Goal: Task Accomplishment & Management: Complete application form

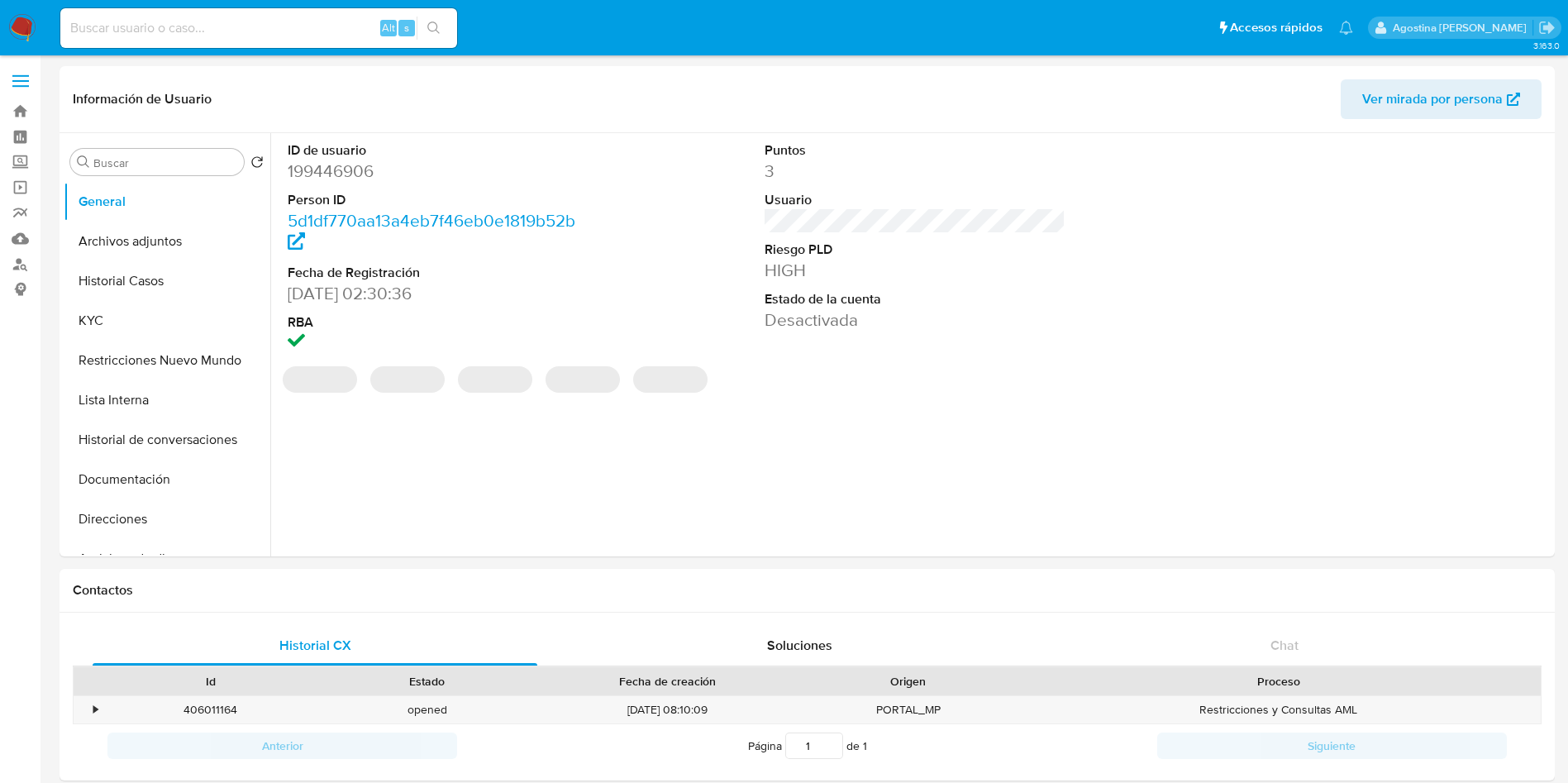
select select "10"
click at [142, 228] on button "Archivos adjuntos" at bounding box center [160, 242] width 193 height 40
select select "10"
click at [169, 257] on button "Archivos adjuntos" at bounding box center [160, 242] width 193 height 40
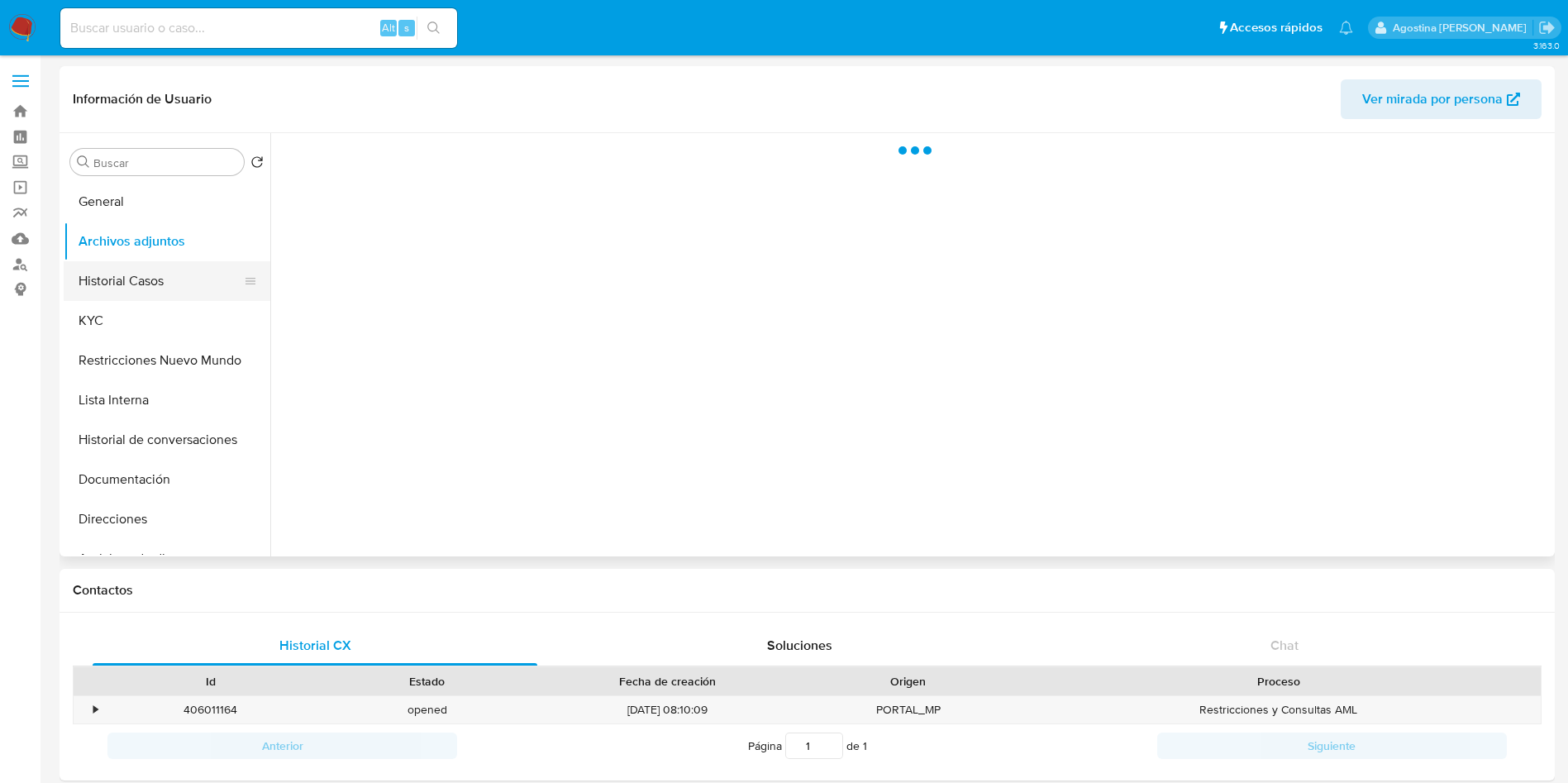
click at [181, 276] on button "Historial Casos" at bounding box center [160, 281] width 193 height 40
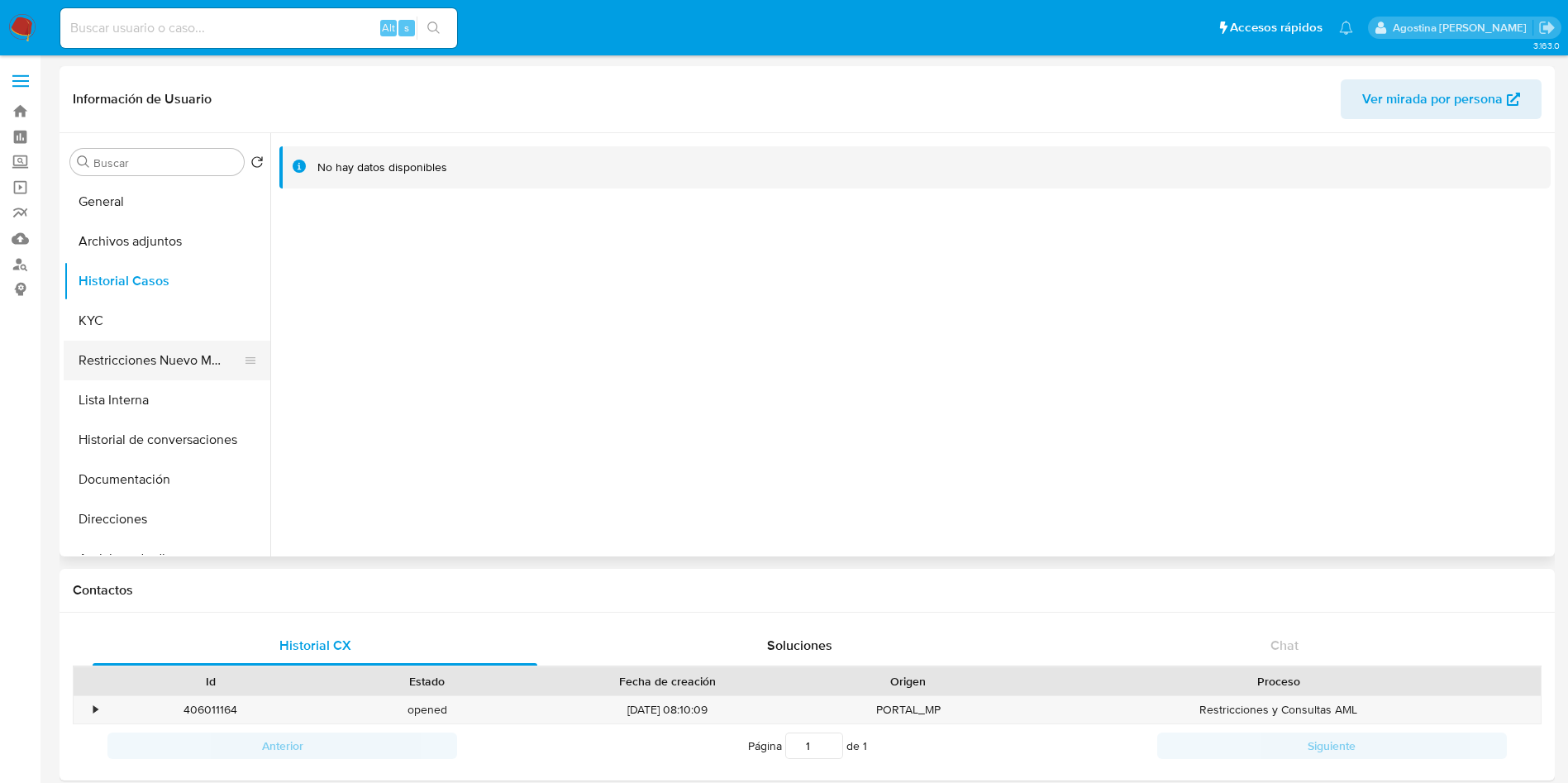
click at [196, 360] on button "Restricciones Nuevo Mundo" at bounding box center [160, 360] width 193 height 40
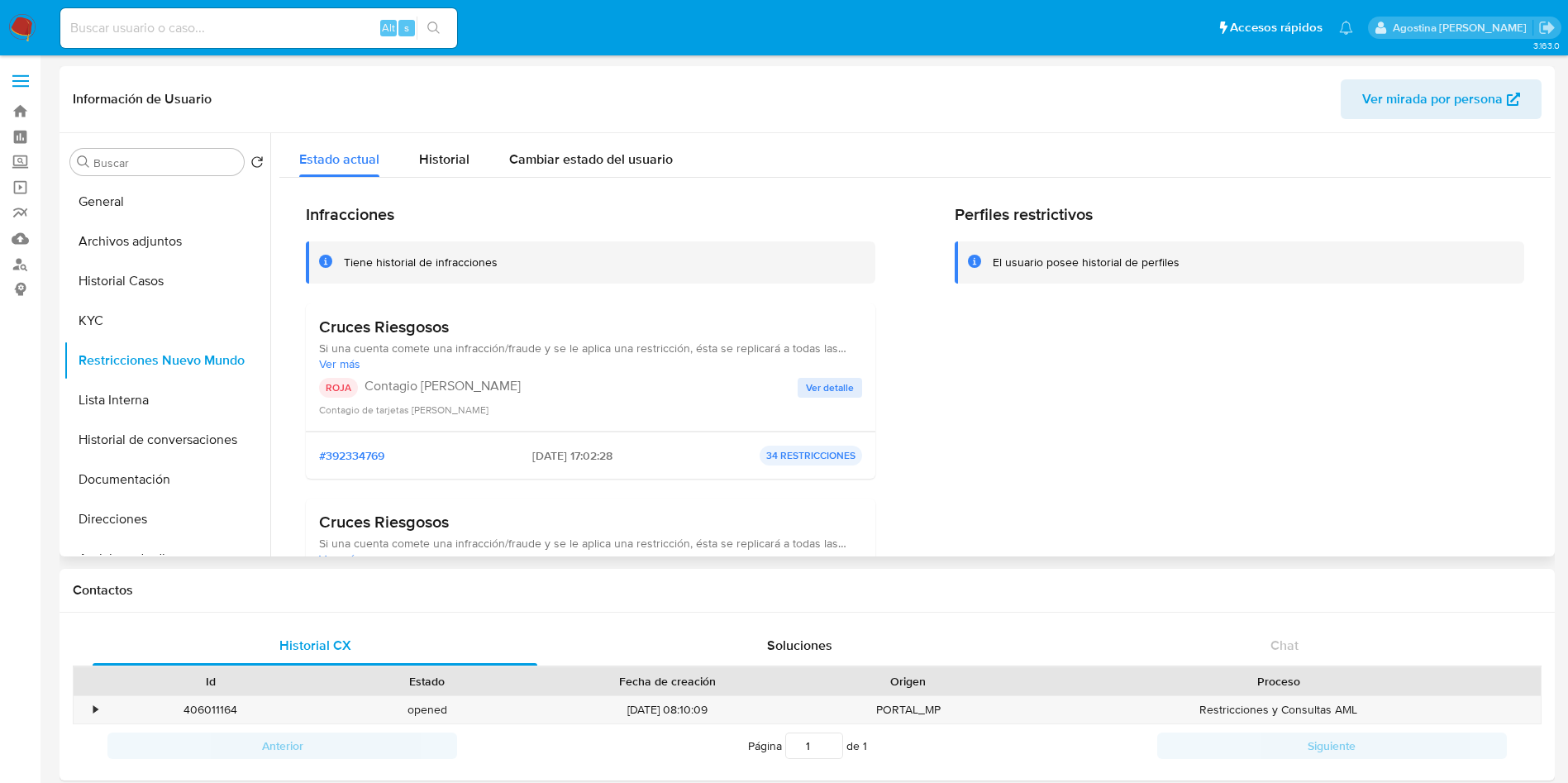
click at [827, 402] on div "Contagio de tarjetas rojas" at bounding box center [590, 409] width 543 height 17
click at [820, 395] on span "Ver detalle" at bounding box center [830, 388] width 48 height 17
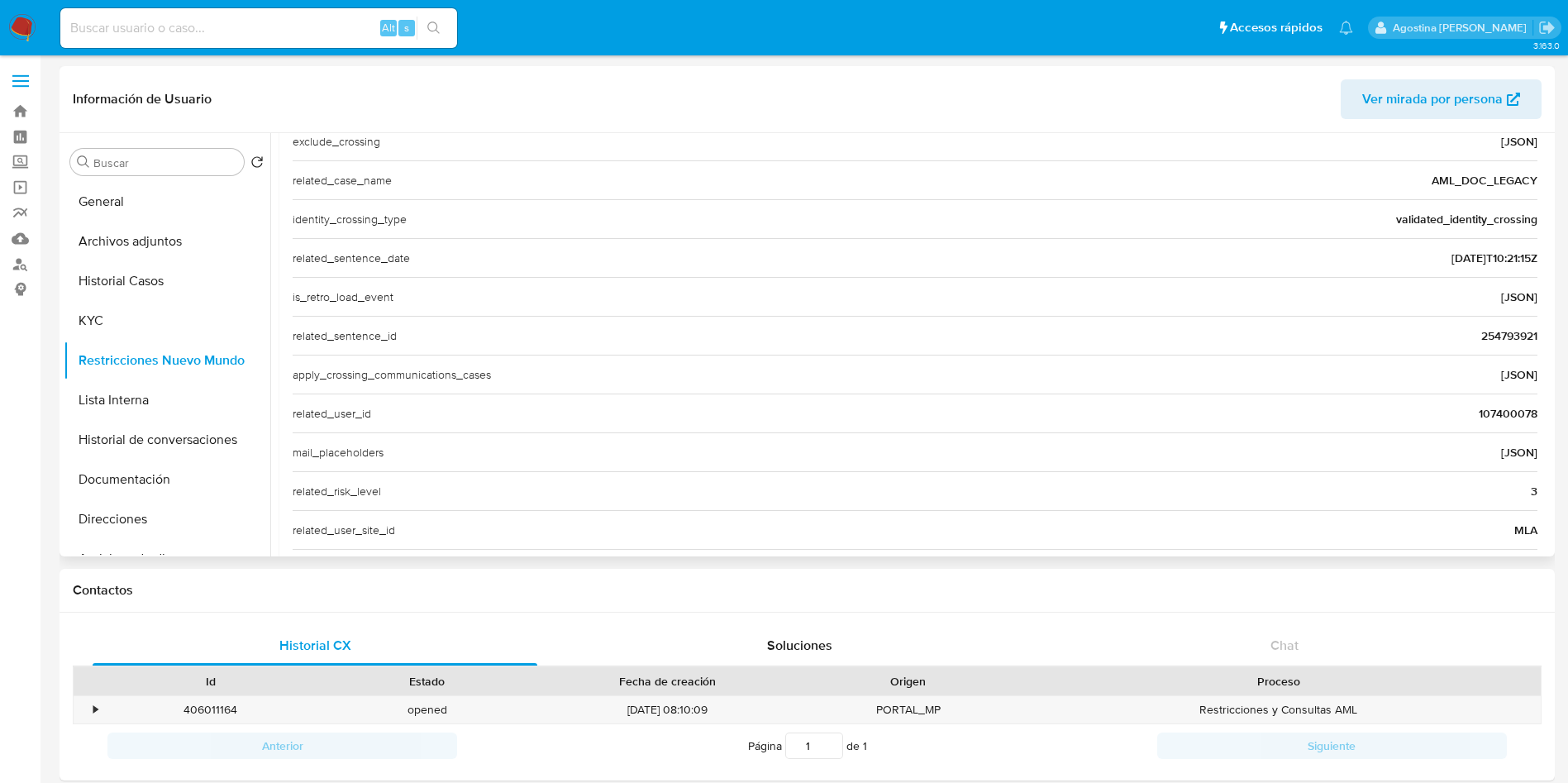
scroll to position [522, 0]
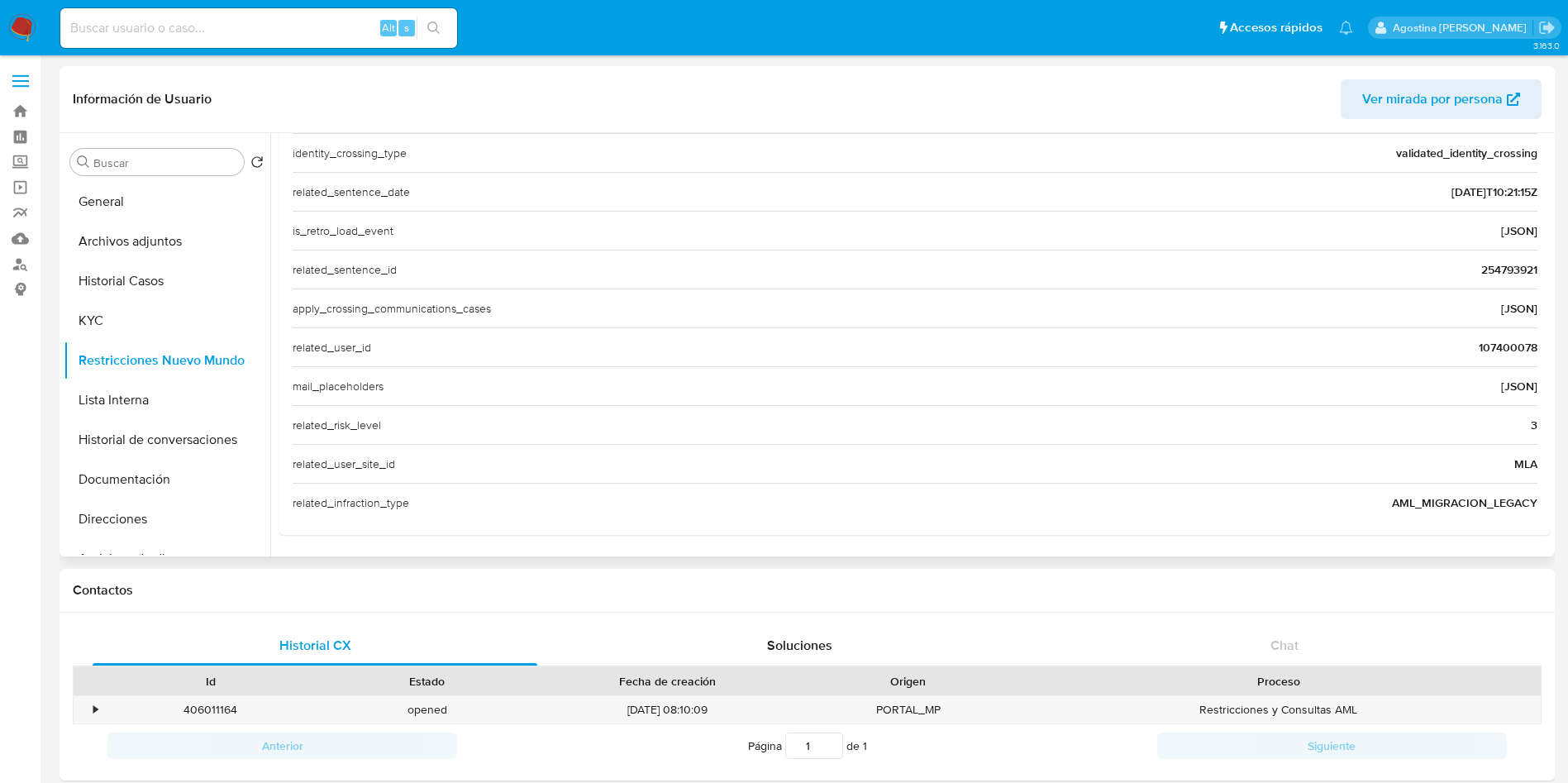
click at [1500, 347] on span "107400078" at bounding box center [1507, 347] width 59 height 17
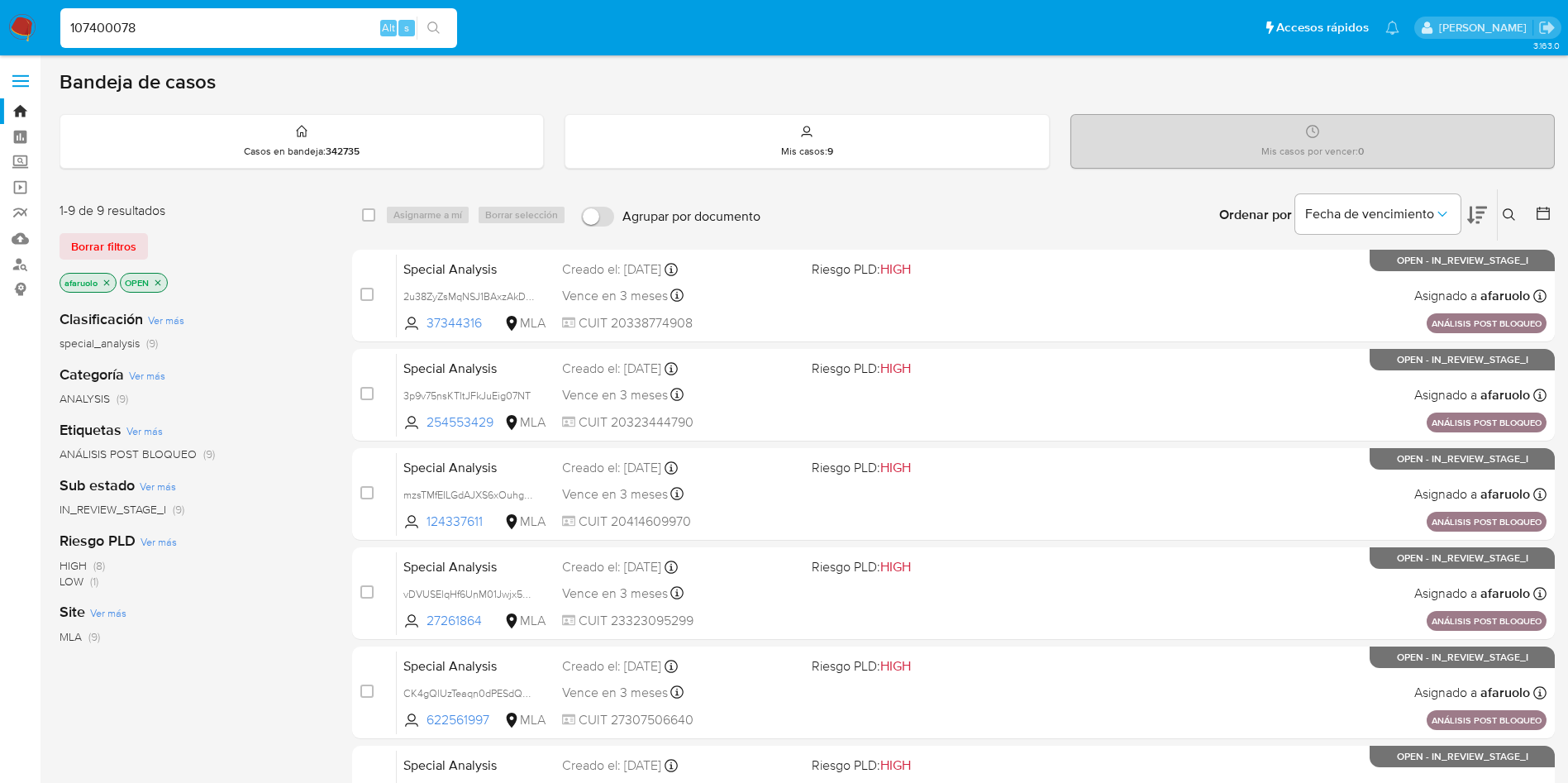
type input "107400078"
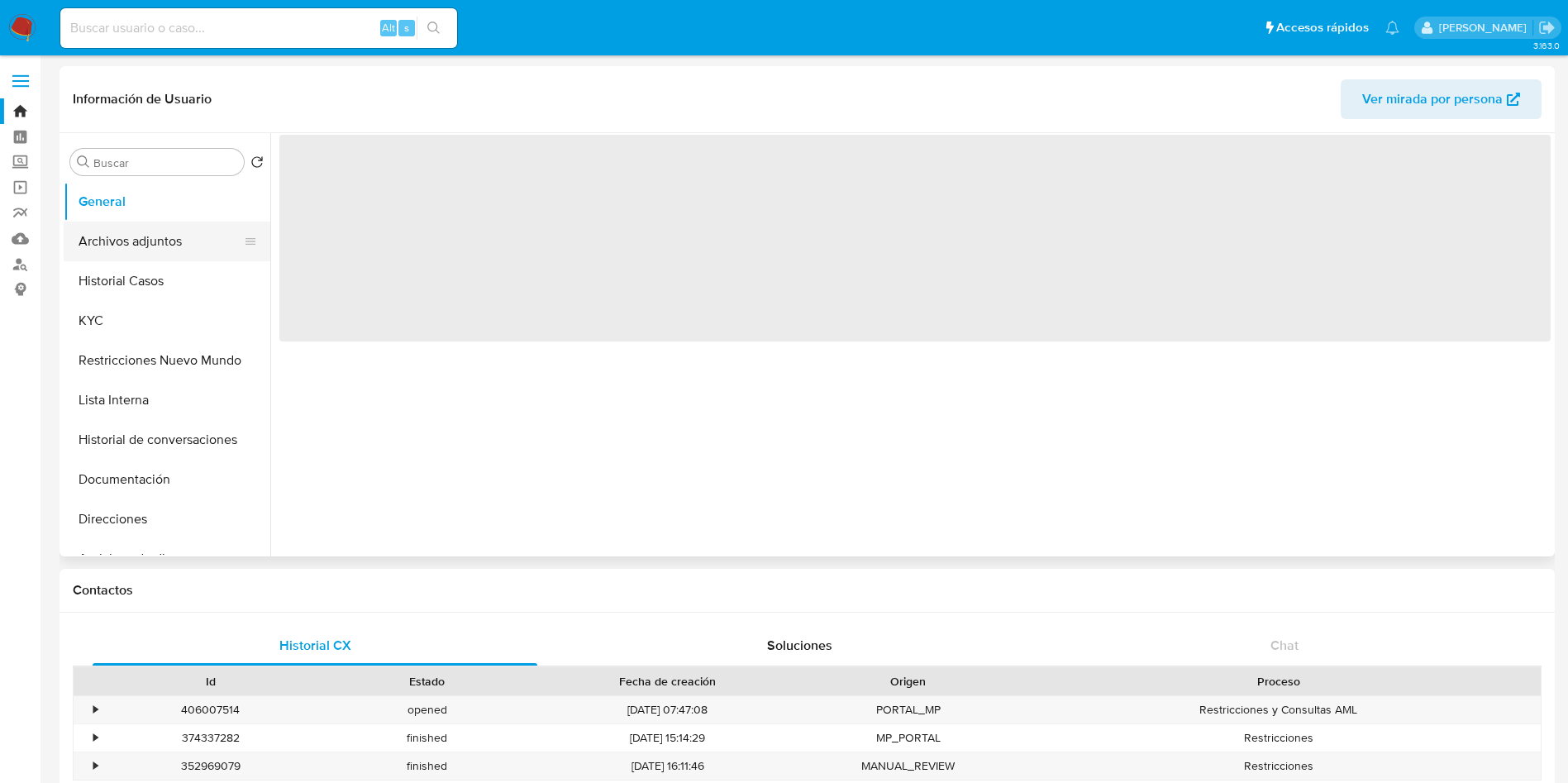
select select "10"
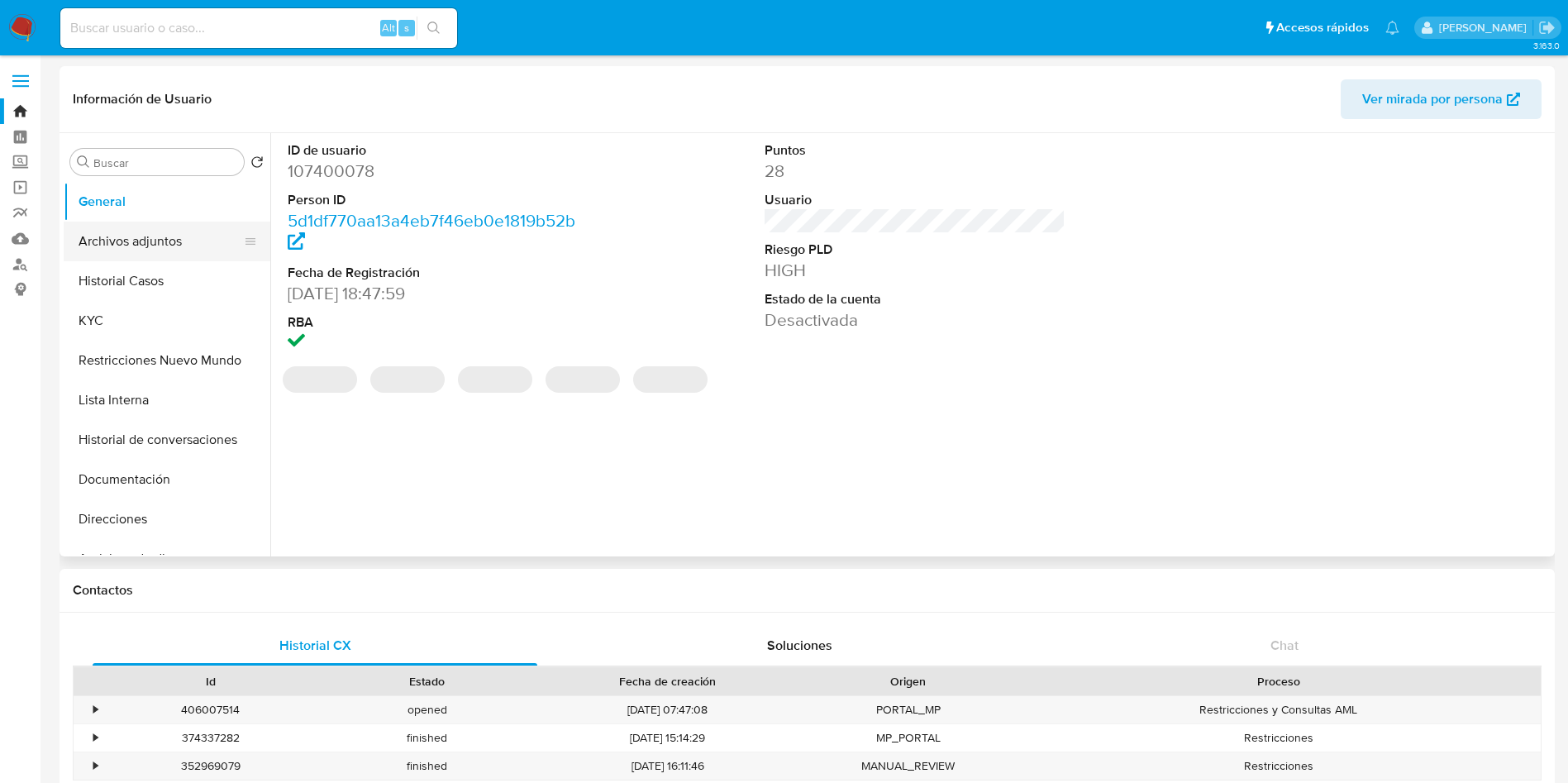
click at [154, 242] on button "Archivos adjuntos" at bounding box center [160, 242] width 193 height 40
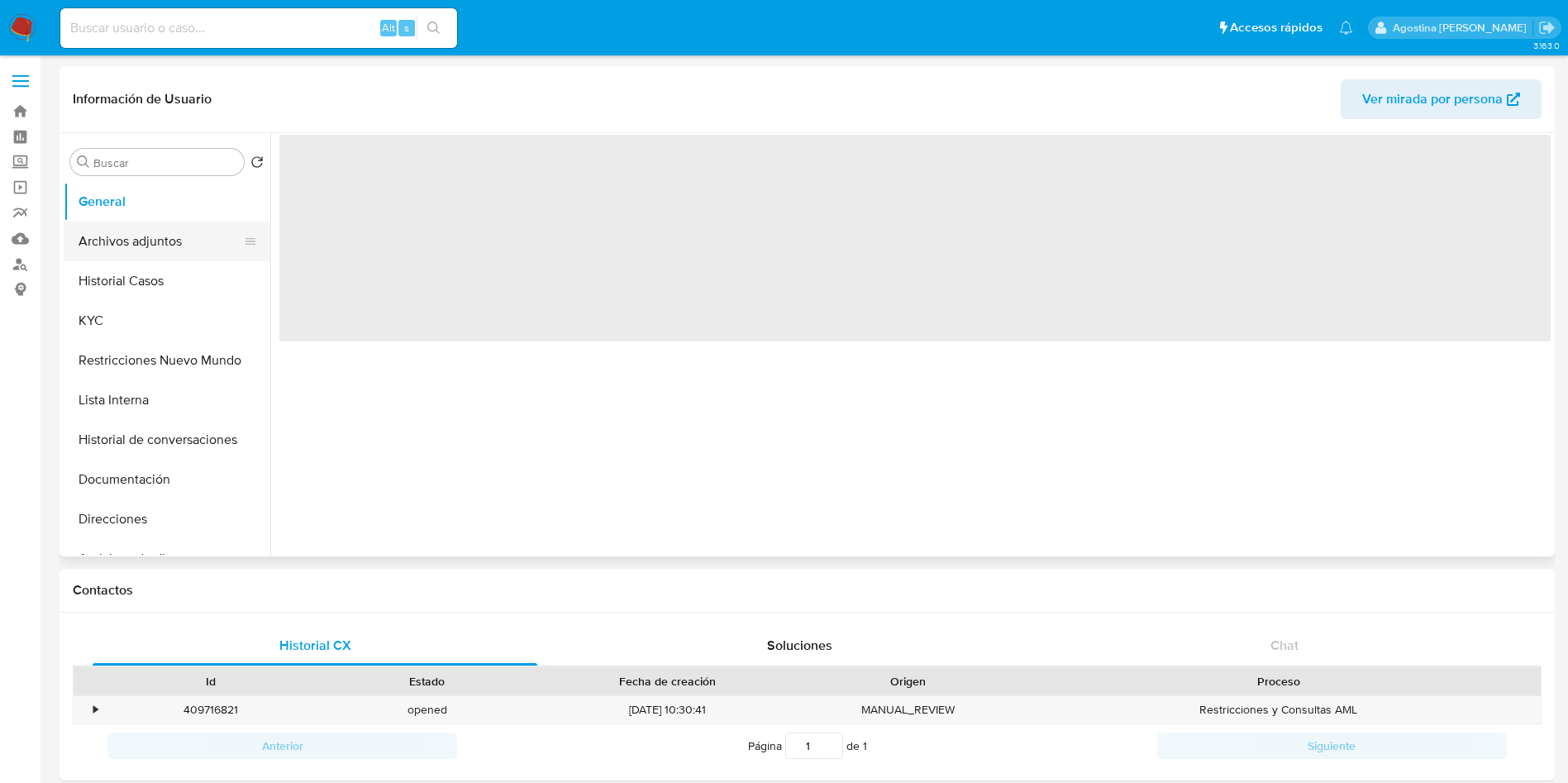
click at [196, 242] on button "Archivos adjuntos" at bounding box center [160, 242] width 193 height 40
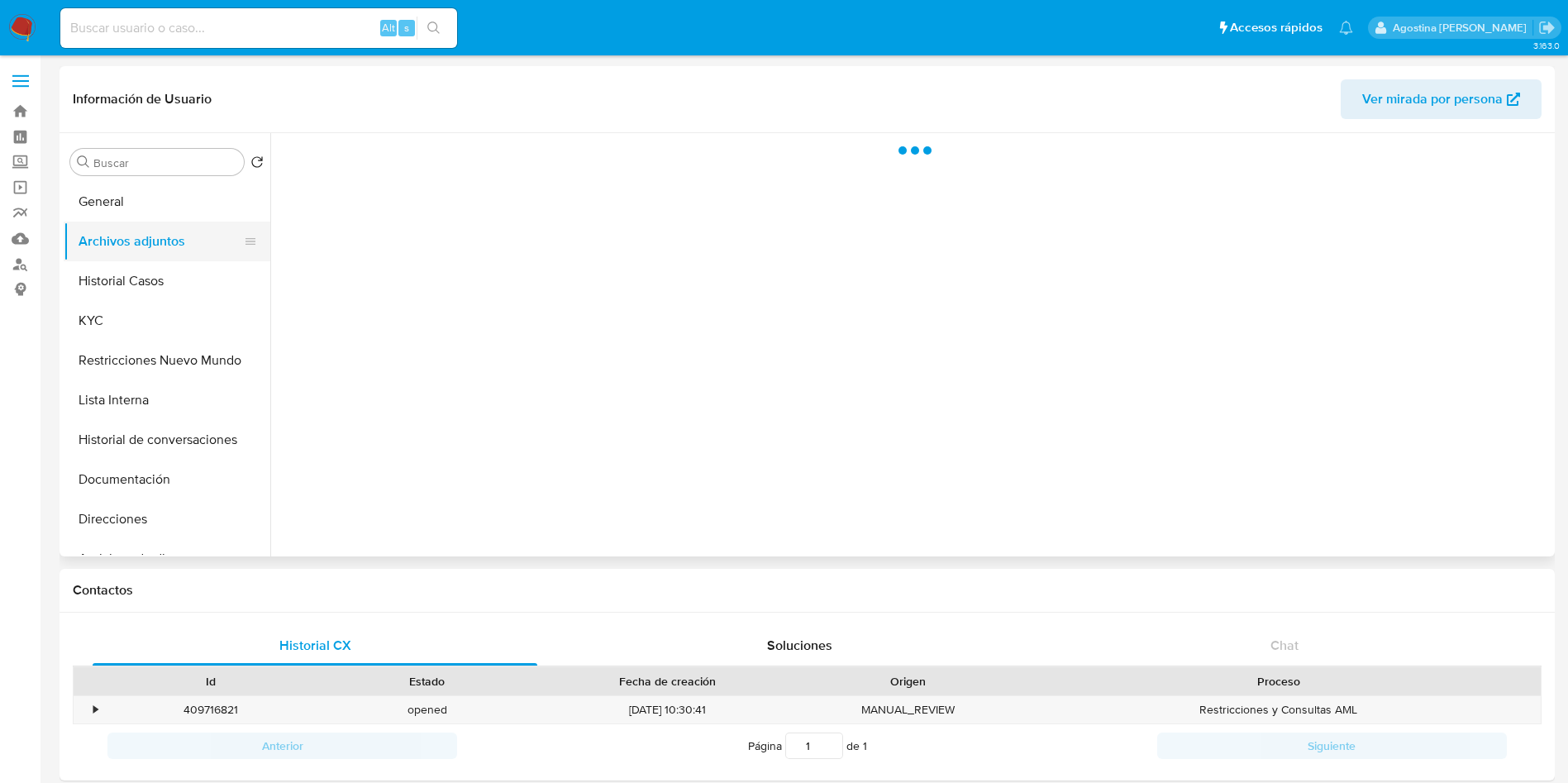
select select "10"
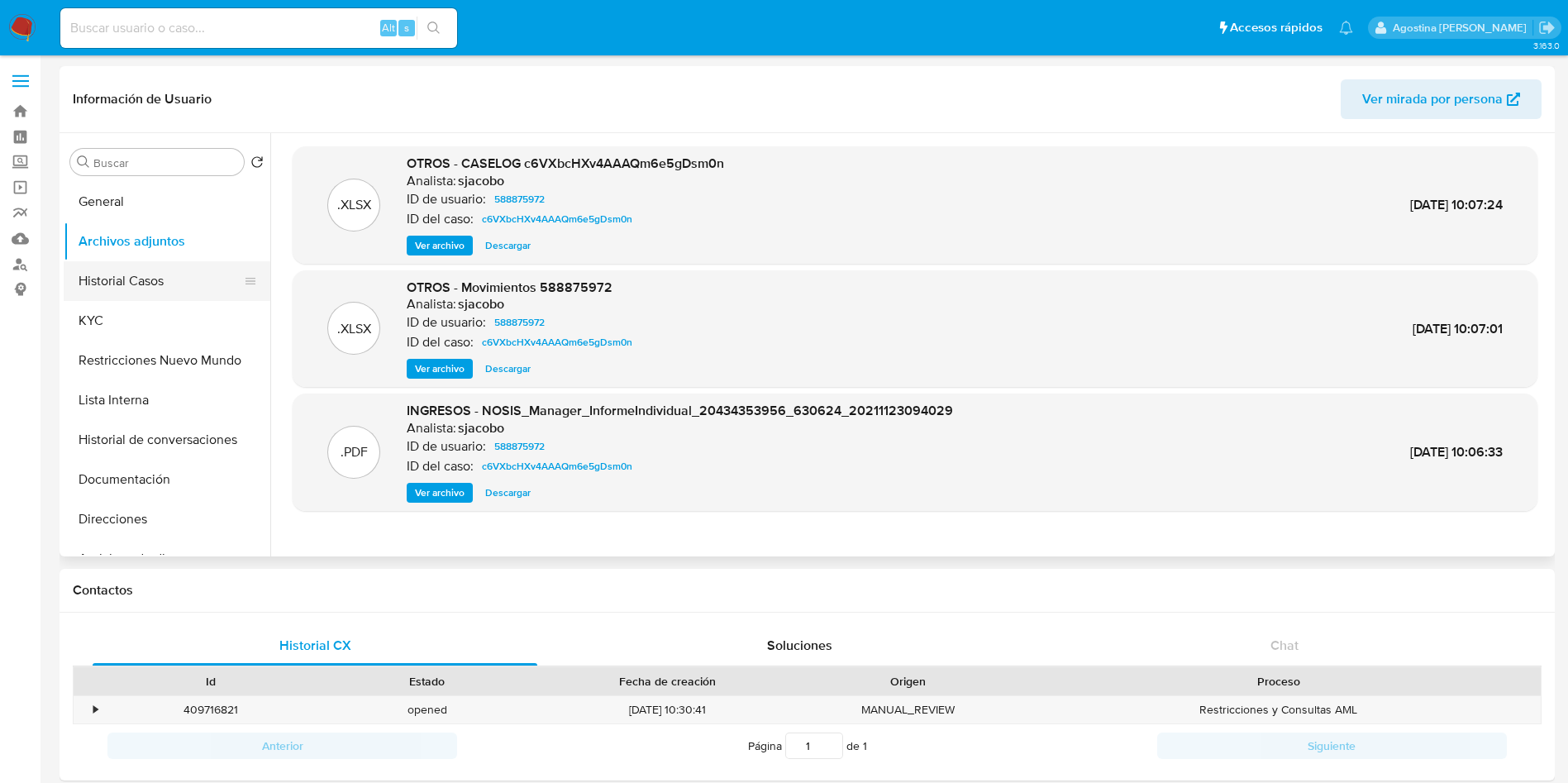
click at [175, 272] on button "Historial Casos" at bounding box center [160, 281] width 193 height 40
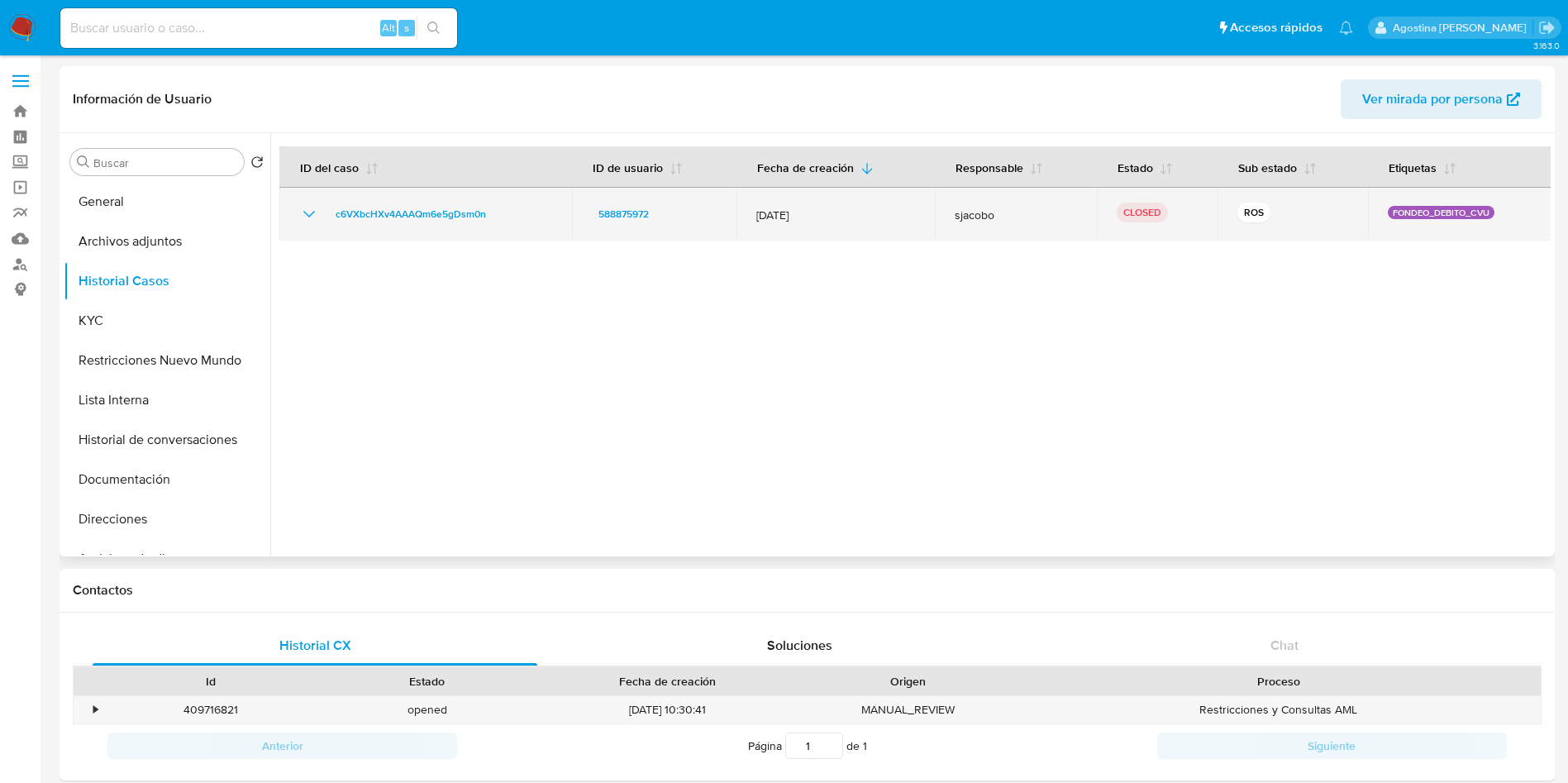
click at [310, 225] on td "c6VXbcHXv4AAAQm6e5gDsm0n" at bounding box center [425, 214] width 292 height 53
click at [303, 215] on icon "Mostrar/Ocultar" at bounding box center [309, 214] width 20 height 20
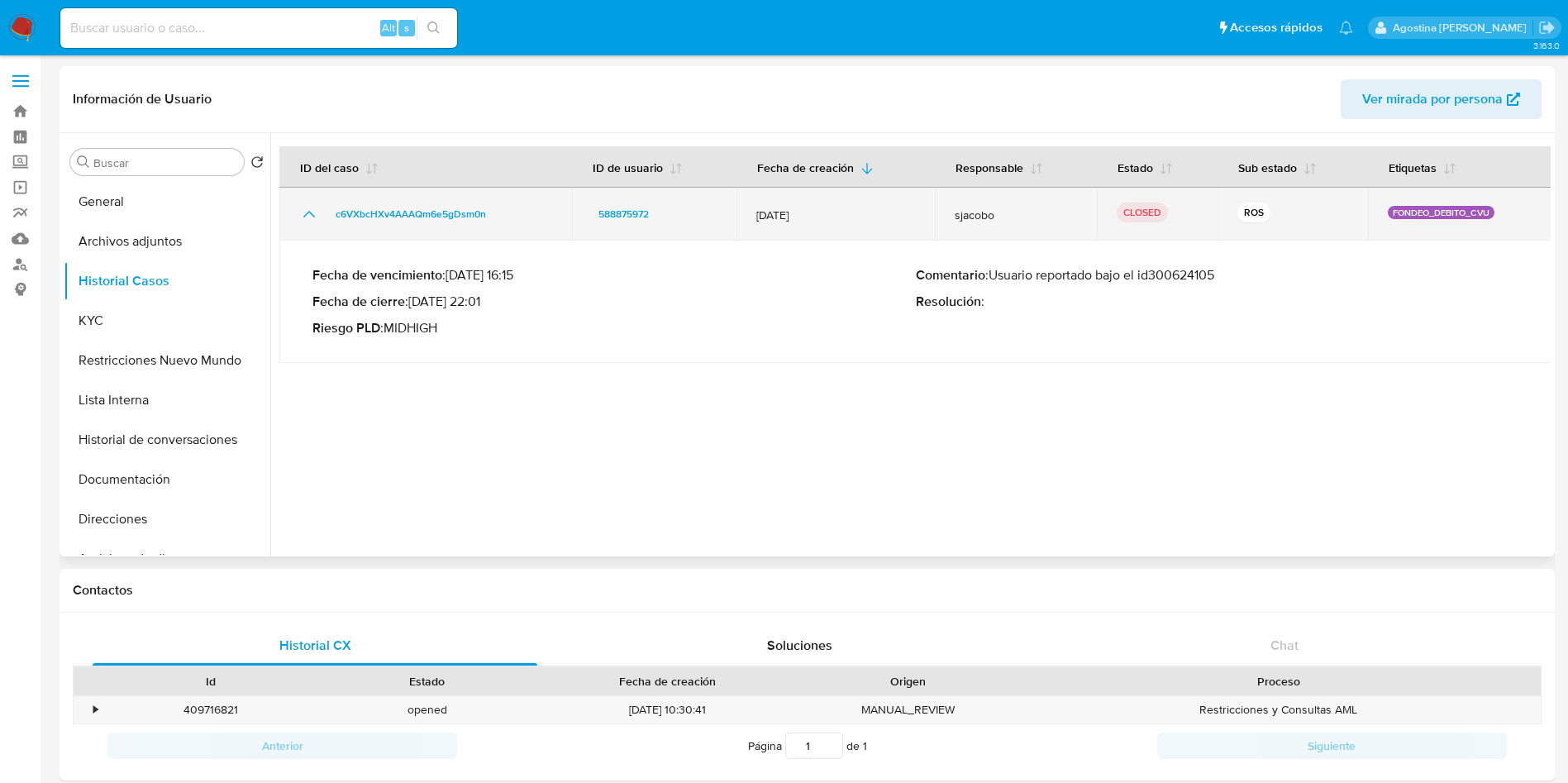
click at [303, 215] on icon "Mostrar/Ocultar" at bounding box center [309, 214] width 20 height 20
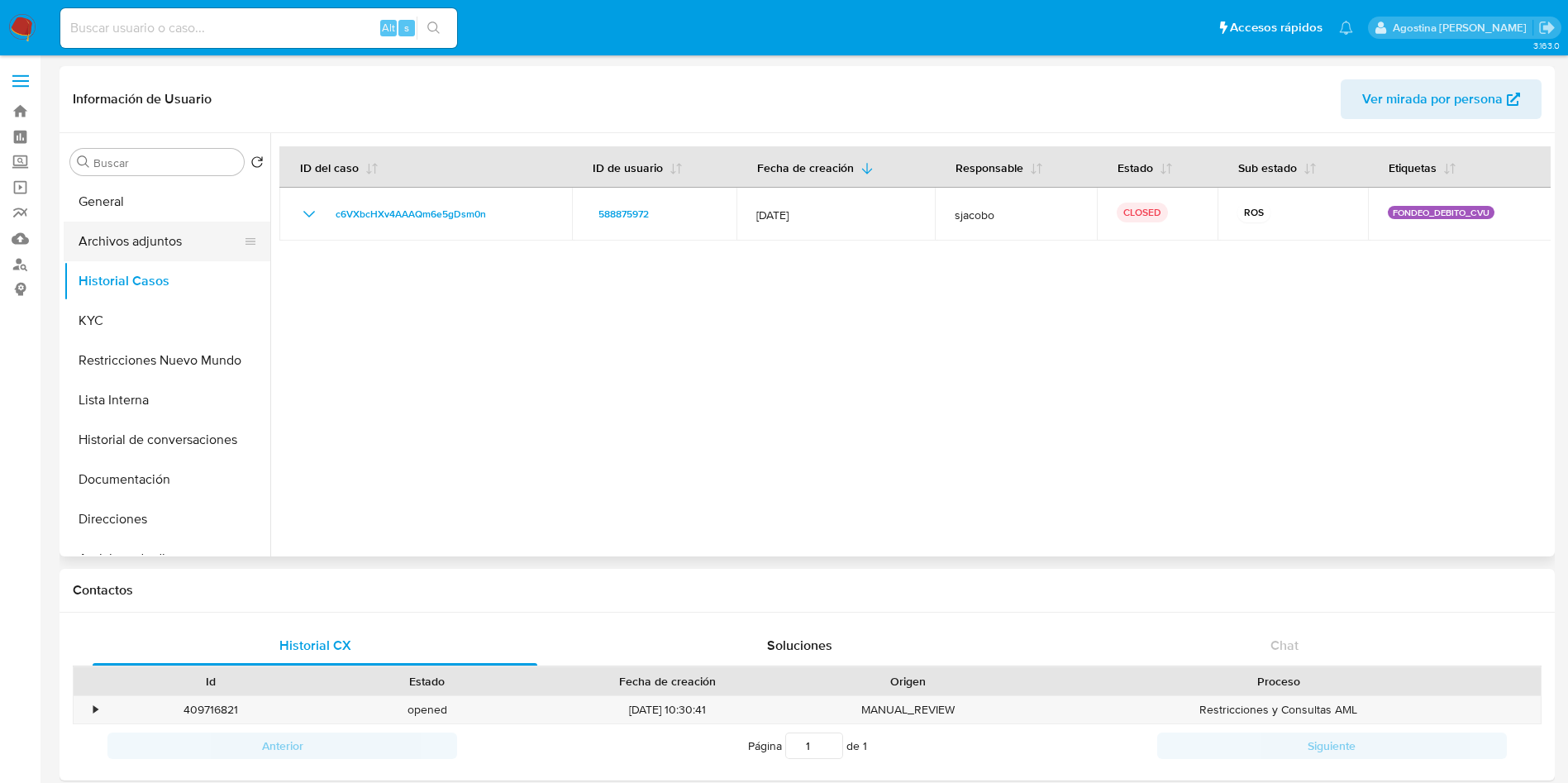
click at [163, 232] on button "Archivos adjuntos" at bounding box center [160, 242] width 193 height 40
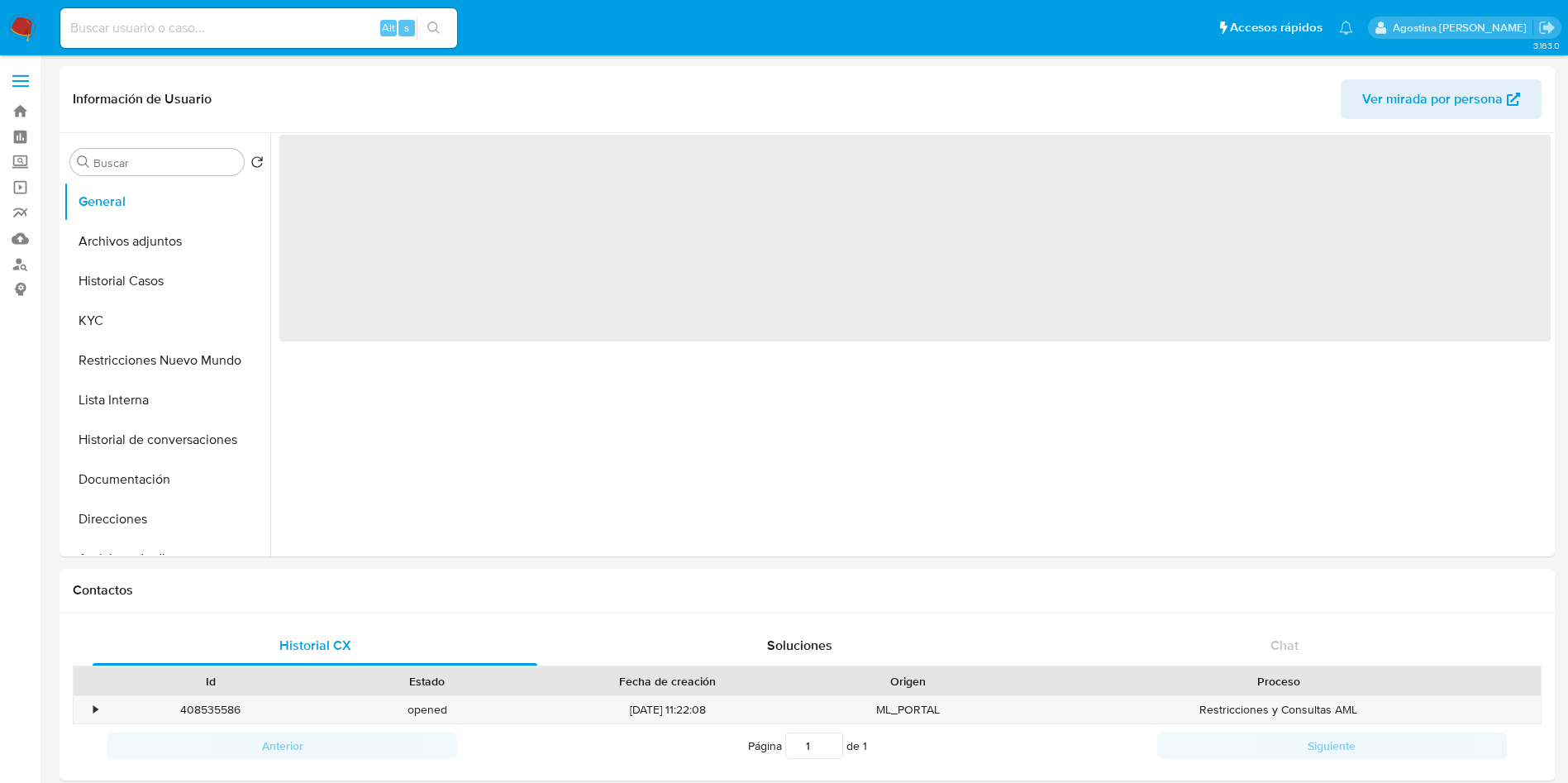
select select "10"
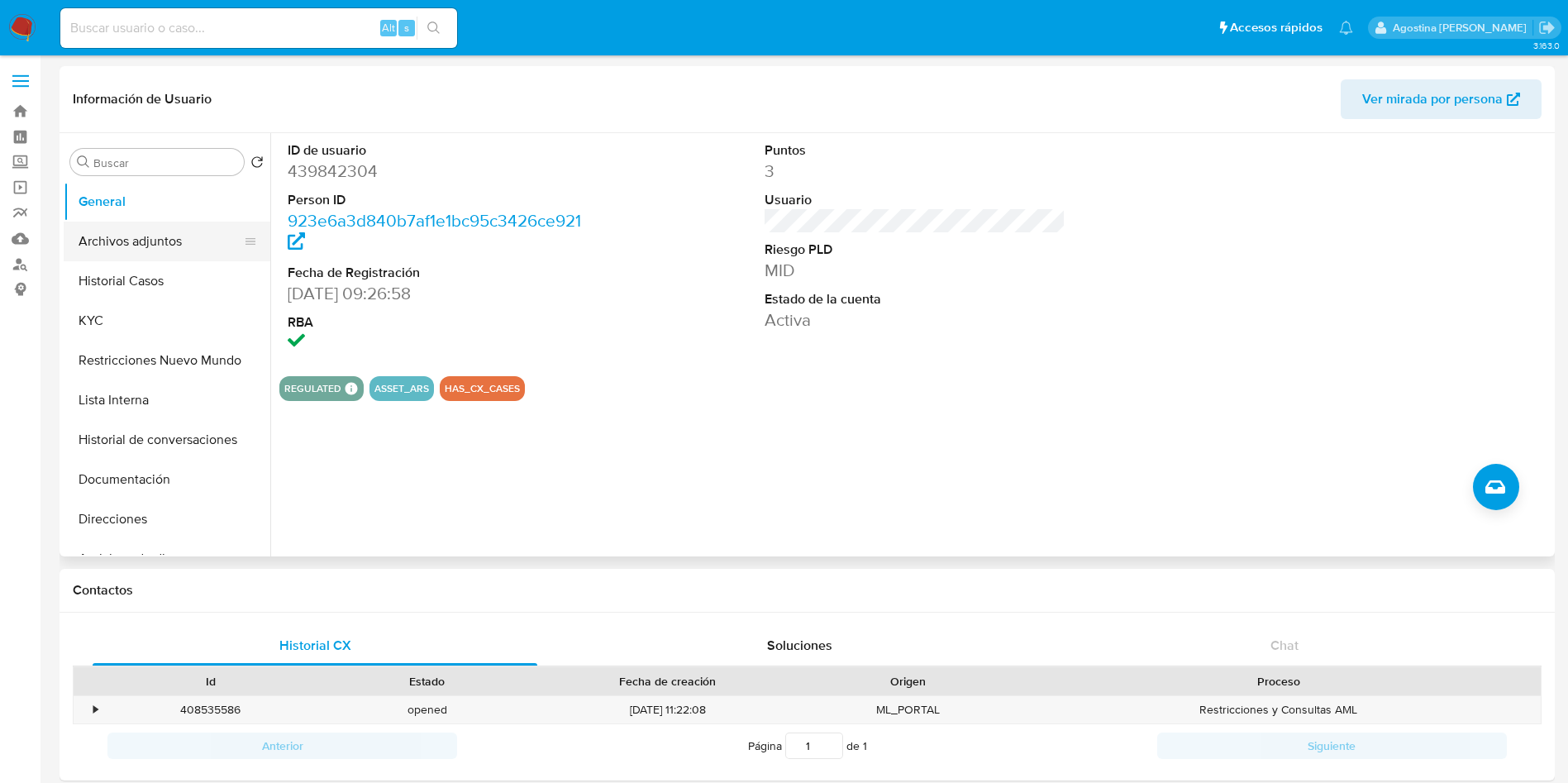
click at [188, 242] on button "Archivos adjuntos" at bounding box center [160, 242] width 193 height 40
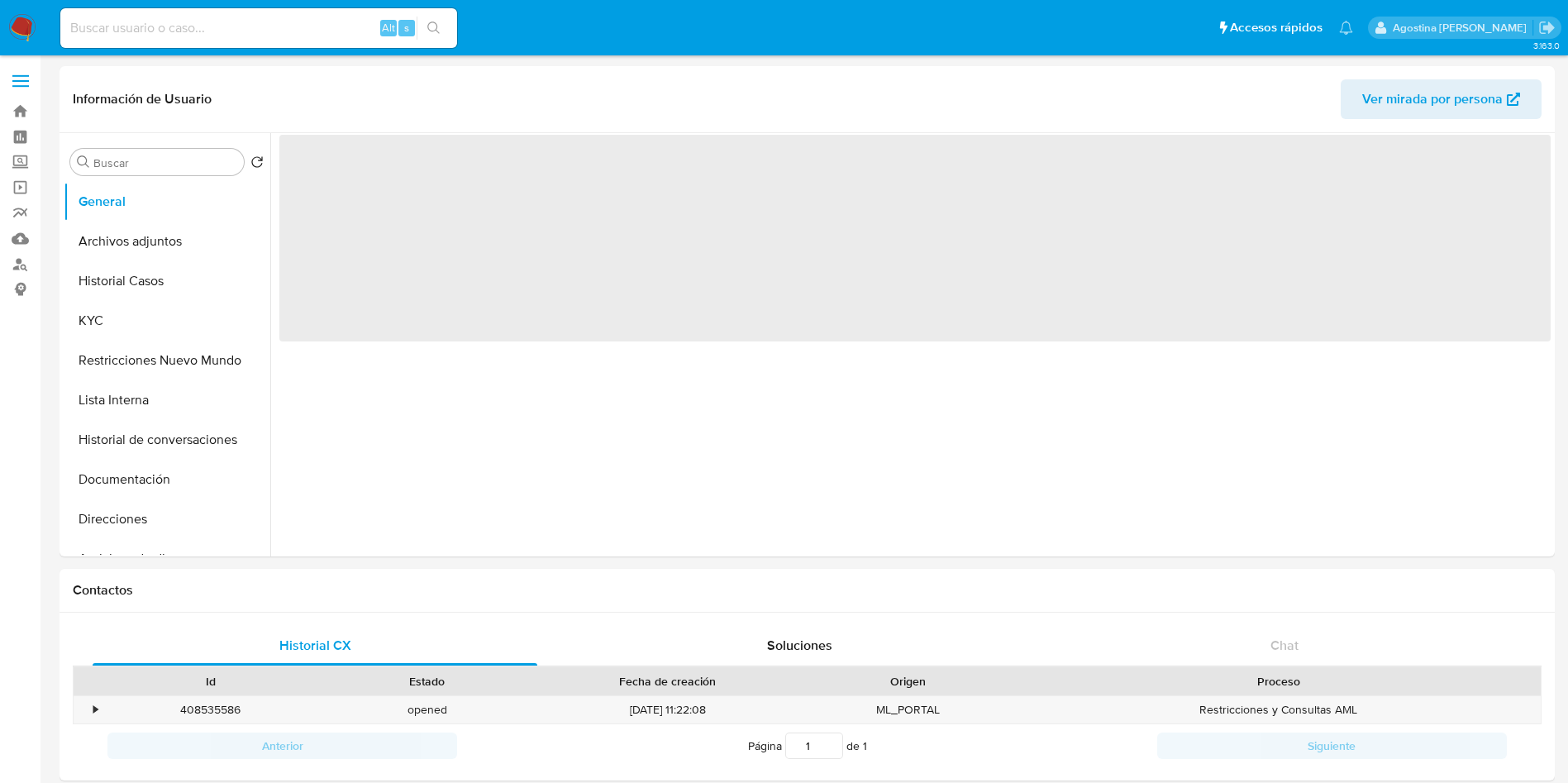
select select "10"
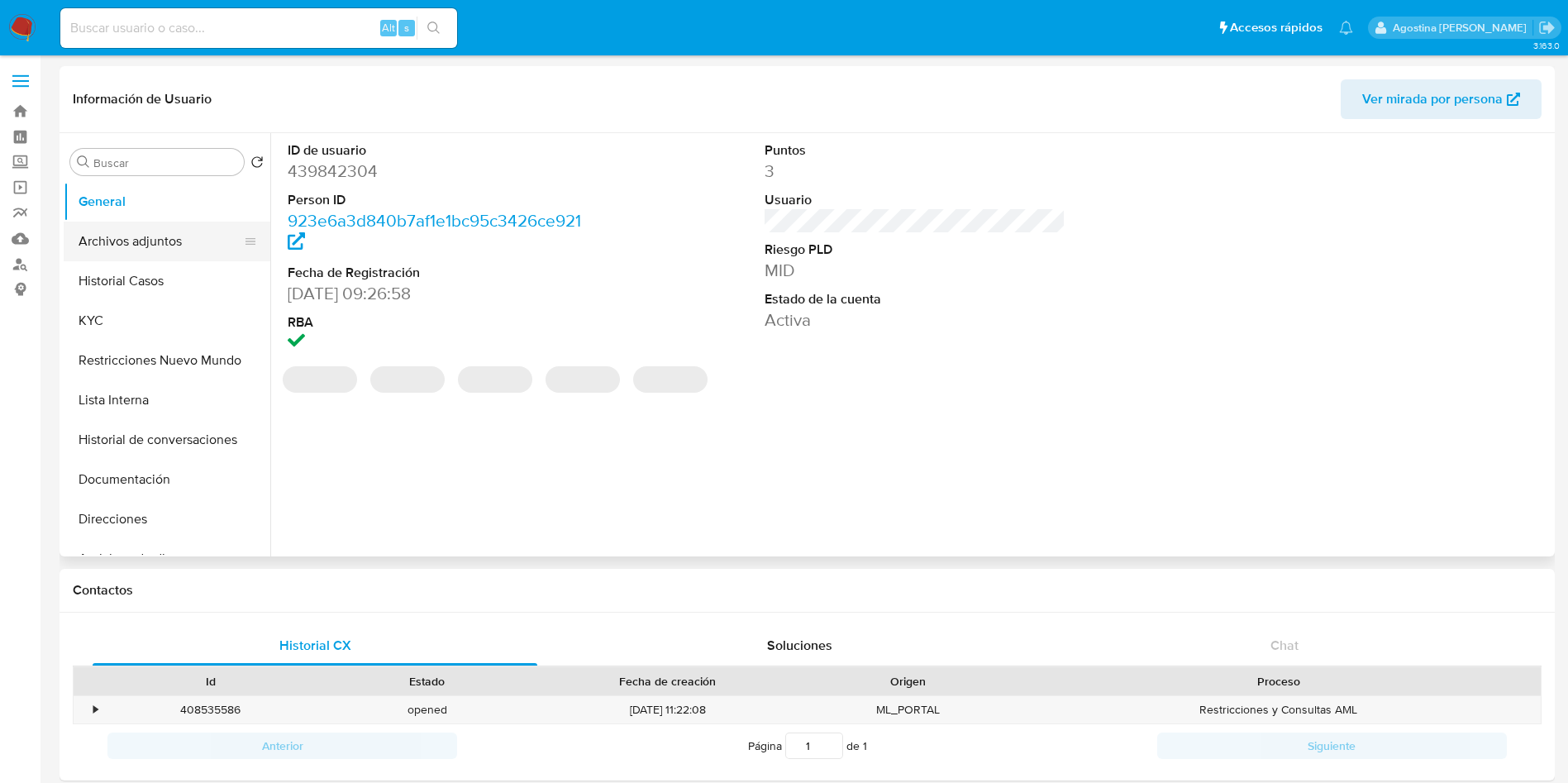
click at [155, 246] on button "Archivos adjuntos" at bounding box center [160, 242] width 193 height 40
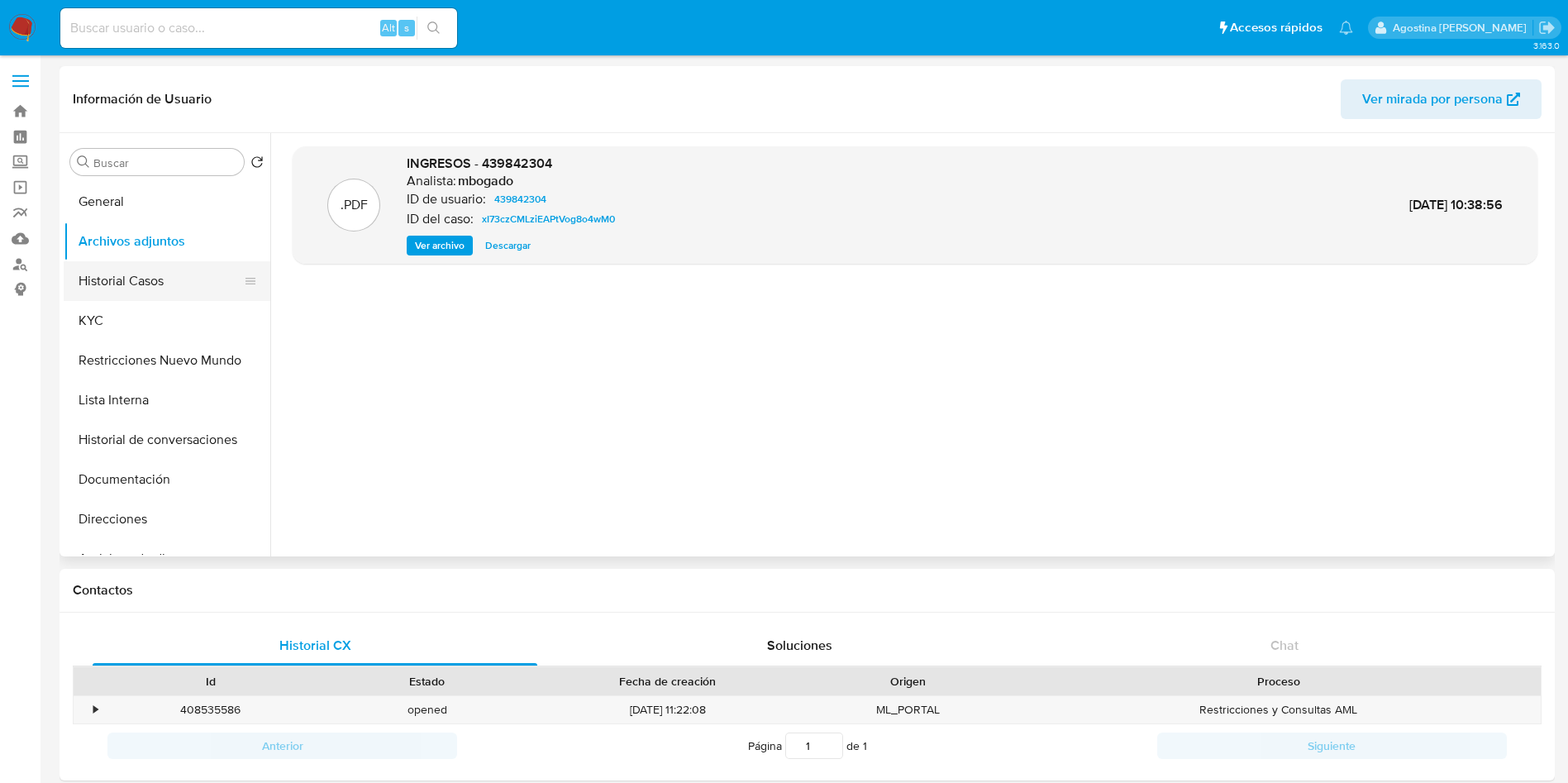
click at [178, 279] on button "Historial Casos" at bounding box center [160, 281] width 193 height 40
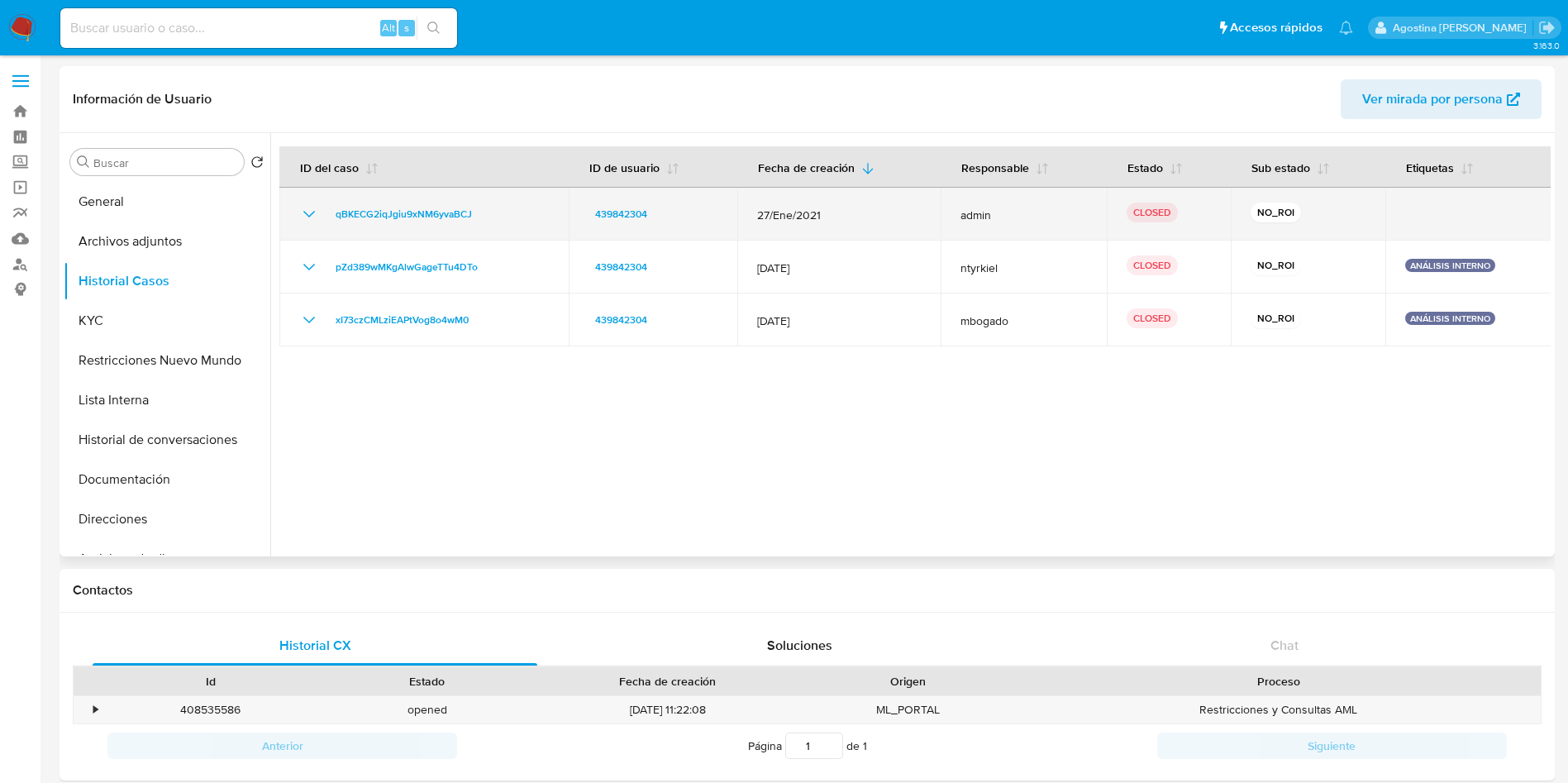
click at [308, 211] on icon "Mostrar/Ocultar" at bounding box center [309, 214] width 20 height 20
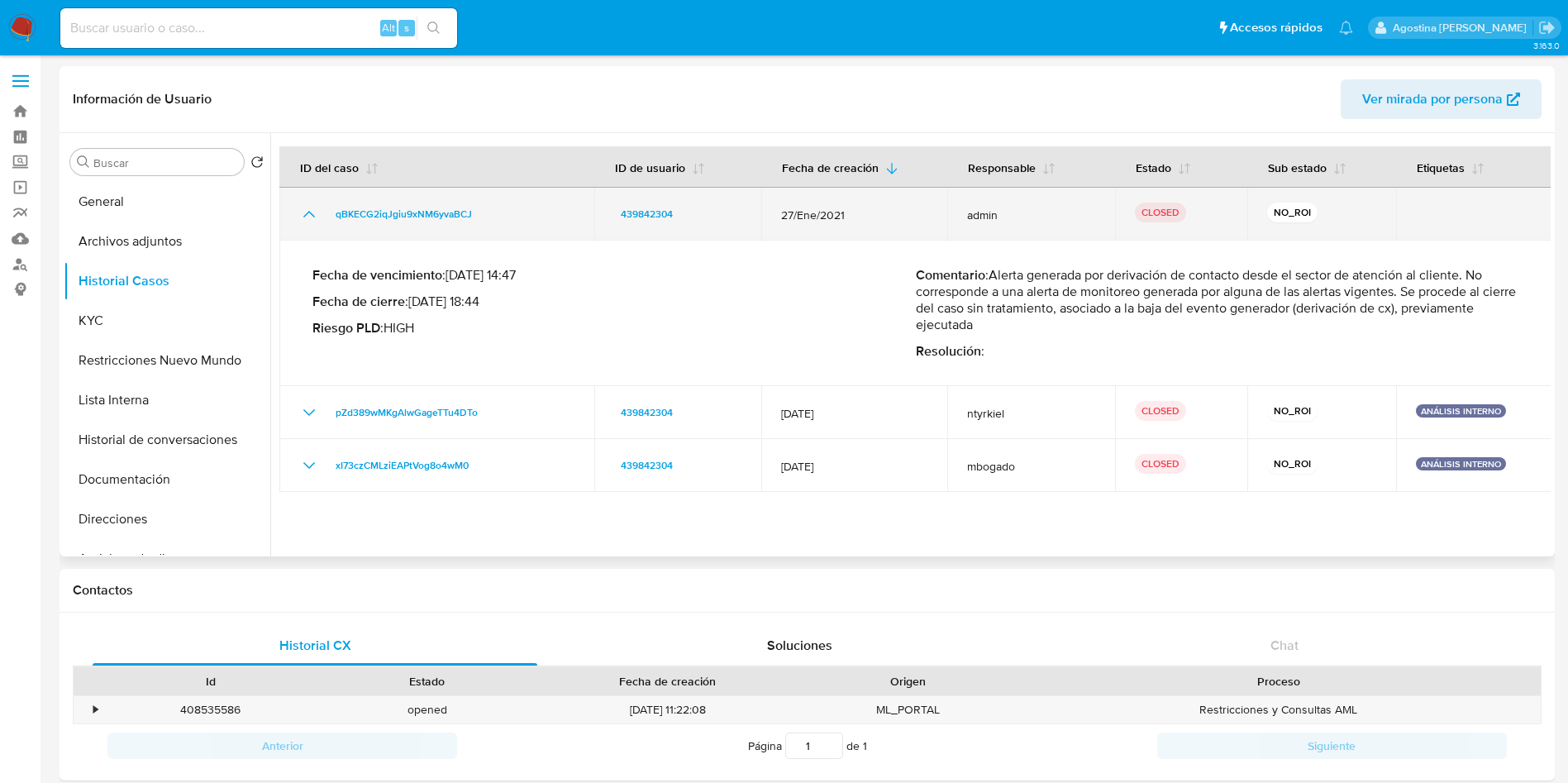
click at [308, 211] on icon "Mostrar/Ocultar" at bounding box center [309, 214] width 20 height 20
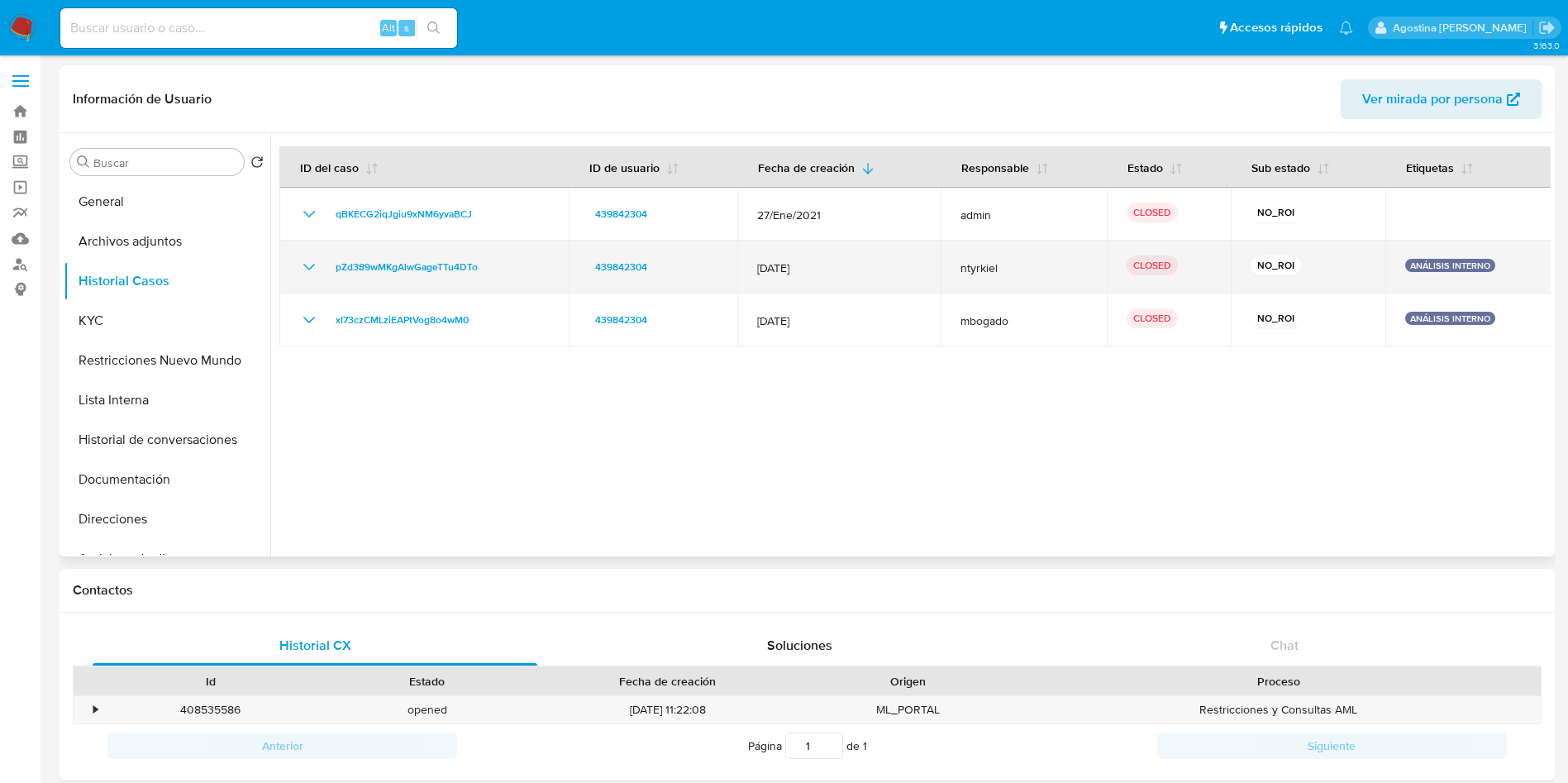
click at [307, 265] on icon "Mostrar/Ocultar" at bounding box center [309, 267] width 20 height 20
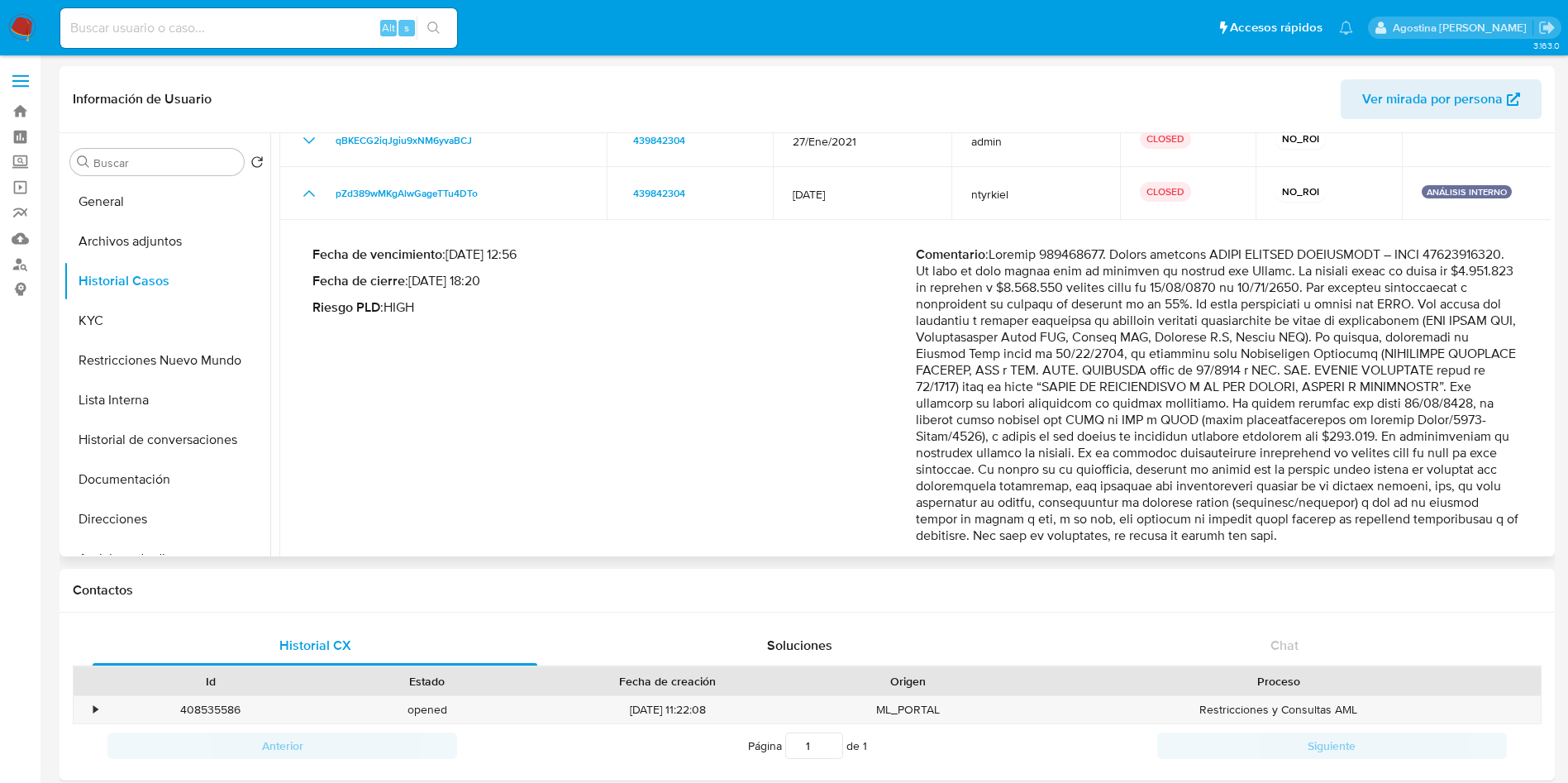
scroll to position [124, 0]
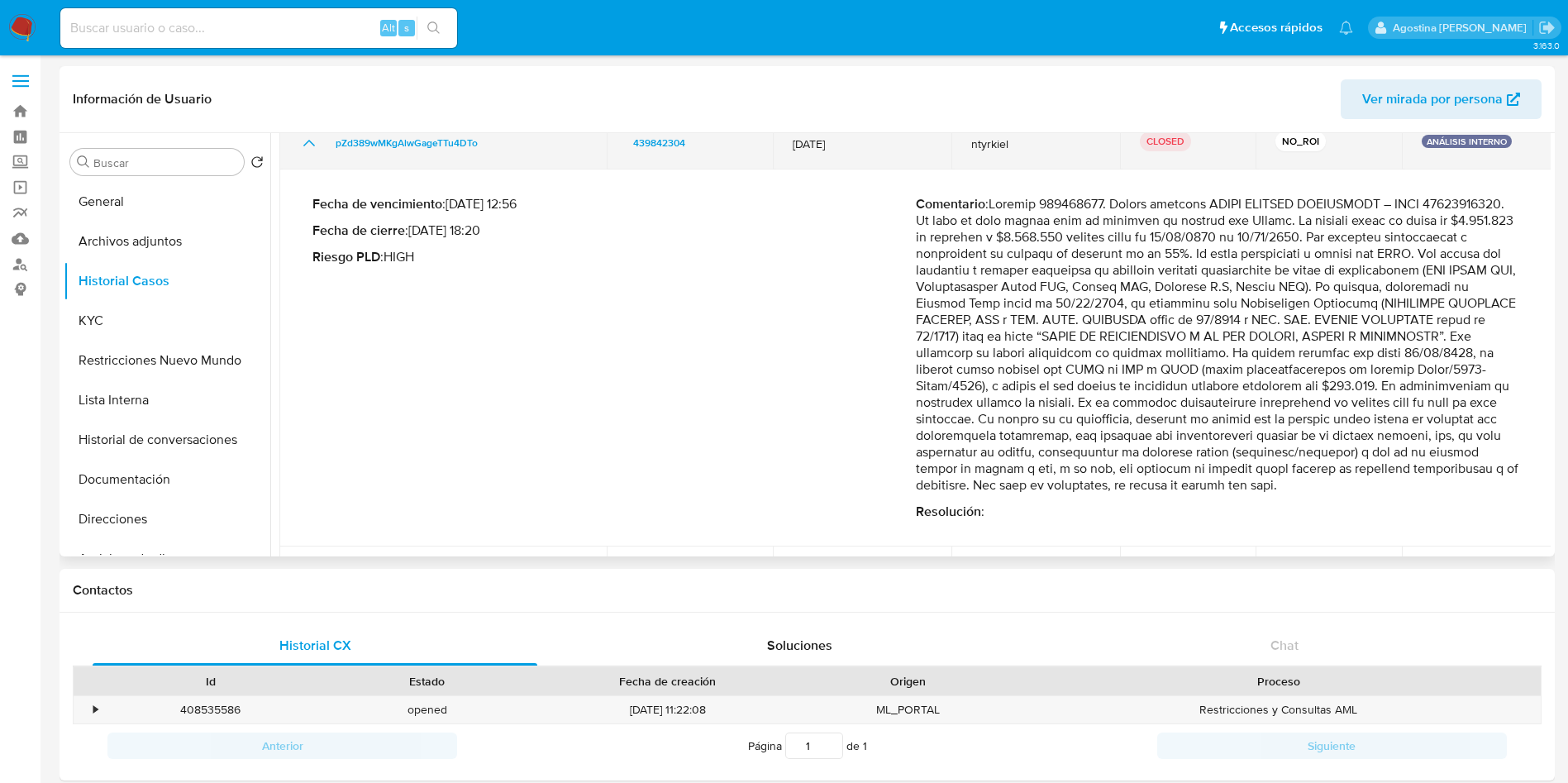
click at [310, 149] on icon "Mostrar/Ocultar" at bounding box center [309, 143] width 20 height 20
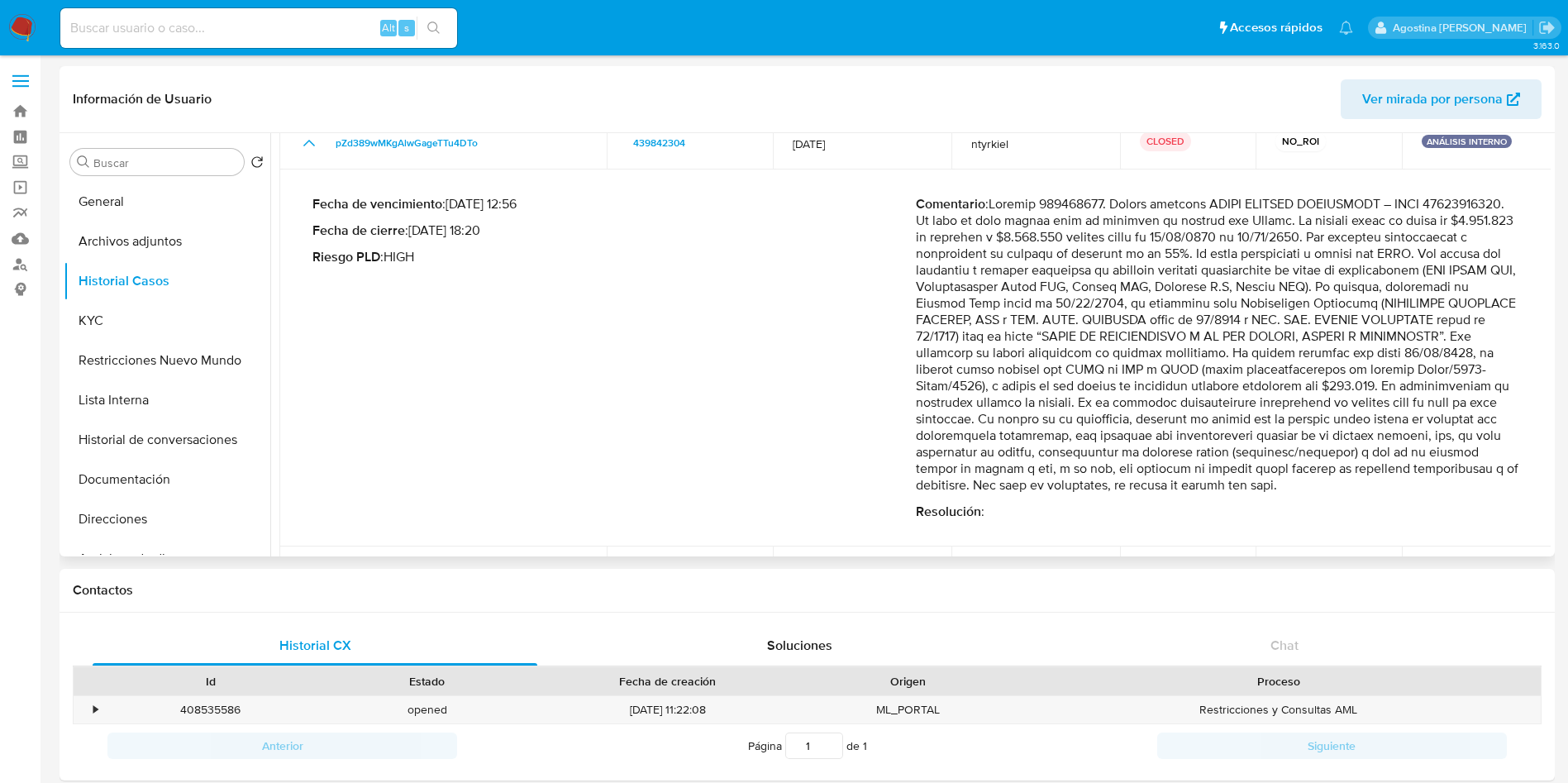
scroll to position [0, 0]
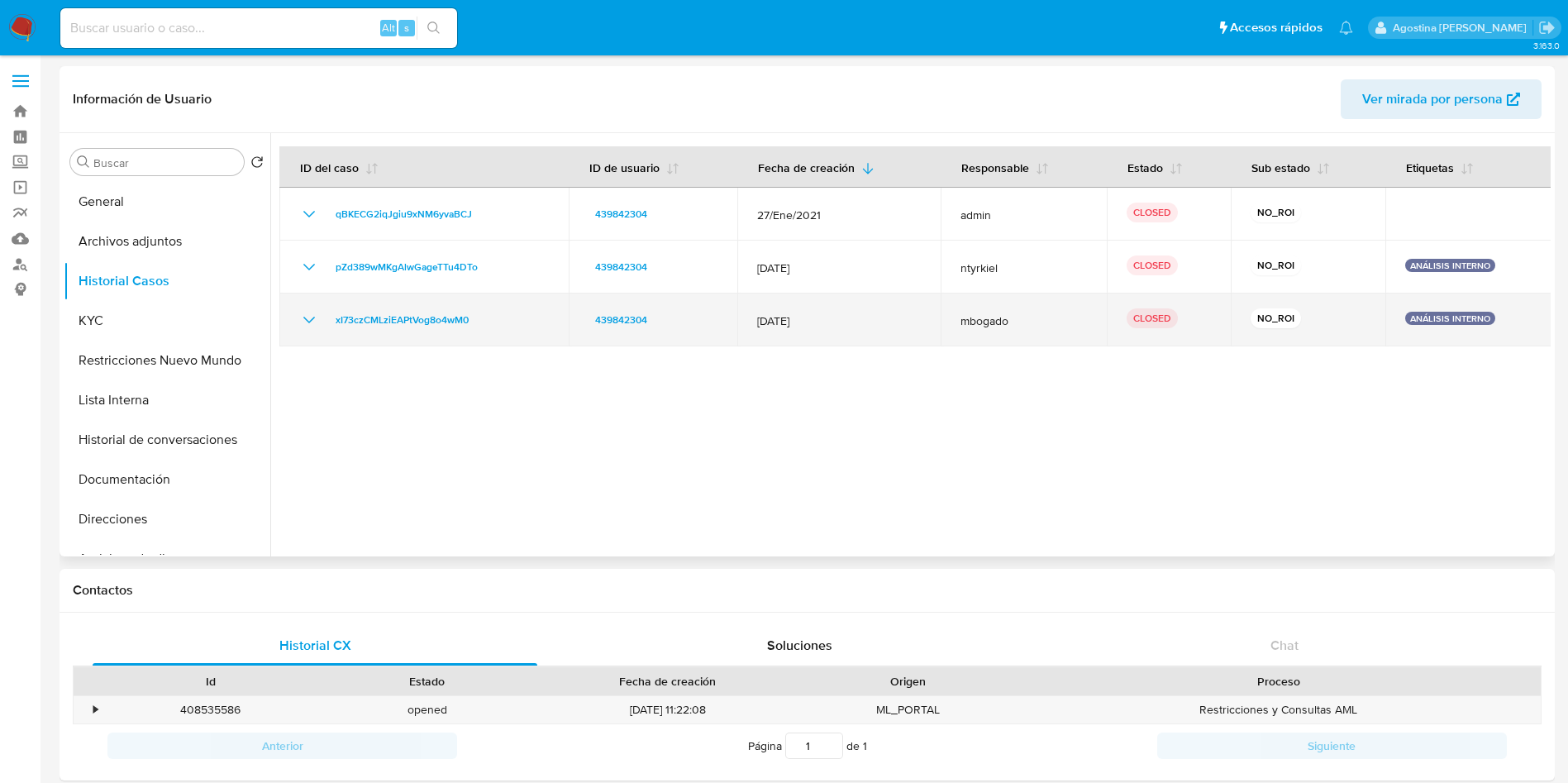
click at [304, 316] on icon "Mostrar/Ocultar" at bounding box center [309, 320] width 20 height 20
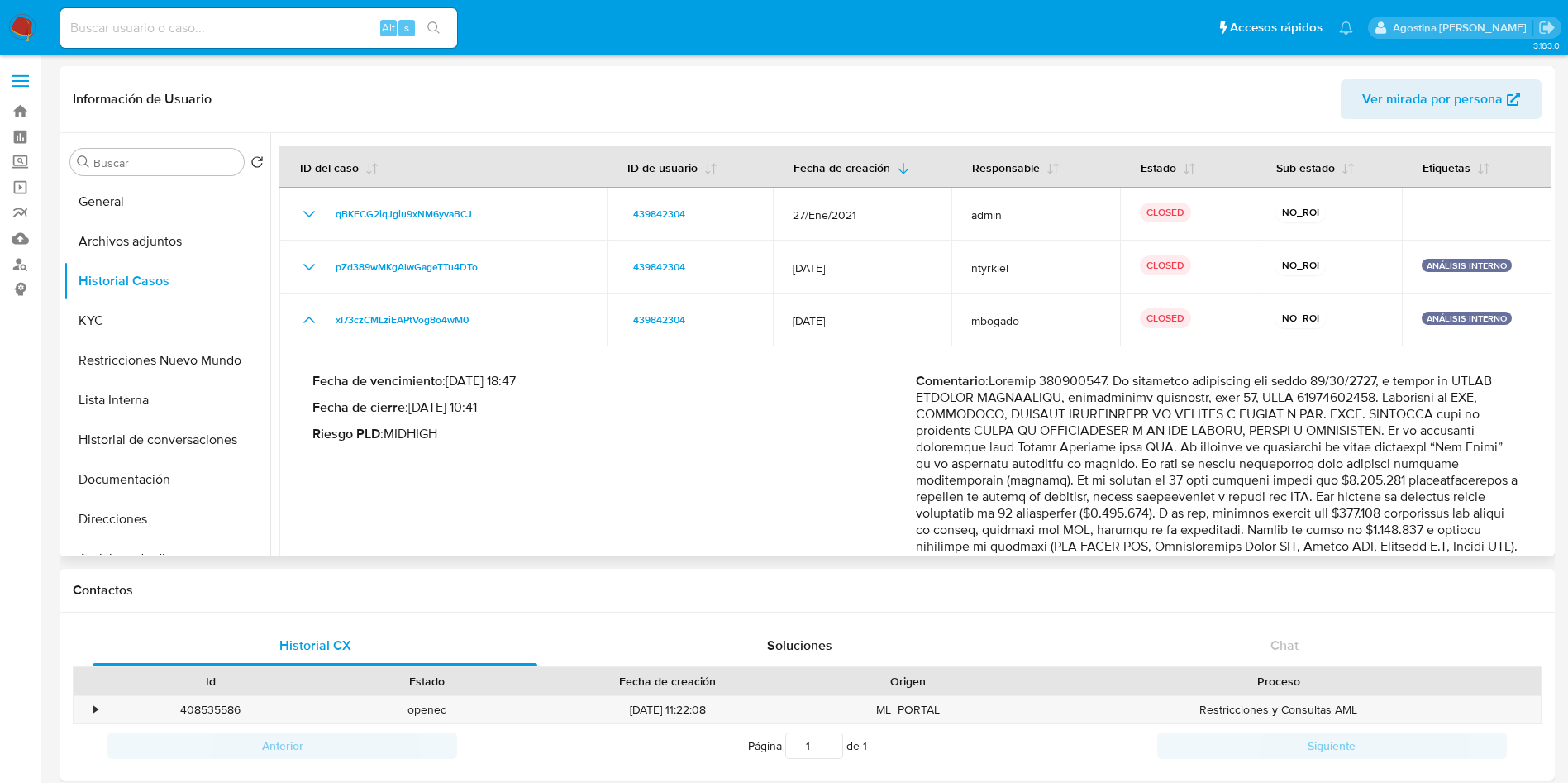
scroll to position [192, 0]
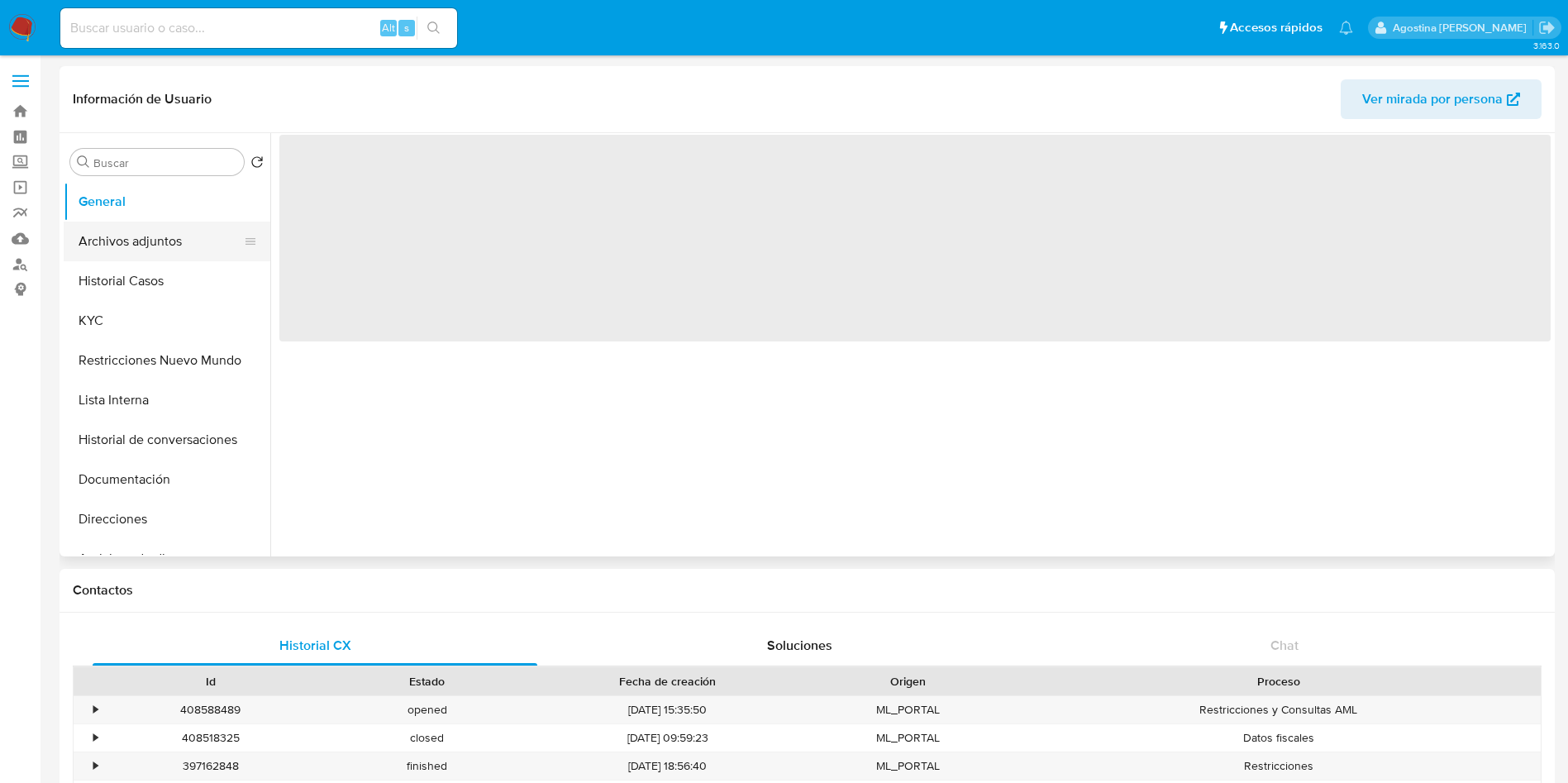
select select "10"
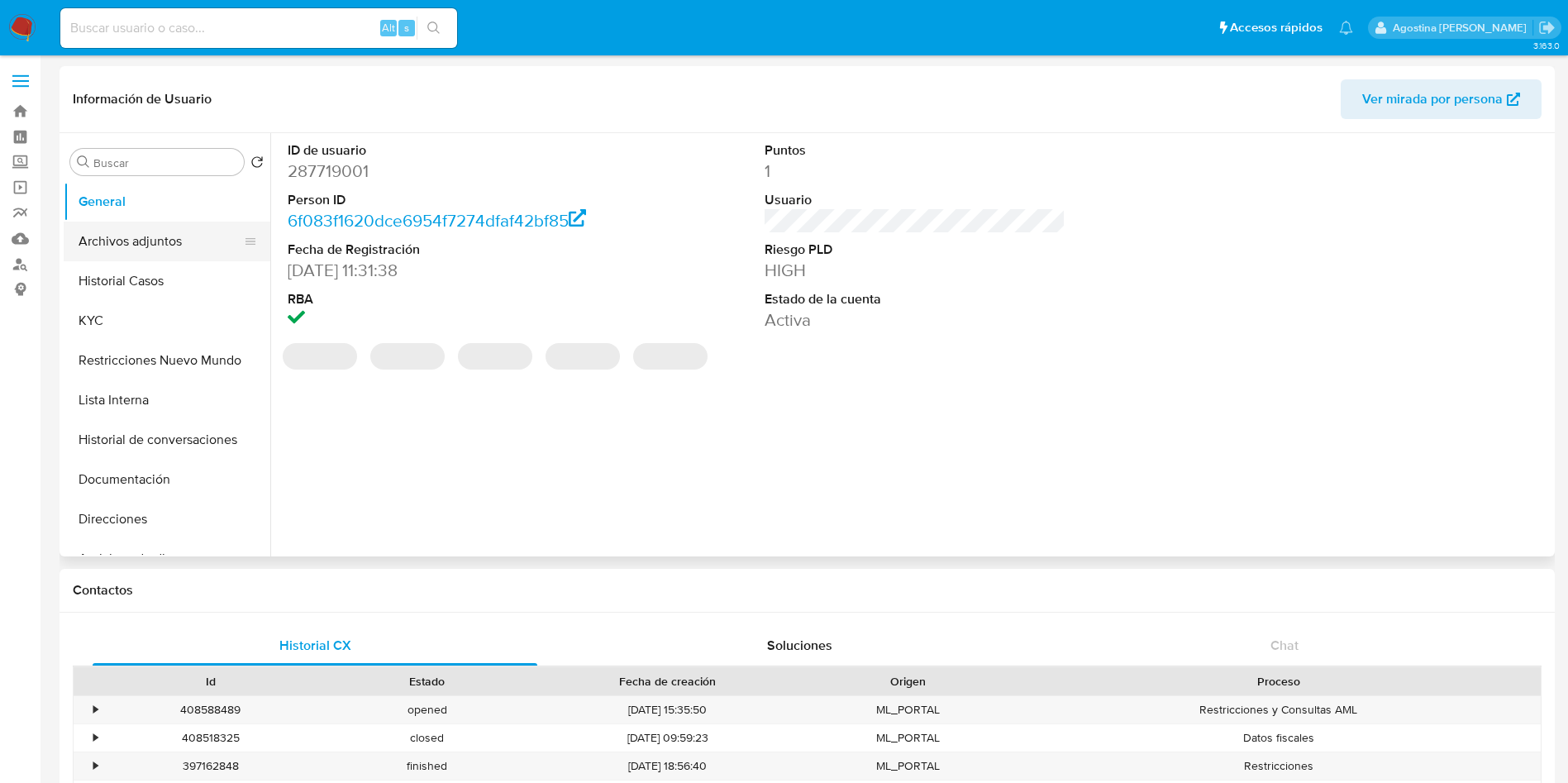
click at [178, 239] on button "Archivos adjuntos" at bounding box center [160, 242] width 193 height 40
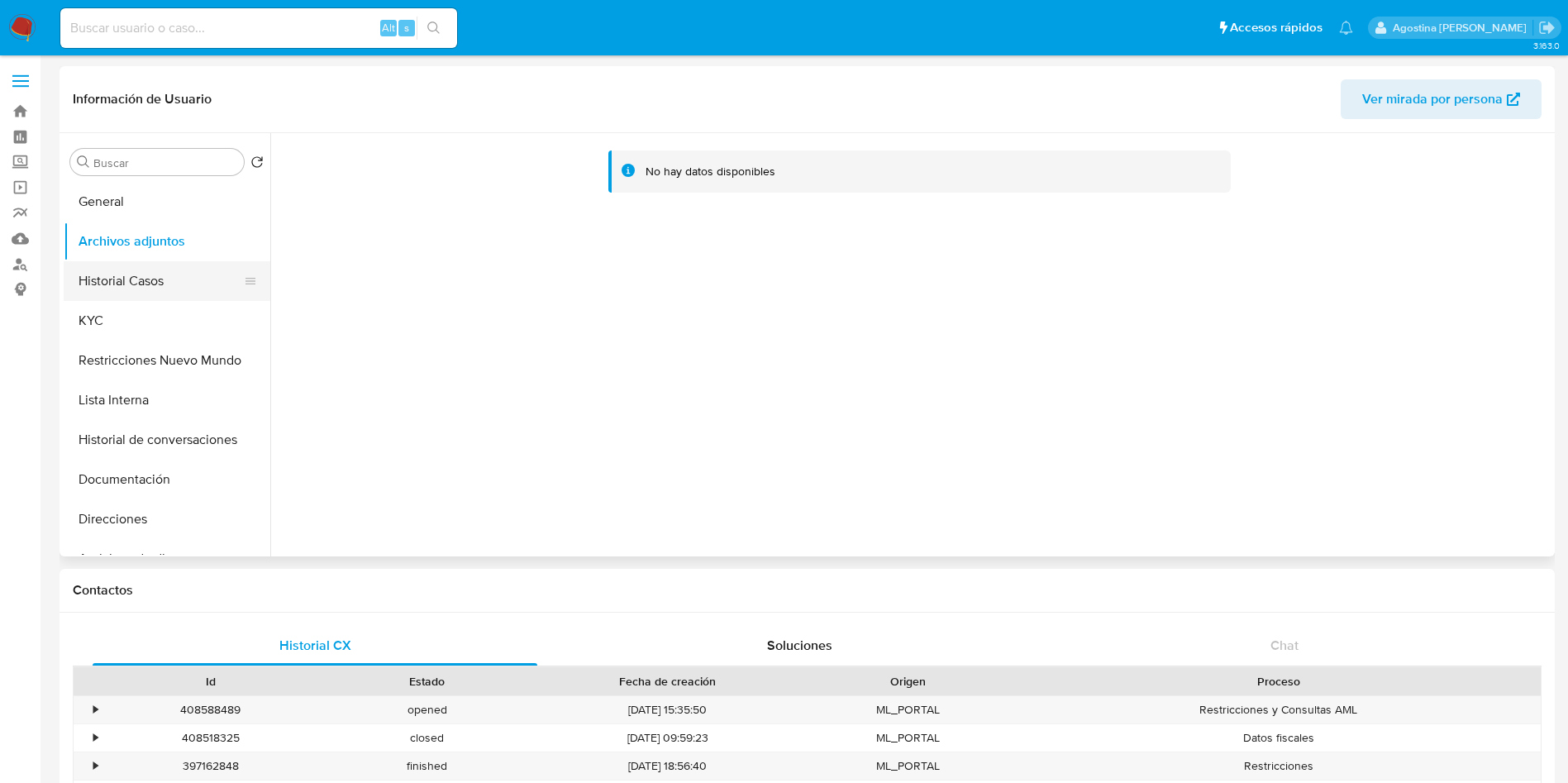
click at [176, 284] on button "Historial Casos" at bounding box center [160, 281] width 193 height 40
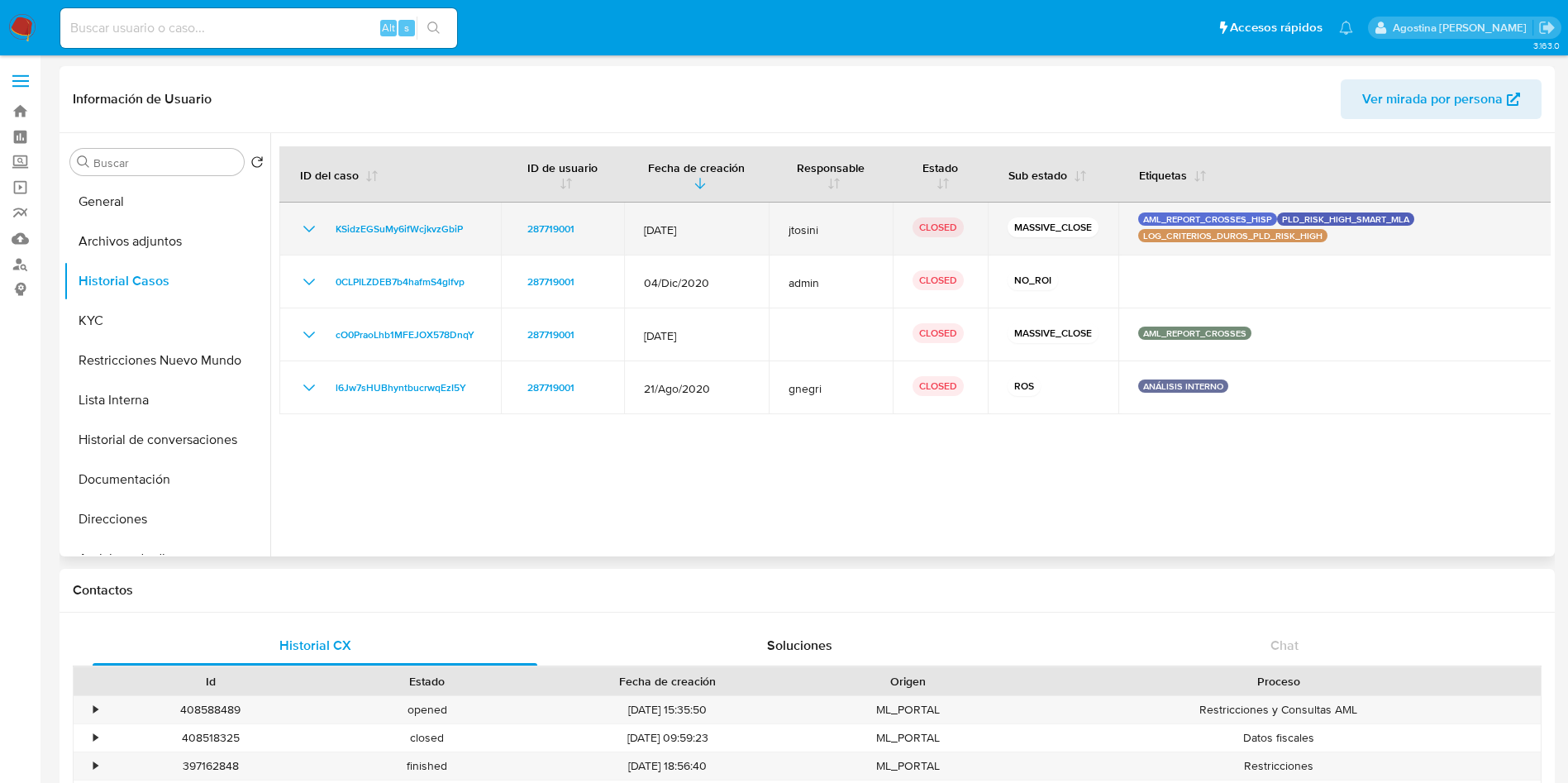
click at [312, 235] on icon "Mostrar/Ocultar" at bounding box center [309, 229] width 20 height 20
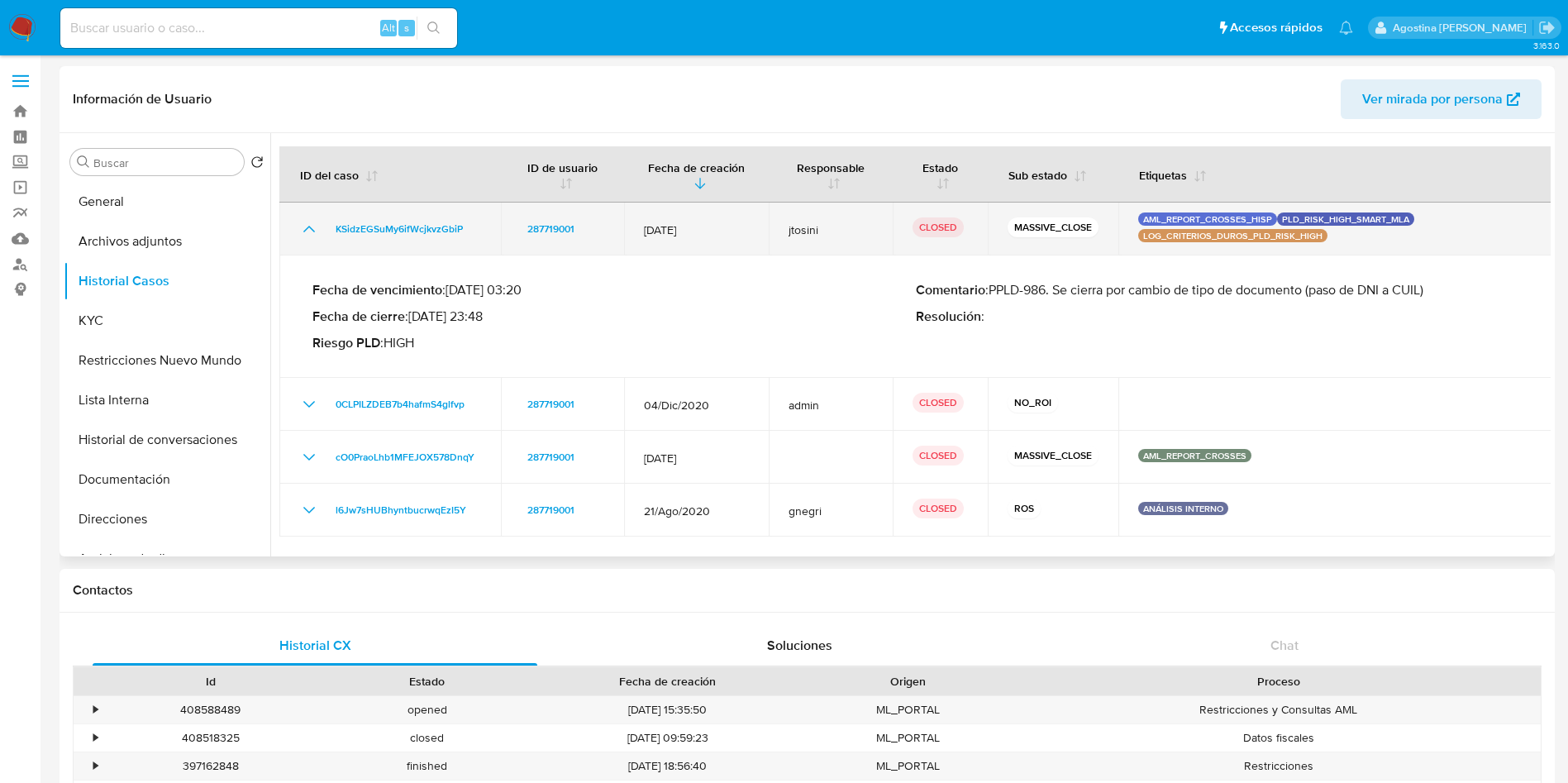
click at [312, 236] on icon "Mostrar/Ocultar" at bounding box center [309, 229] width 20 height 20
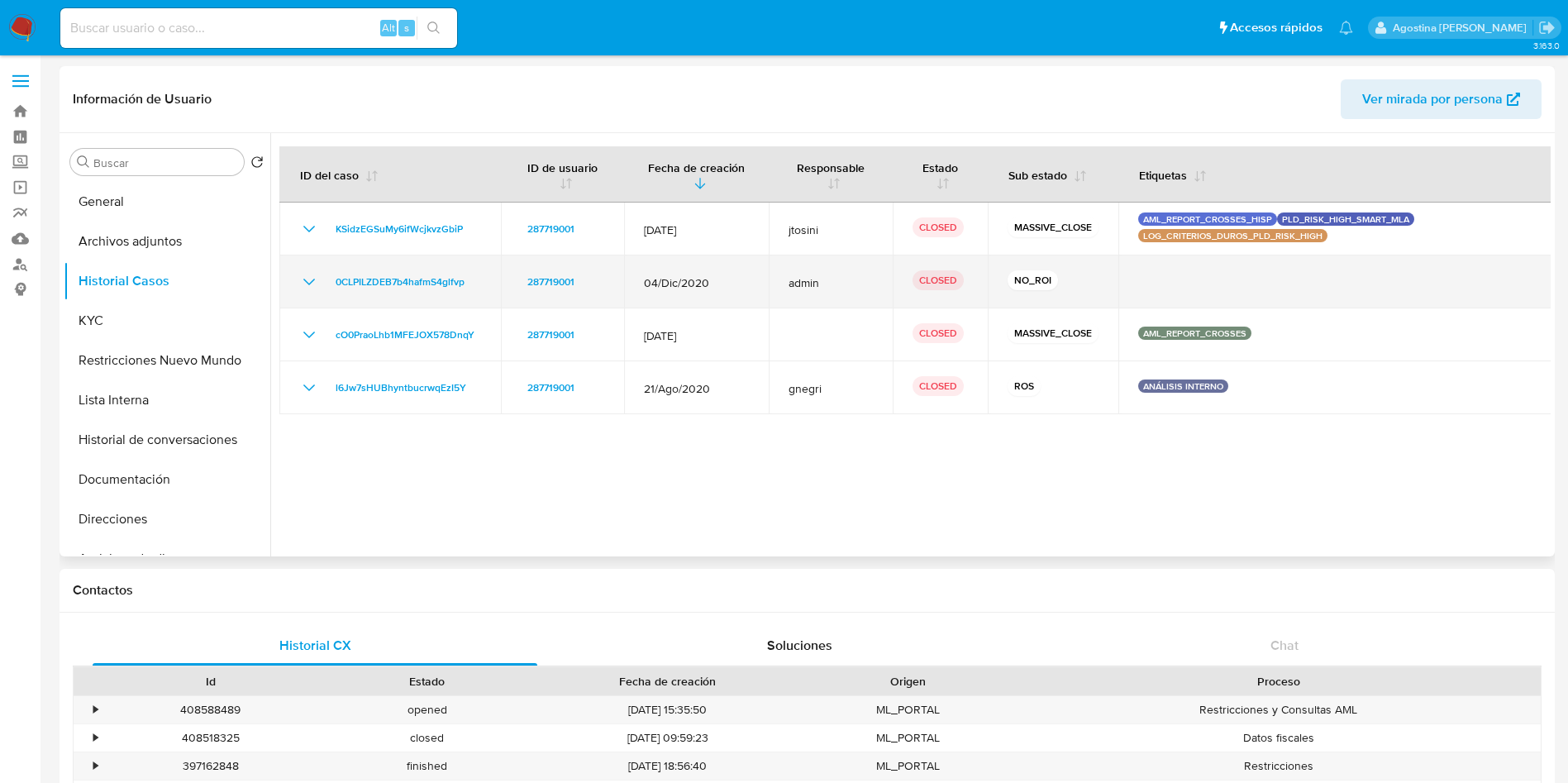
click at [310, 291] on icon "Mostrar/Ocultar" at bounding box center [309, 282] width 20 height 20
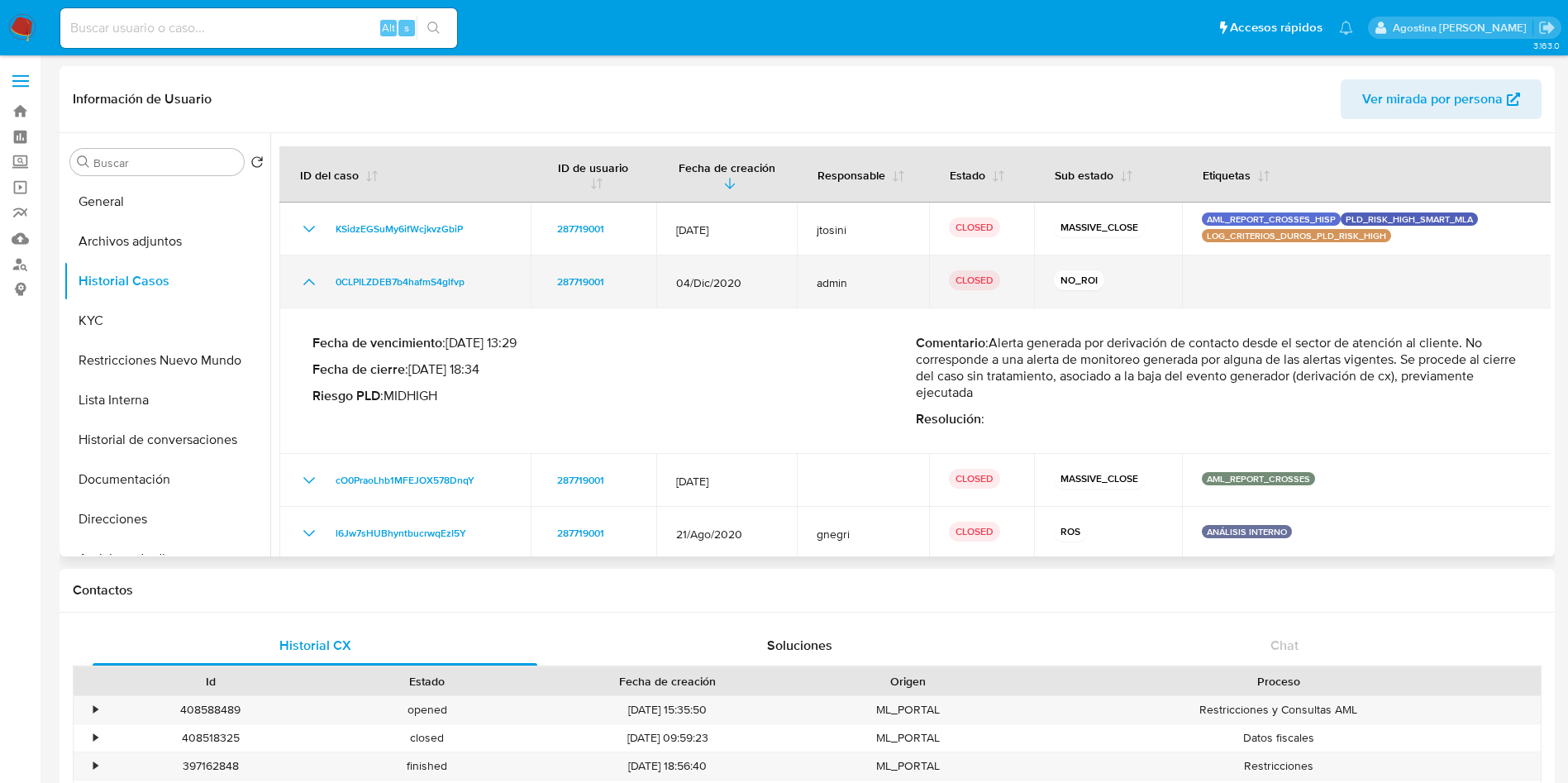
click at [310, 291] on icon "Mostrar/Ocultar" at bounding box center [309, 282] width 20 height 20
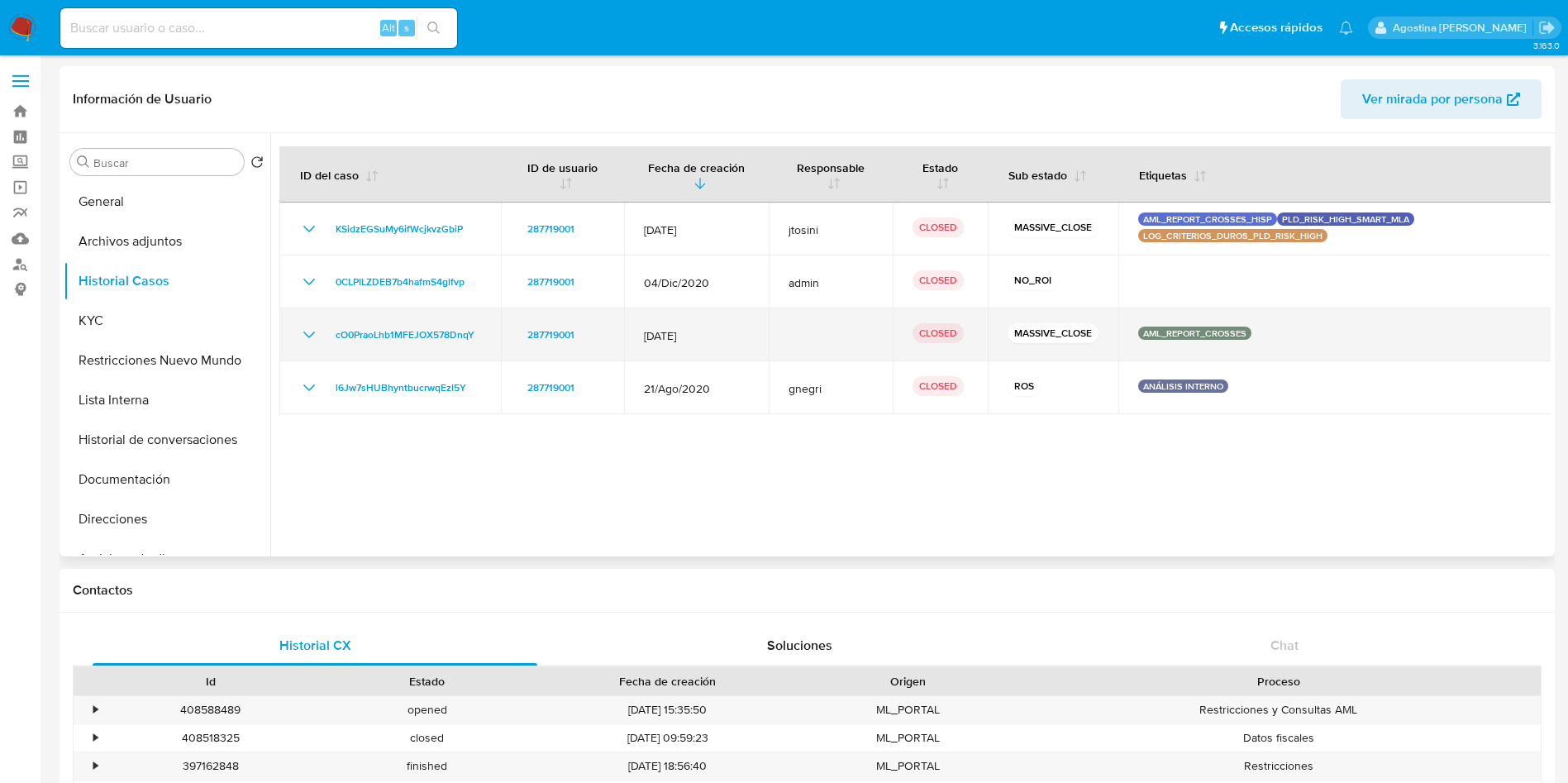
click at [321, 318] on td "cO0PraoLhb1MFEJOX578DnqY" at bounding box center [389, 335] width 222 height 53
click at [319, 325] on div "cO0PraoLhb1MFEJOX578DnqY" at bounding box center [389, 335] width 182 height 20
click at [315, 330] on icon "Mostrar/Ocultar" at bounding box center [309, 335] width 20 height 20
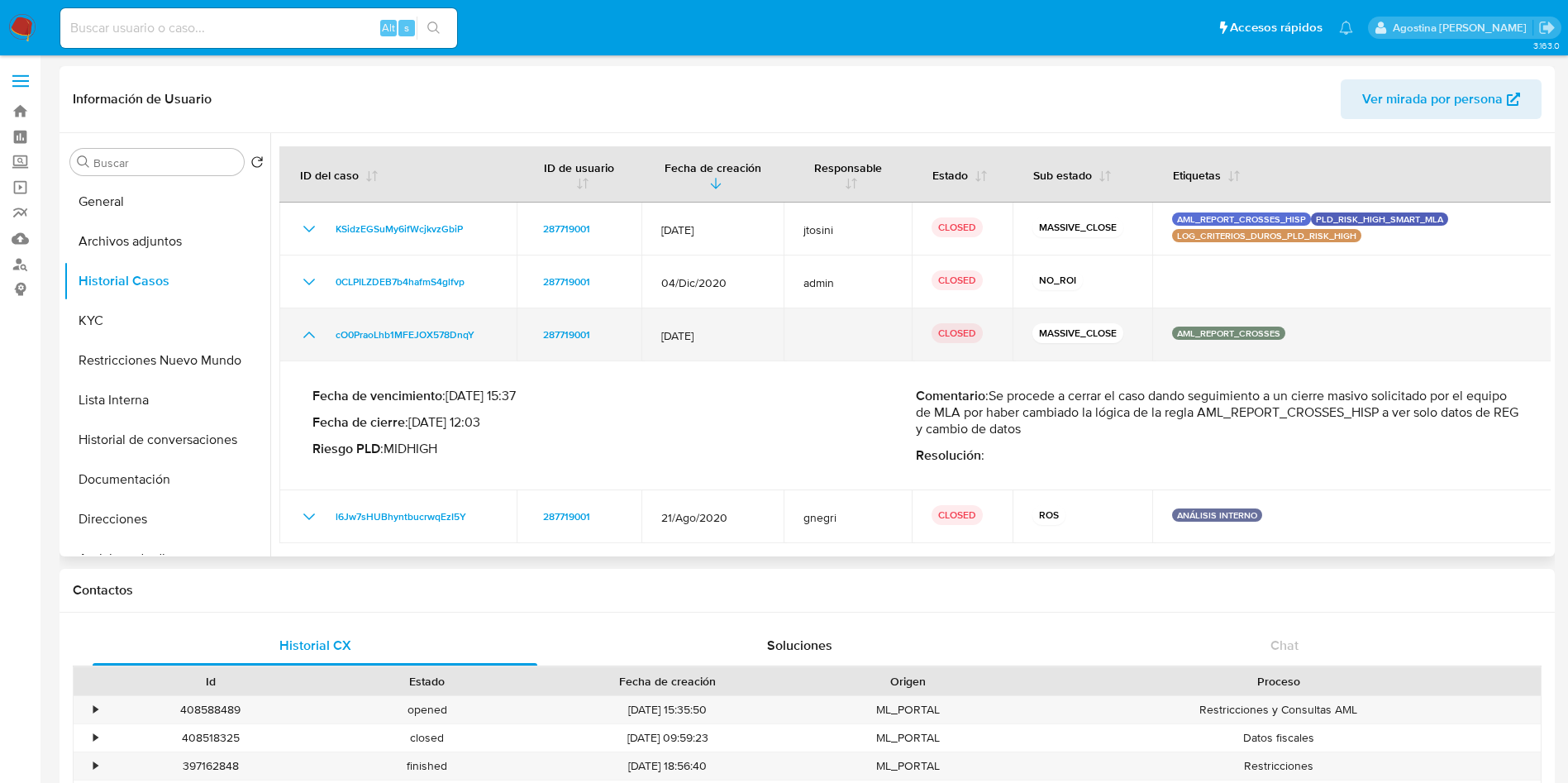
click at [315, 330] on icon "Mostrar/Ocultar" at bounding box center [309, 335] width 20 height 20
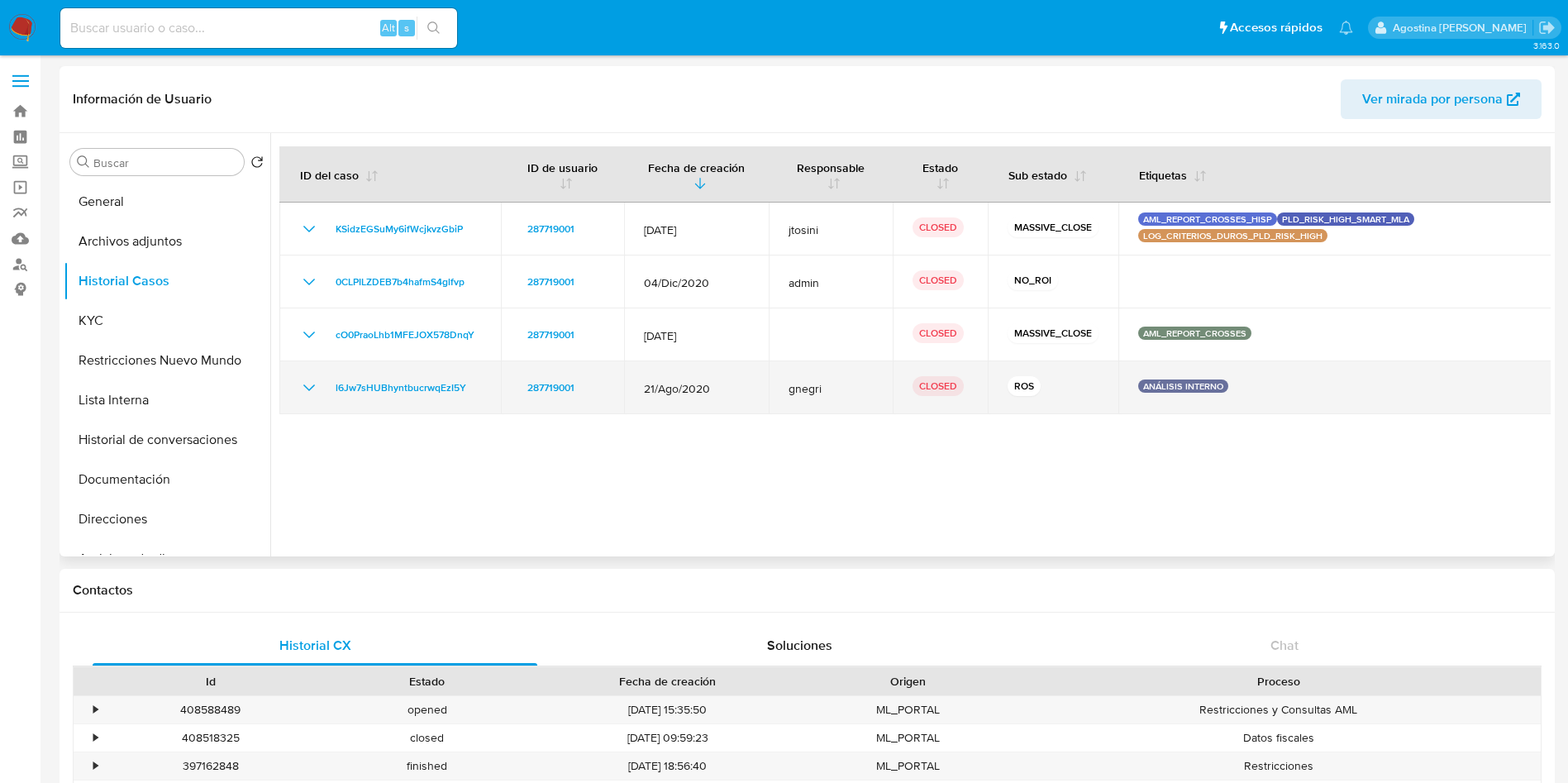
click at [310, 381] on icon "Mostrar/Ocultar" at bounding box center [309, 388] width 20 height 20
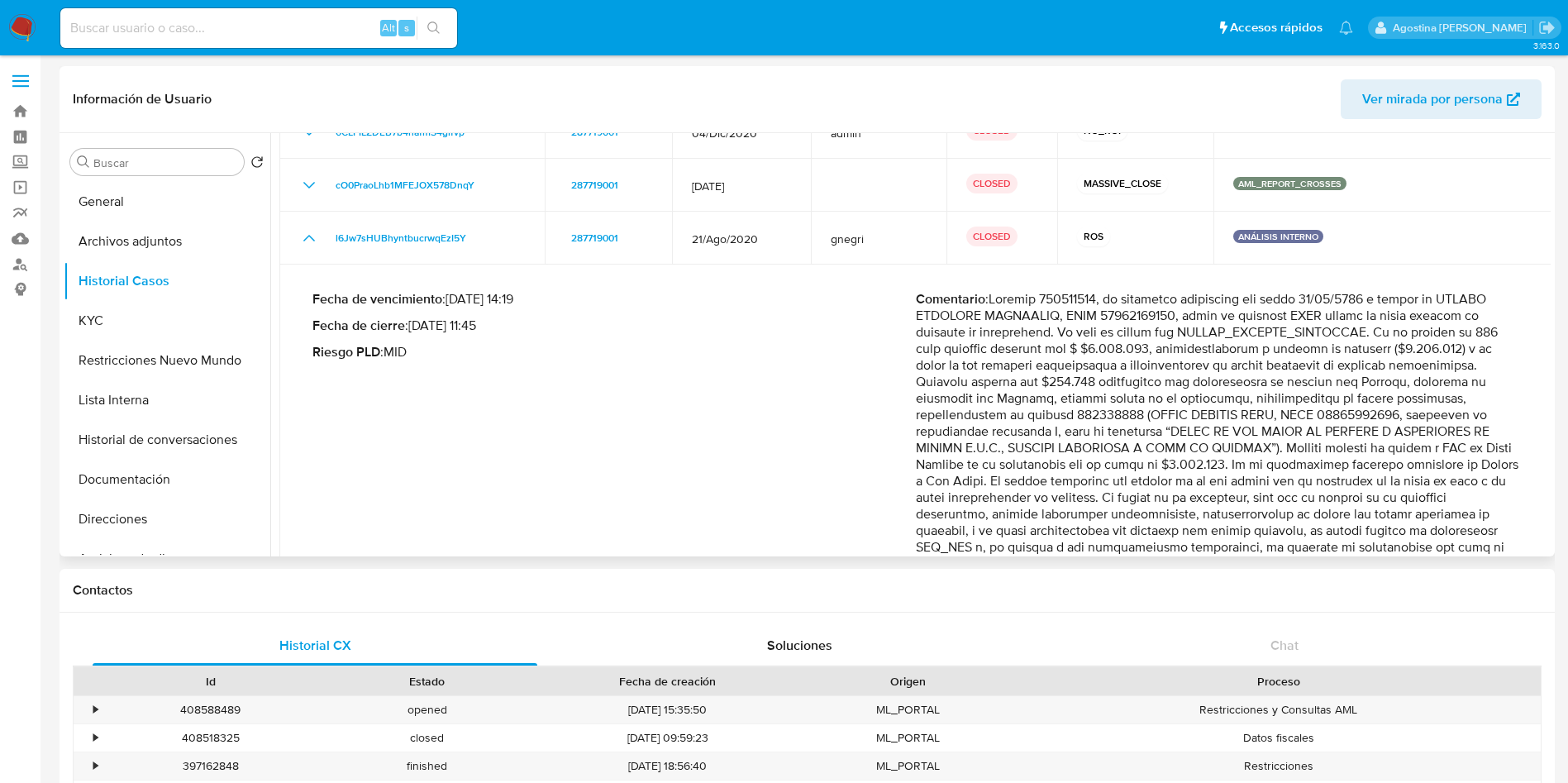
scroll to position [227, 0]
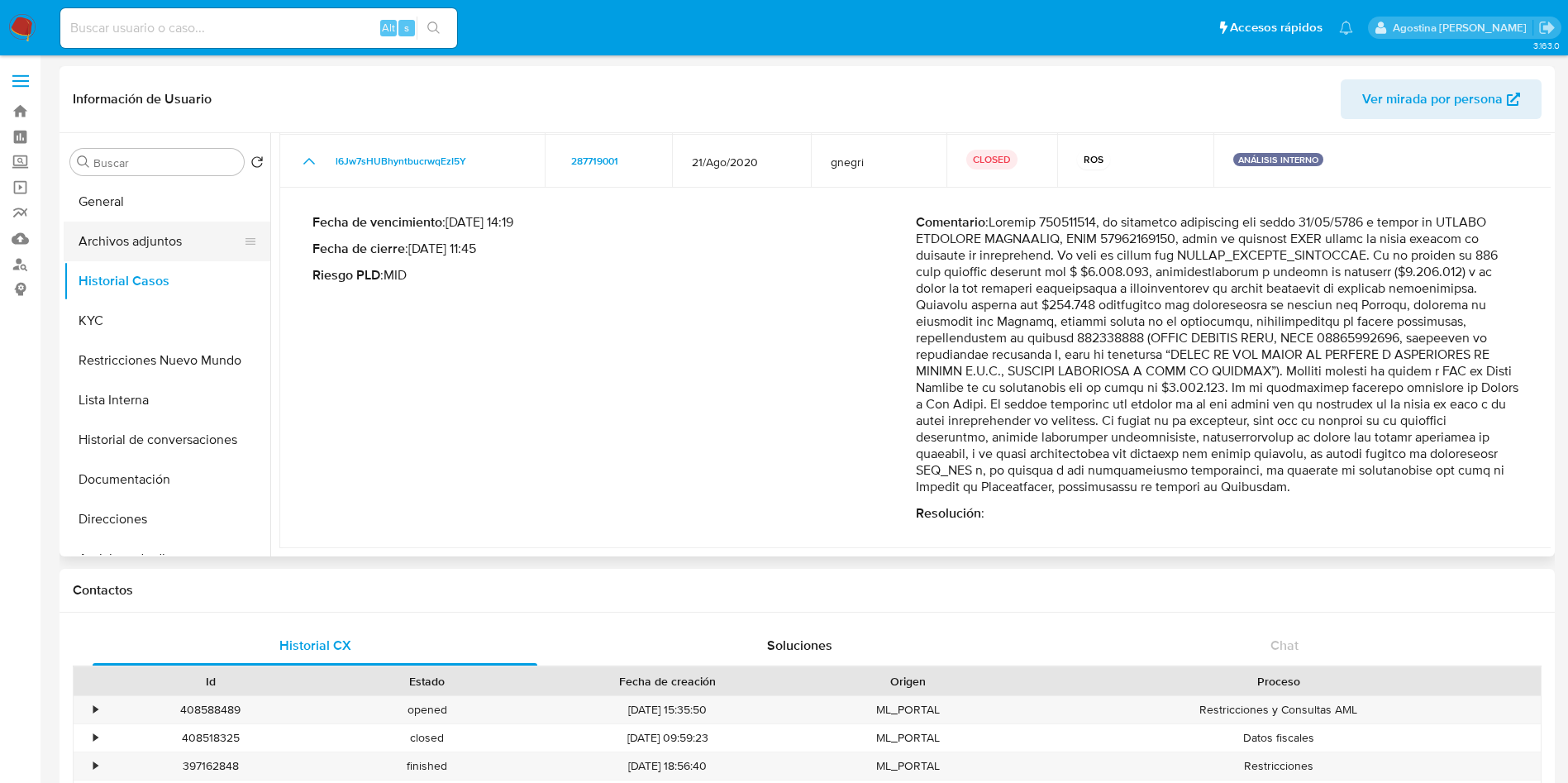
click at [171, 253] on button "Archivos adjuntos" at bounding box center [160, 242] width 193 height 40
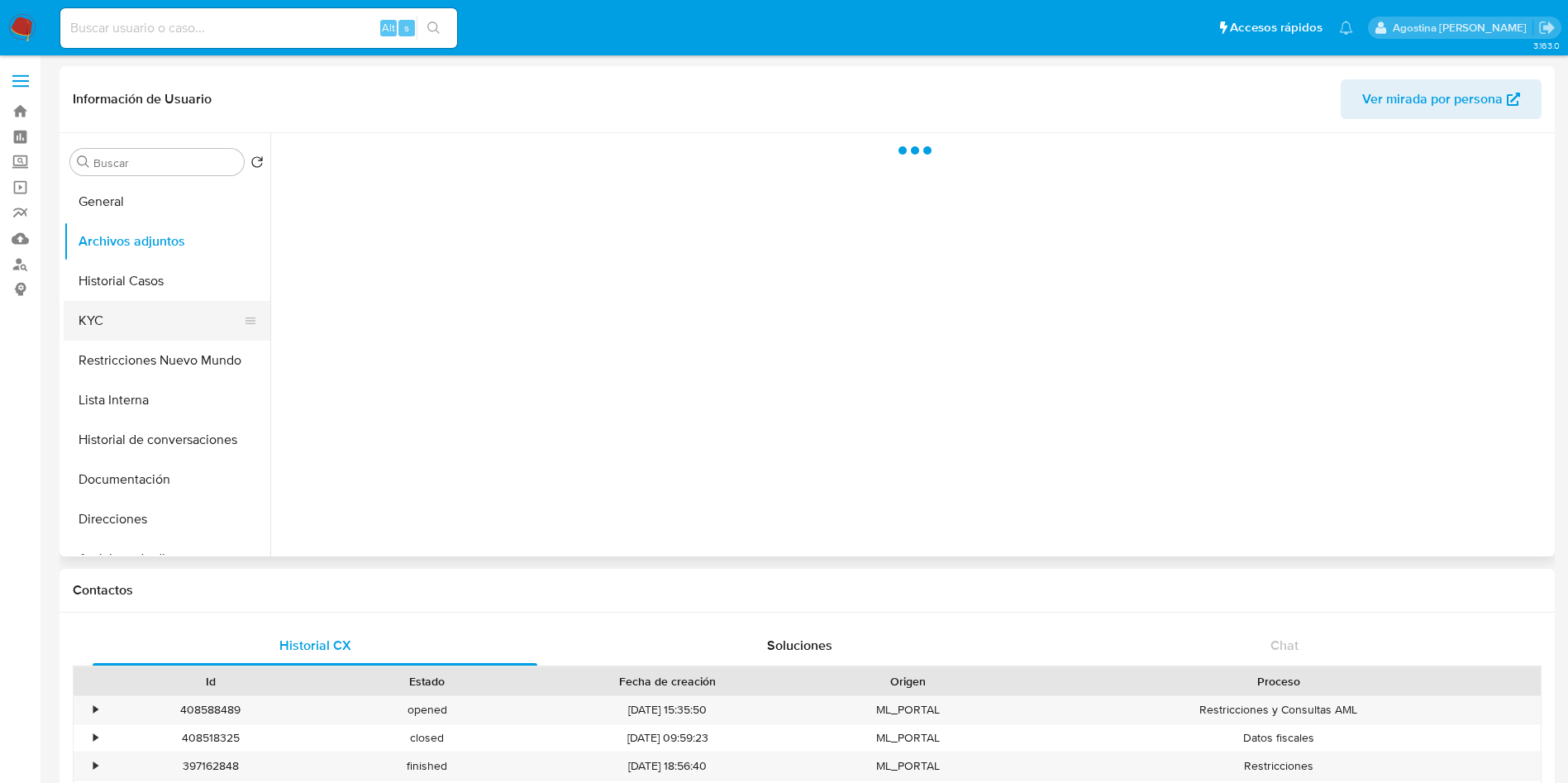
scroll to position [0, 0]
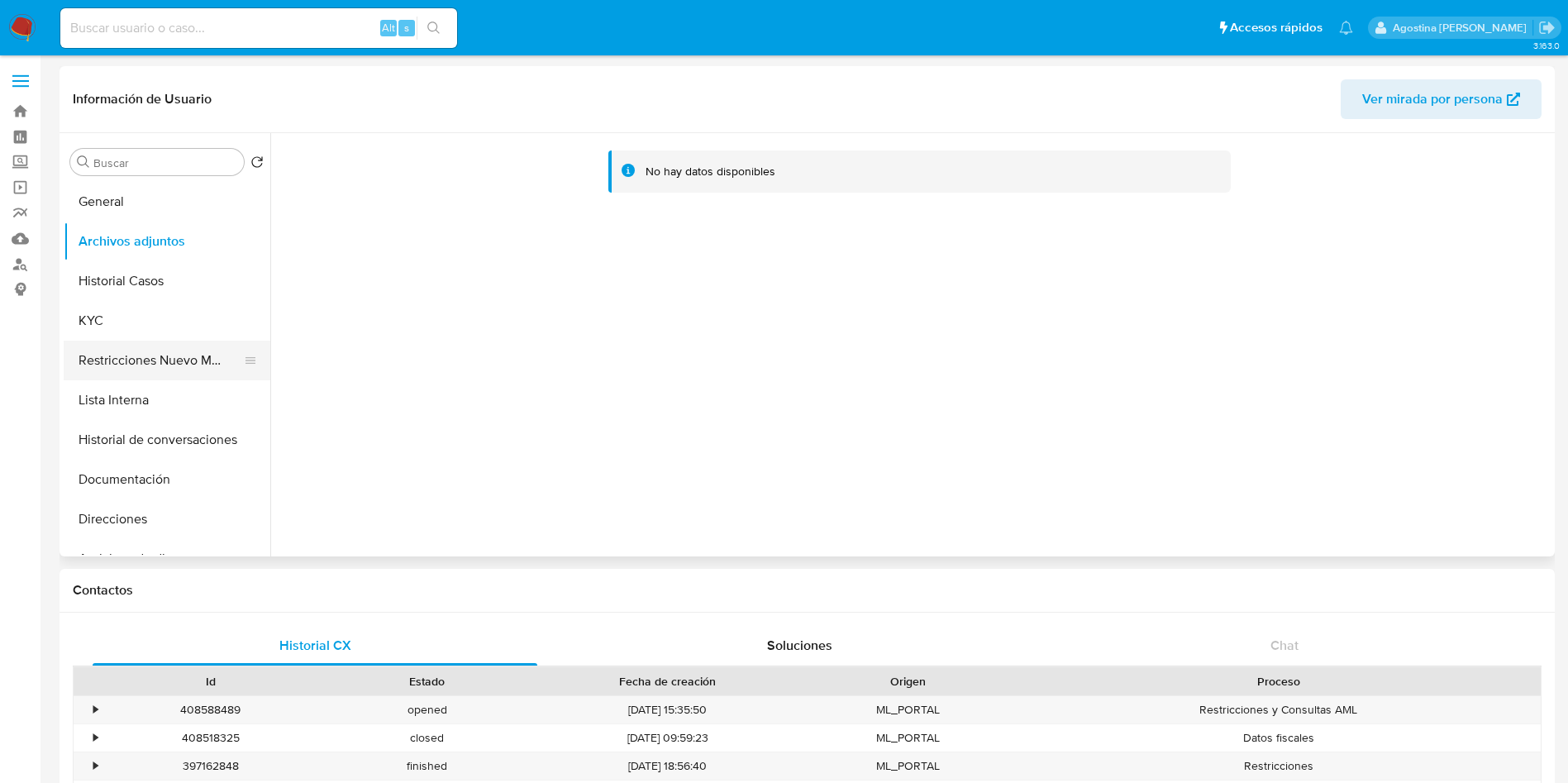
drag, startPoint x: 188, startPoint y: 342, endPoint x: 140, endPoint y: 353, distance: 49.2
click at [140, 353] on button "Restricciones Nuevo Mundo" at bounding box center [160, 360] width 193 height 40
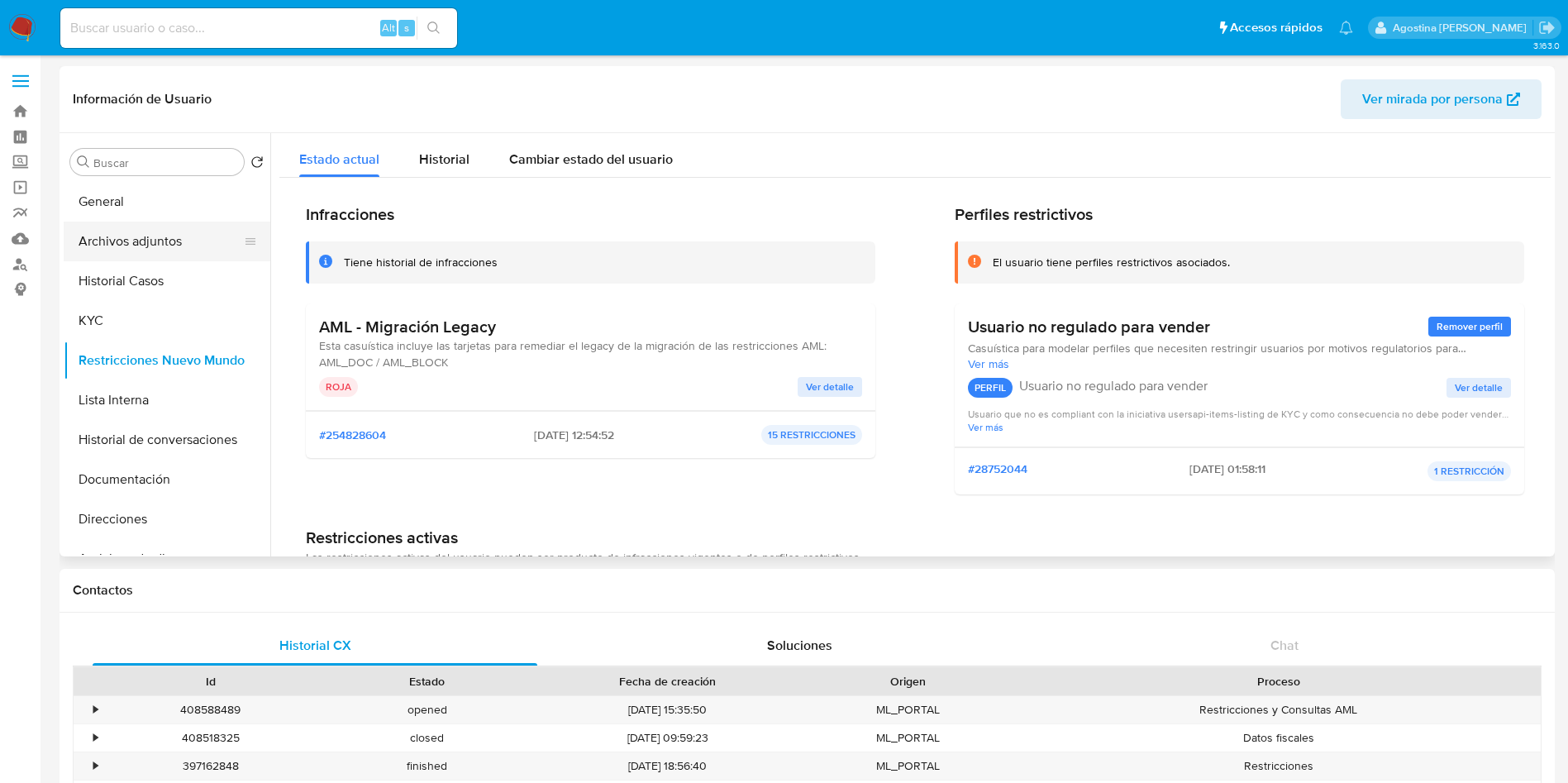
click at [114, 257] on button "Archivos adjuntos" at bounding box center [160, 242] width 193 height 40
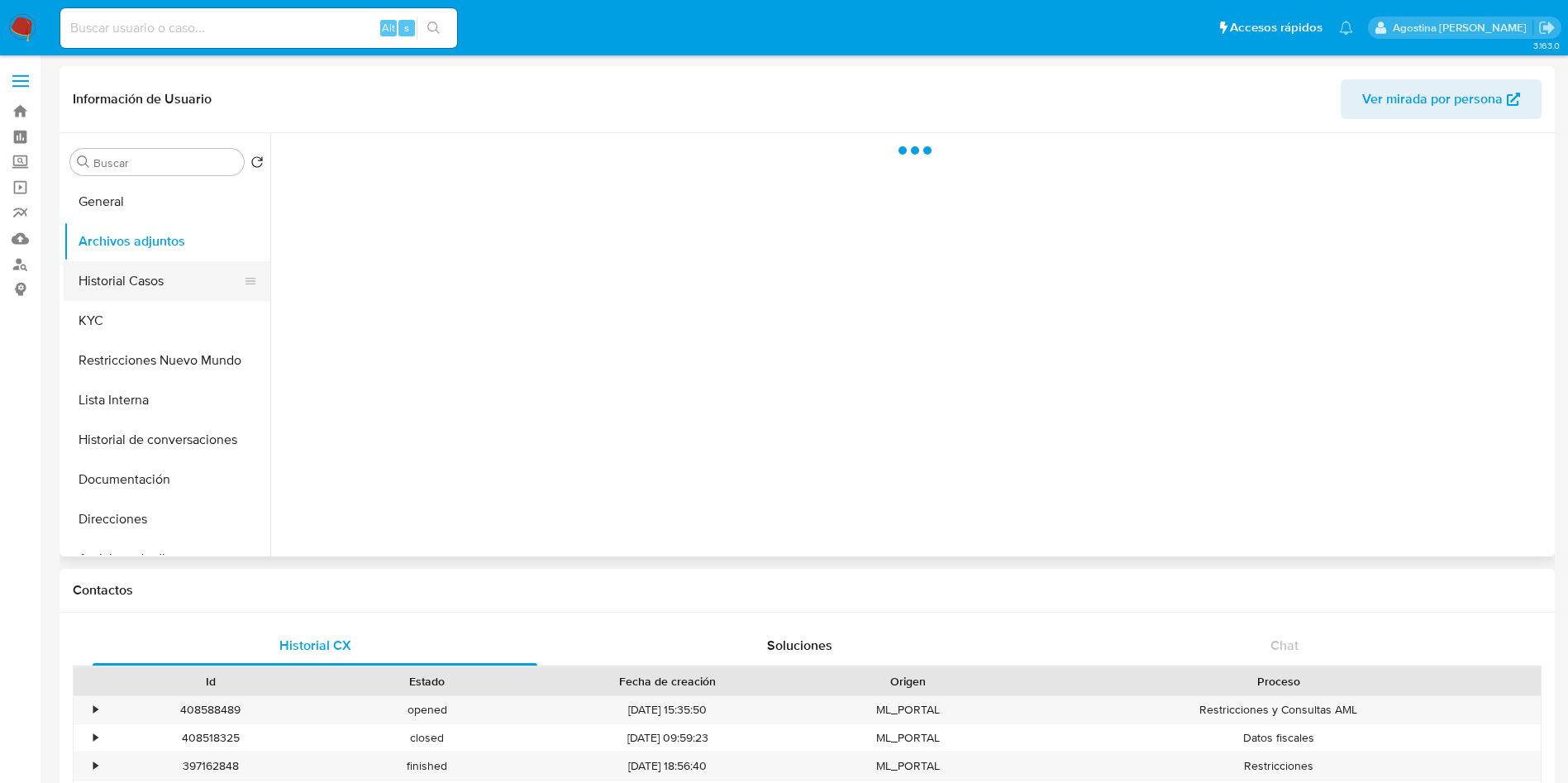
click at [134, 278] on button "Historial Casos" at bounding box center [160, 281] width 193 height 40
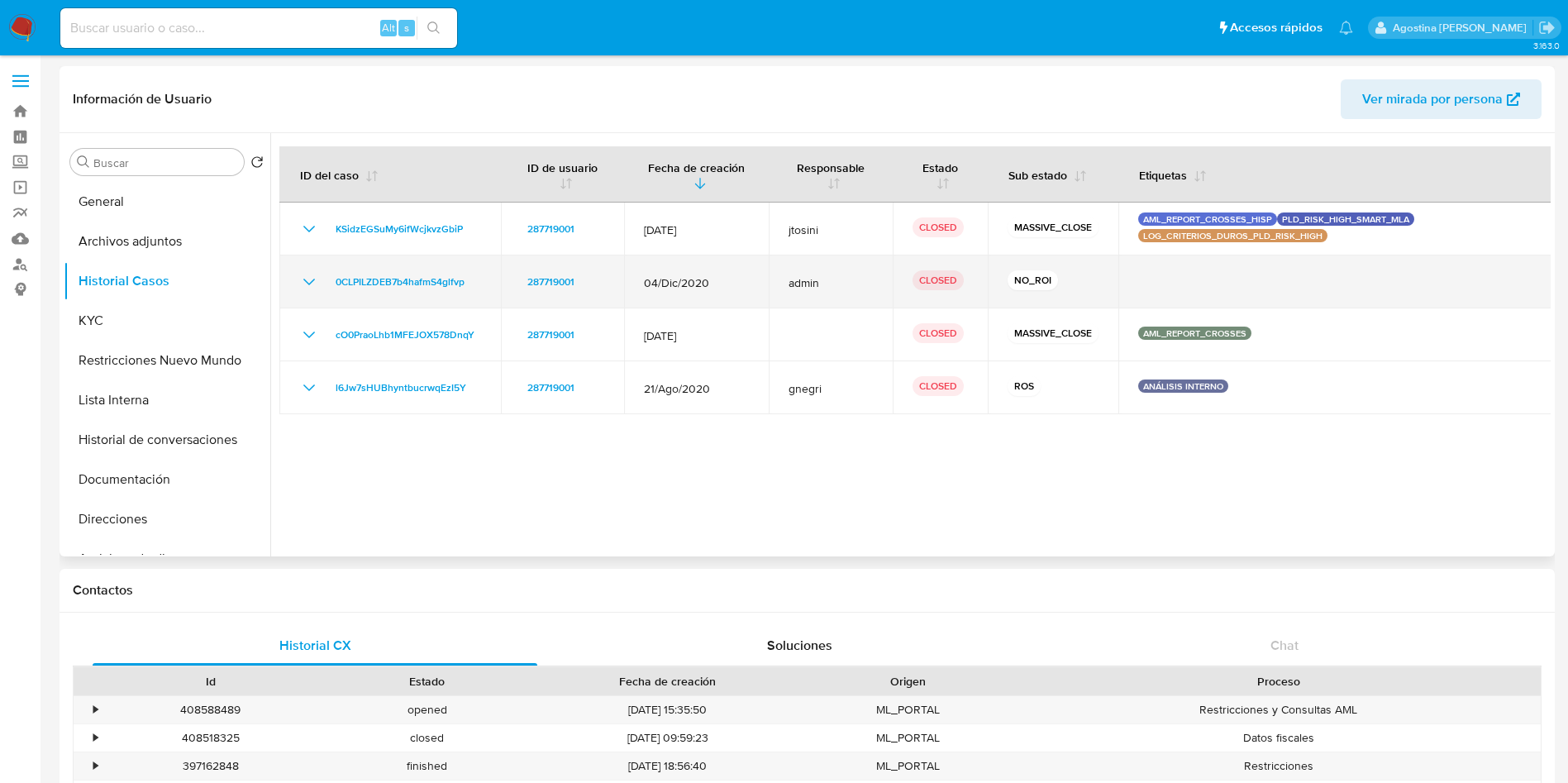
click at [300, 281] on icon "Mostrar/Ocultar" at bounding box center [309, 282] width 20 height 20
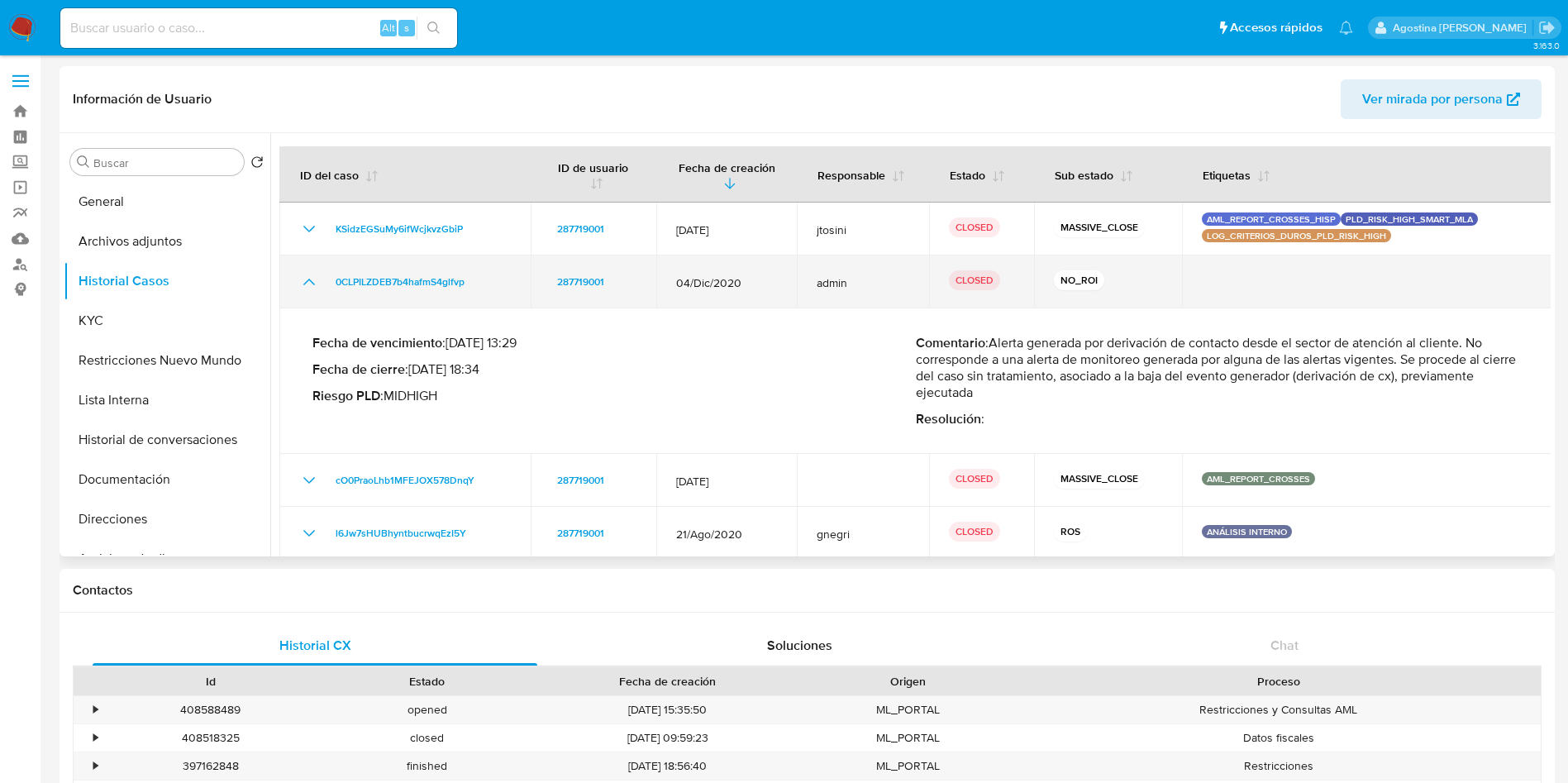
click at [300, 281] on icon "Mostrar/Ocultar" at bounding box center [309, 282] width 20 height 20
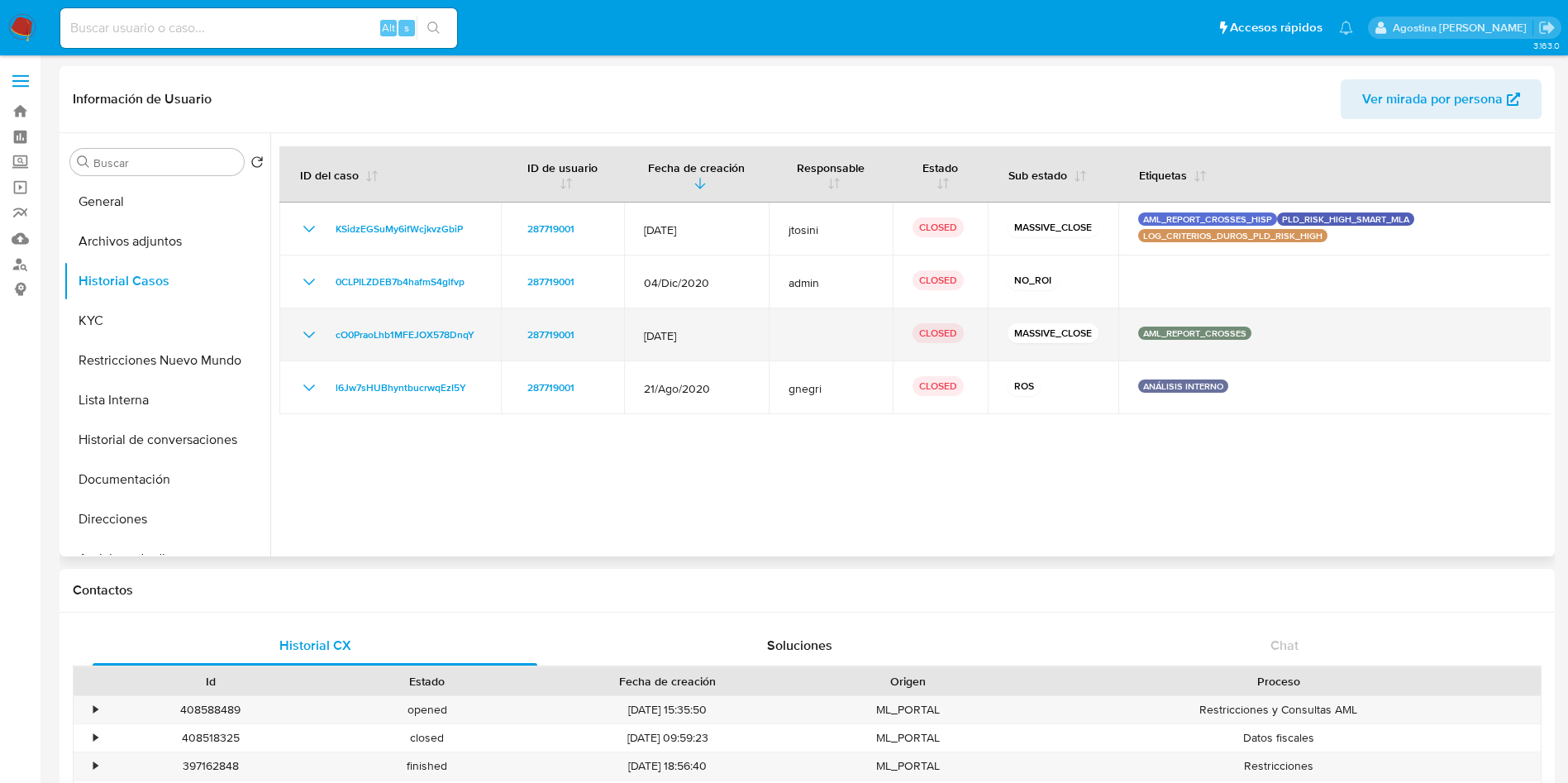
click at [321, 330] on div "cO0PraoLhb1MFEJOX578DnqY" at bounding box center [389, 335] width 182 height 20
click at [313, 330] on icon "Mostrar/Ocultar" at bounding box center [309, 335] width 20 height 20
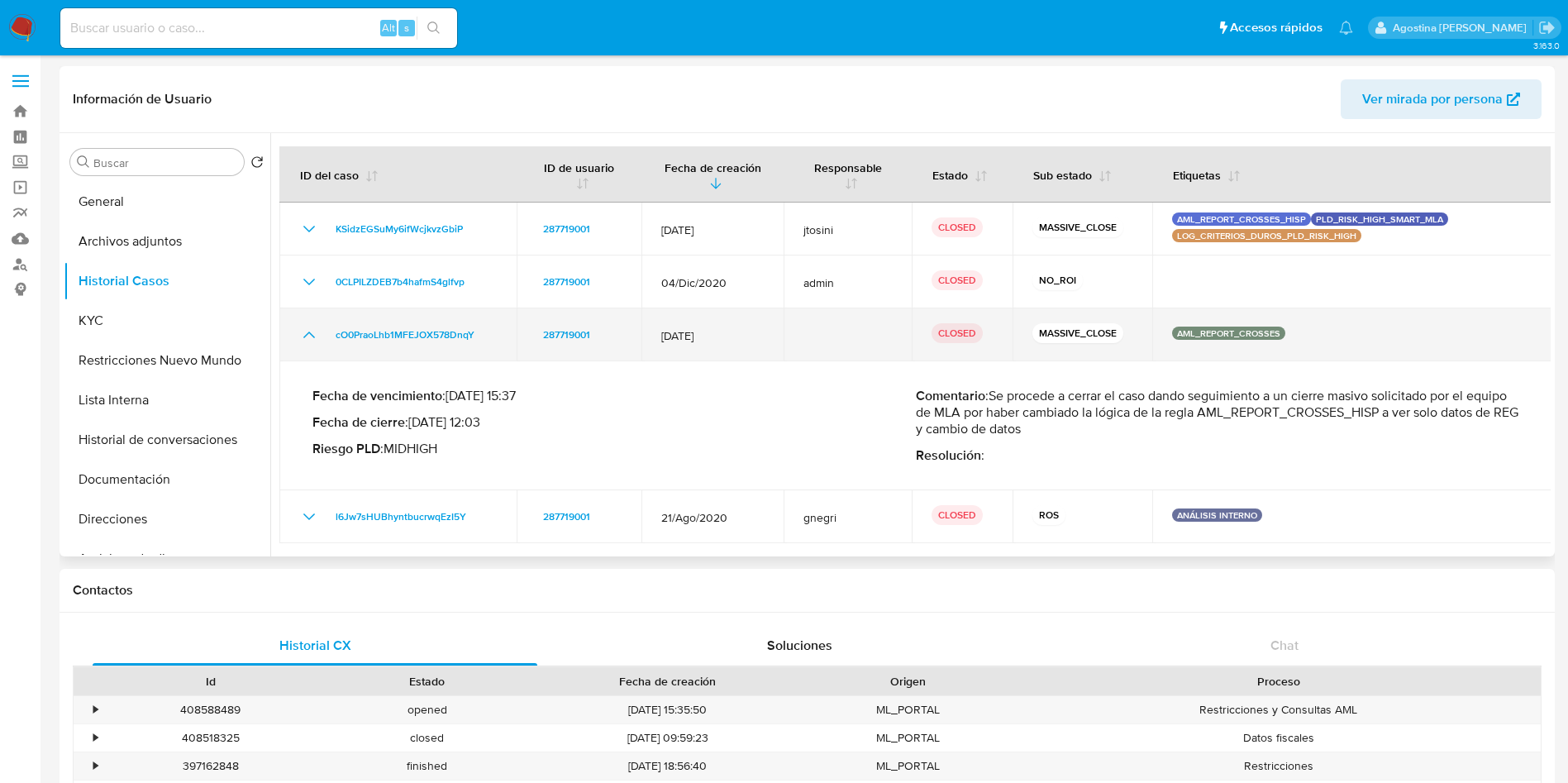
click at [313, 330] on icon "Mostrar/Ocultar" at bounding box center [309, 335] width 20 height 20
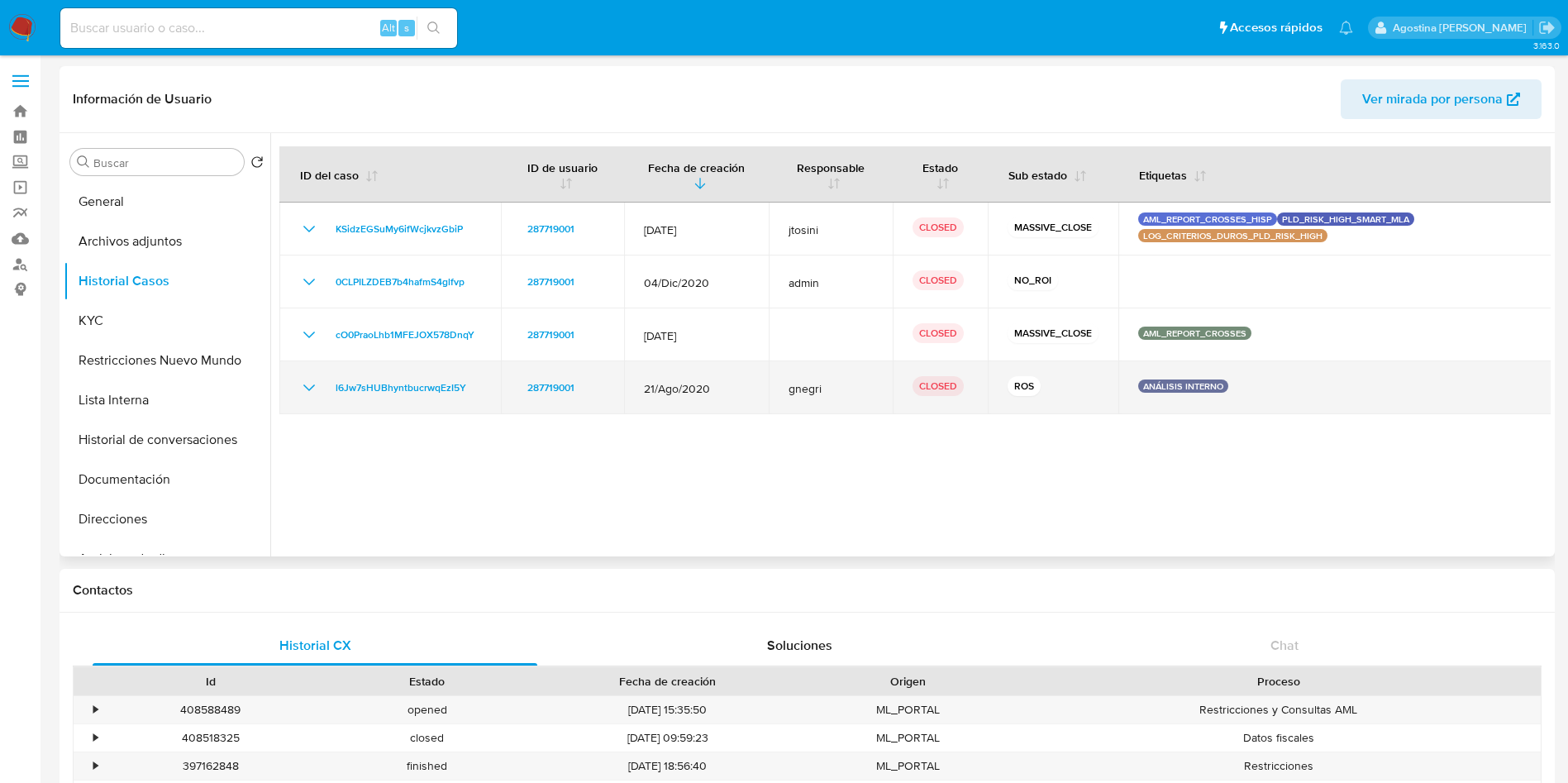
click at [310, 384] on icon "Mostrar/Ocultar" at bounding box center [309, 388] width 20 height 20
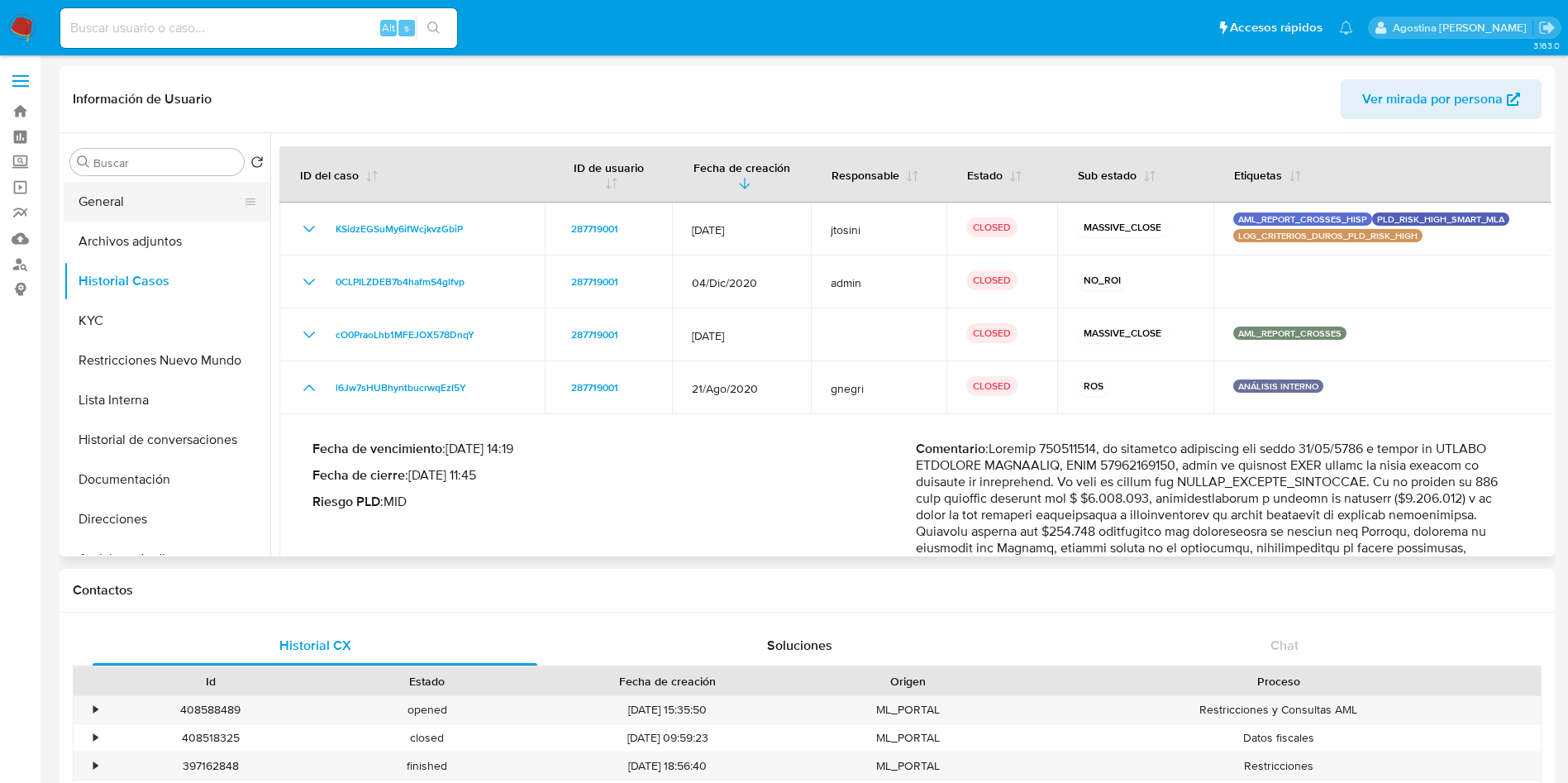
click at [128, 208] on button "General" at bounding box center [160, 202] width 193 height 40
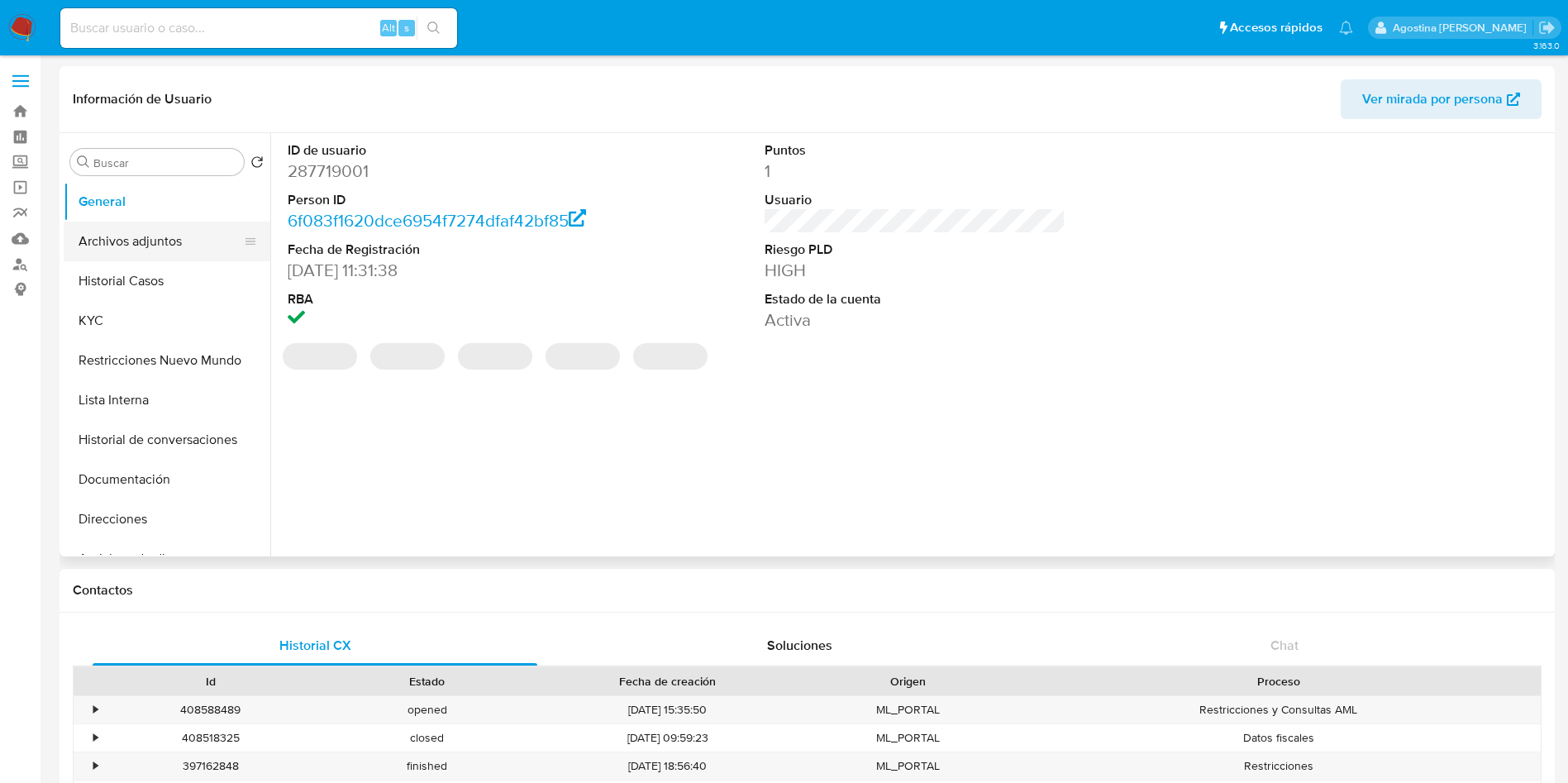
click at [170, 247] on button "Archivos adjuntos" at bounding box center [160, 242] width 193 height 40
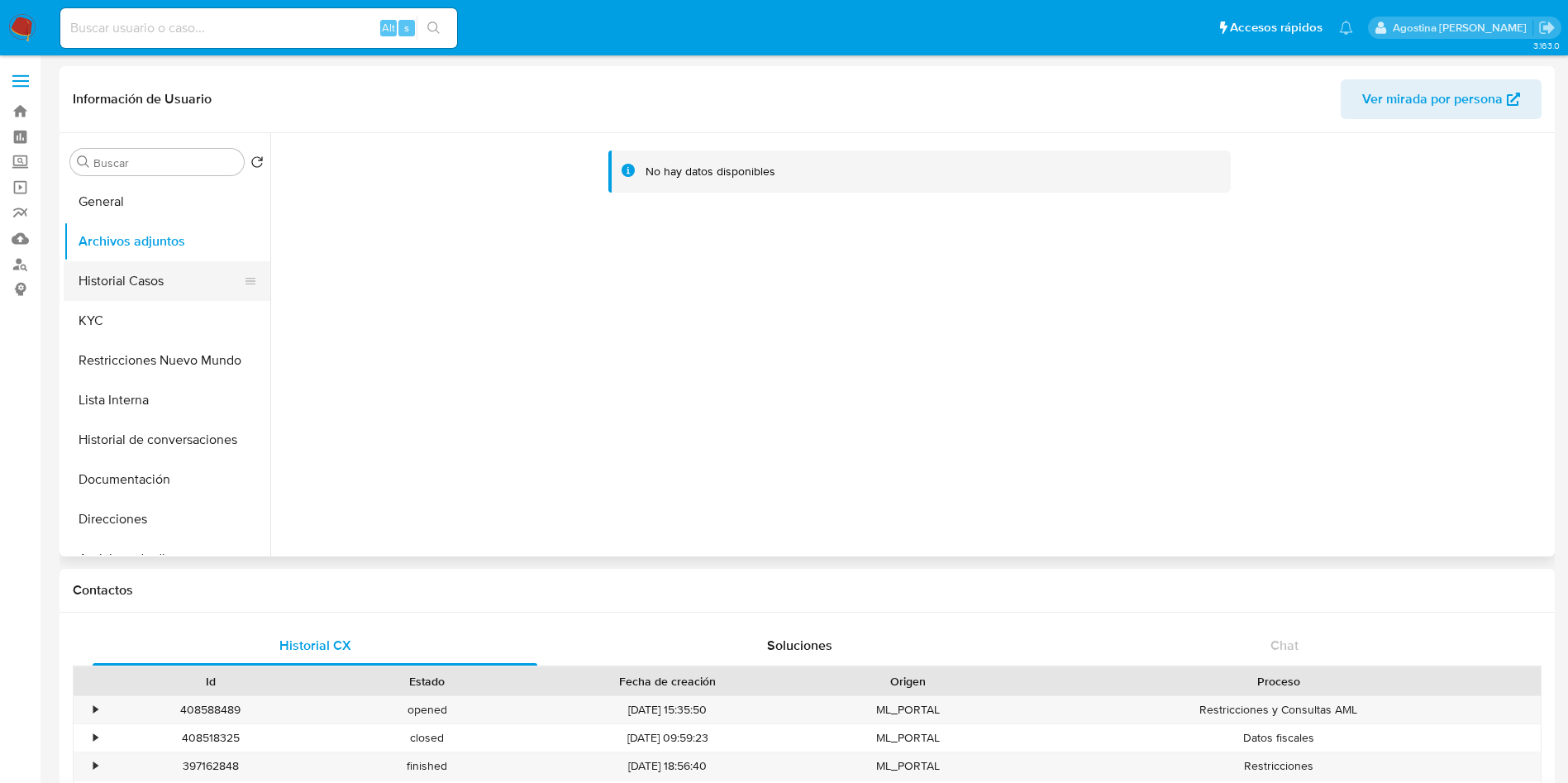
click at [151, 285] on button "Historial Casos" at bounding box center [160, 281] width 193 height 40
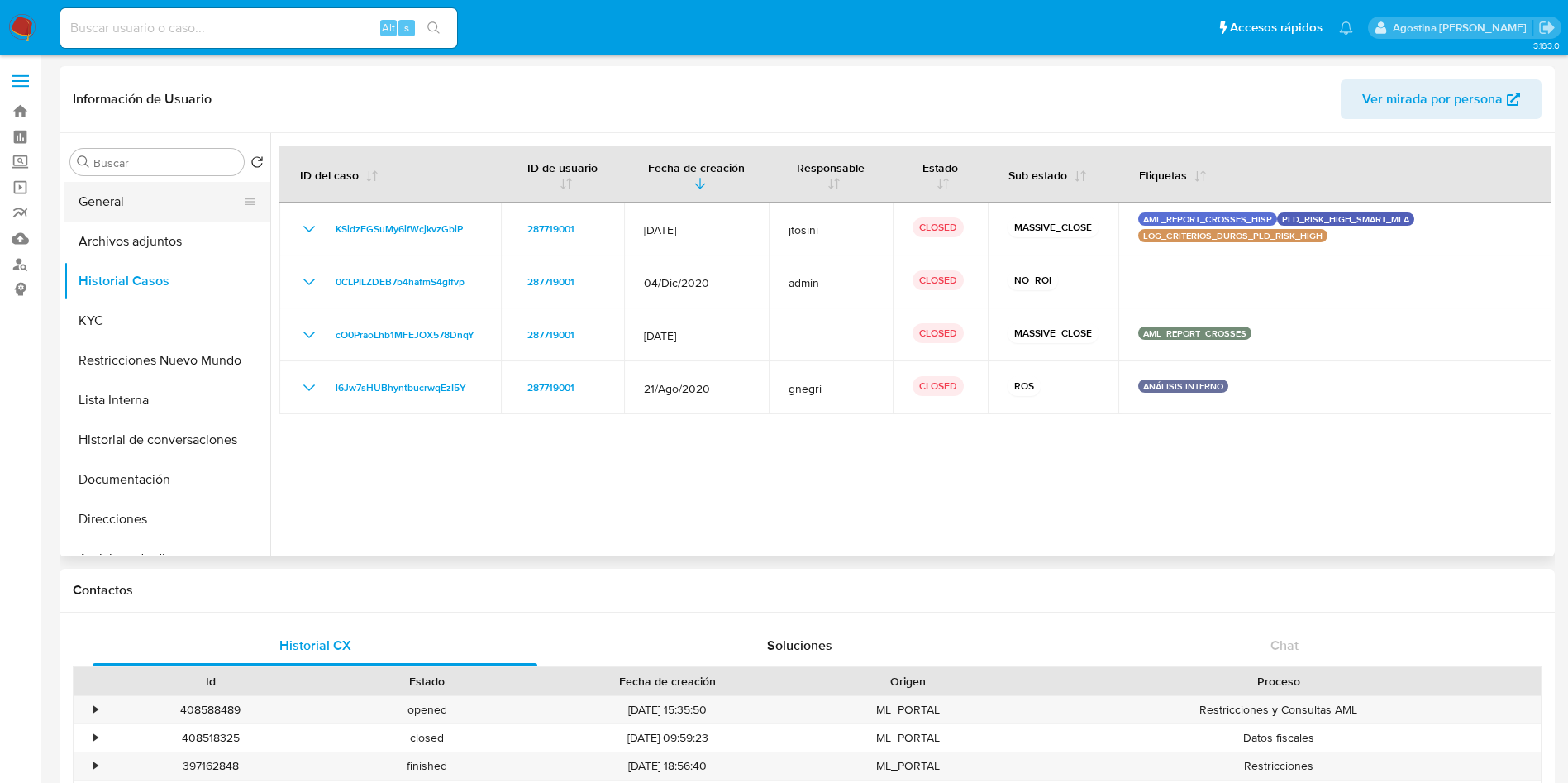
click at [161, 184] on button "General" at bounding box center [160, 202] width 193 height 40
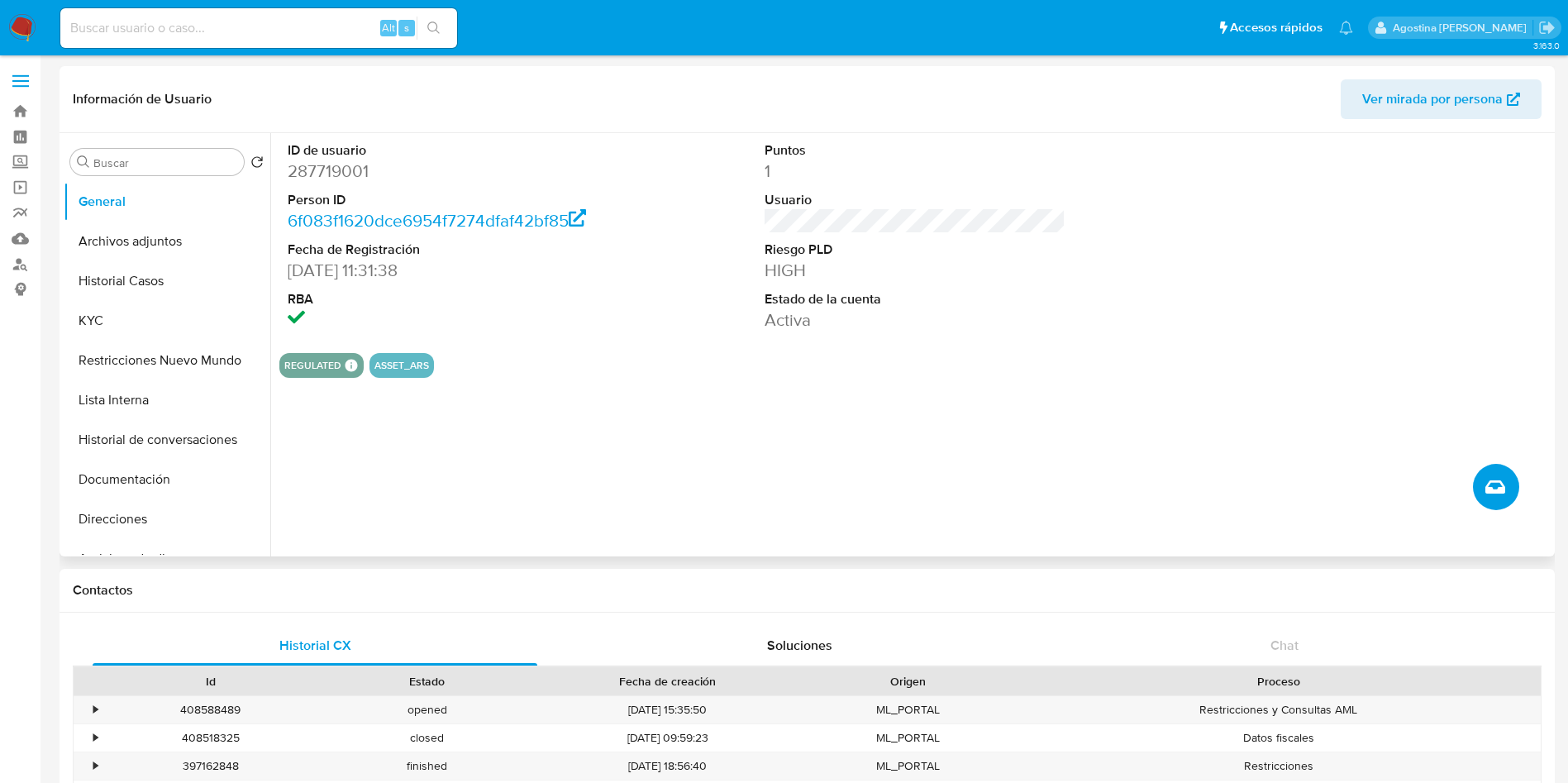
click at [1508, 491] on button "Crear caso manual" at bounding box center [1496, 487] width 46 height 46
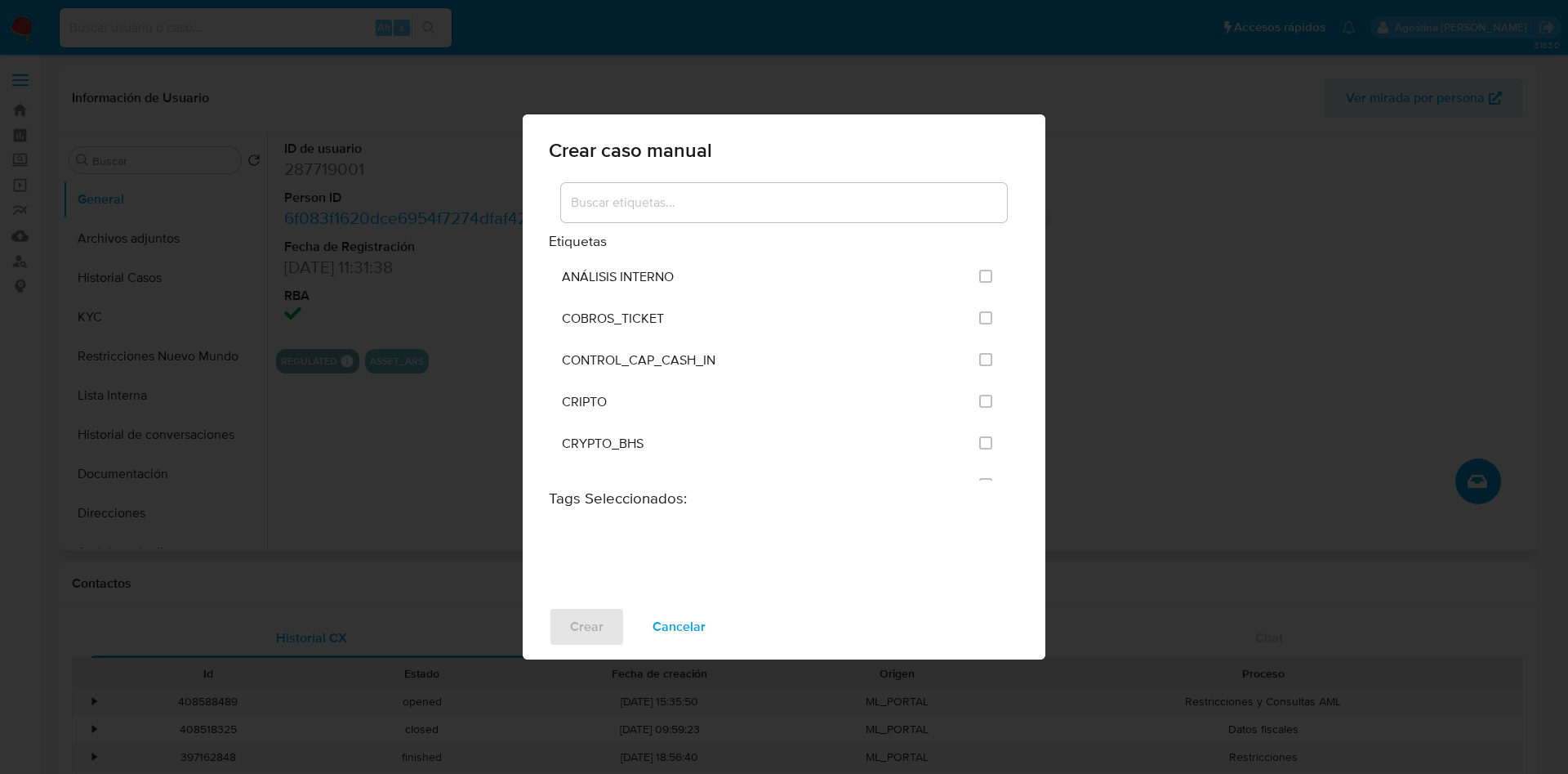
click at [697, 208] on input at bounding box center [784, 203] width 446 height 21
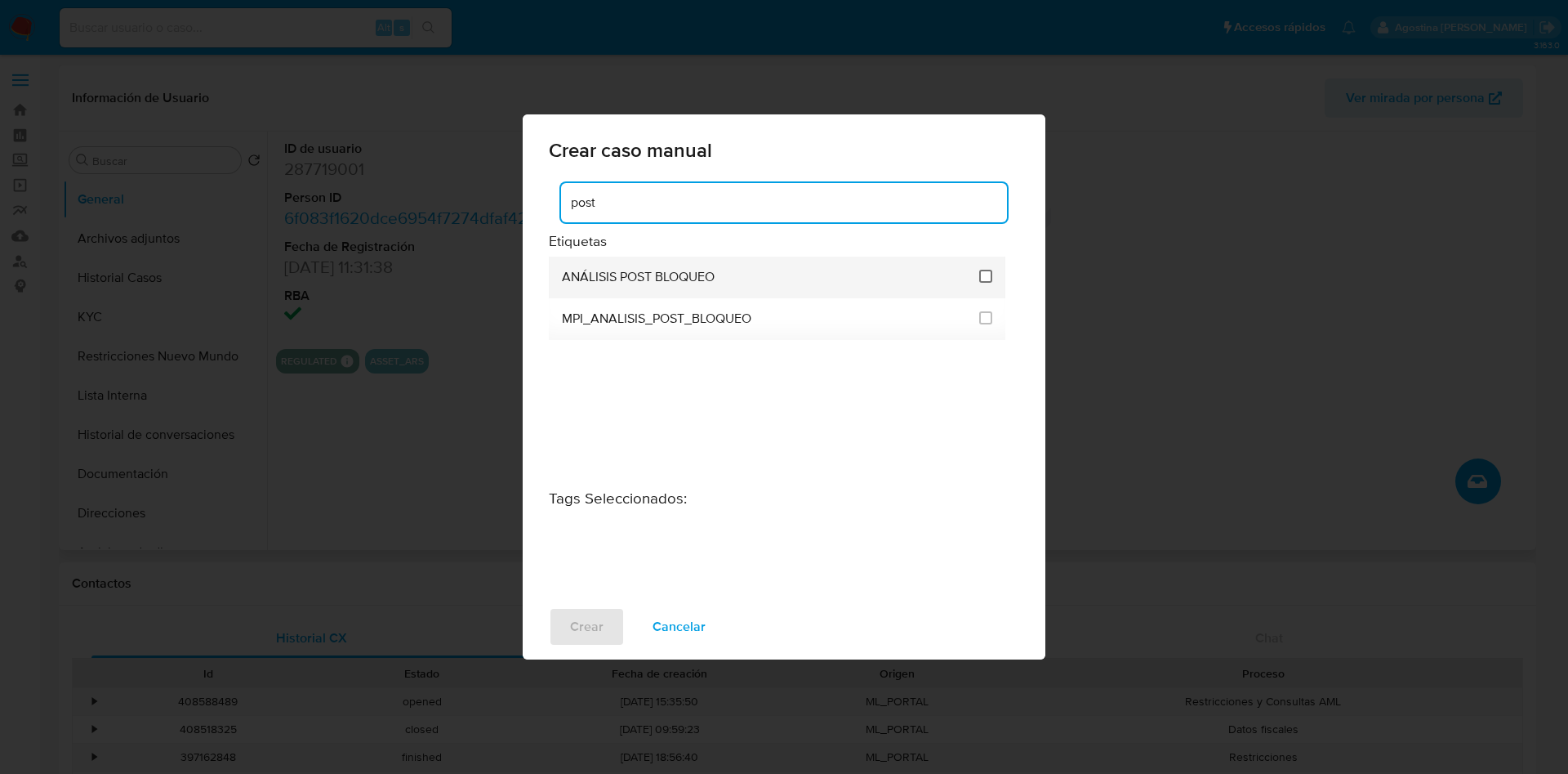
type input "post"
click at [990, 277] on input "3249" at bounding box center [986, 277] width 13 height 13
checkbox input "true"
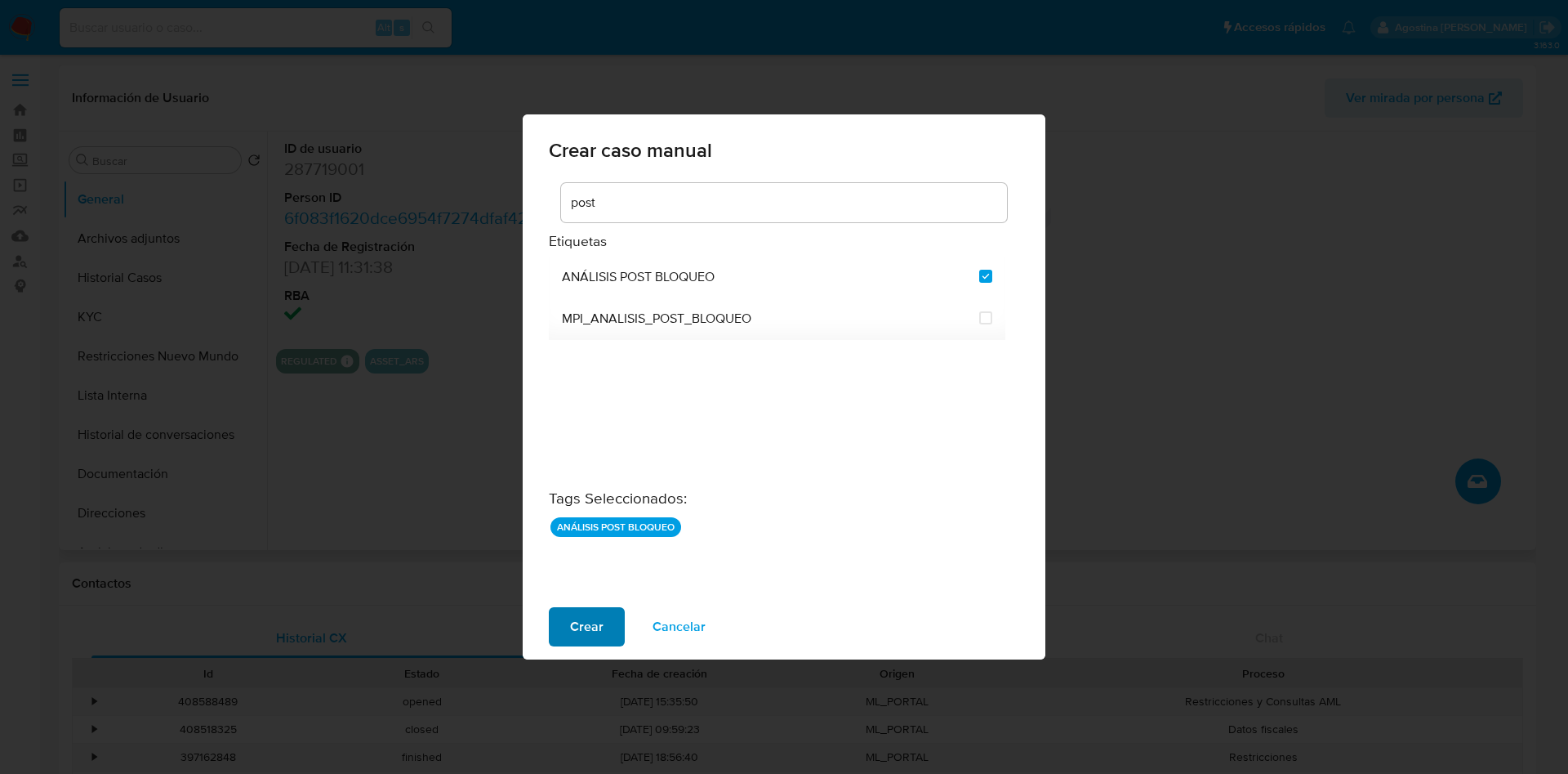
click at [597, 616] on span "Crear" at bounding box center [587, 627] width 34 height 36
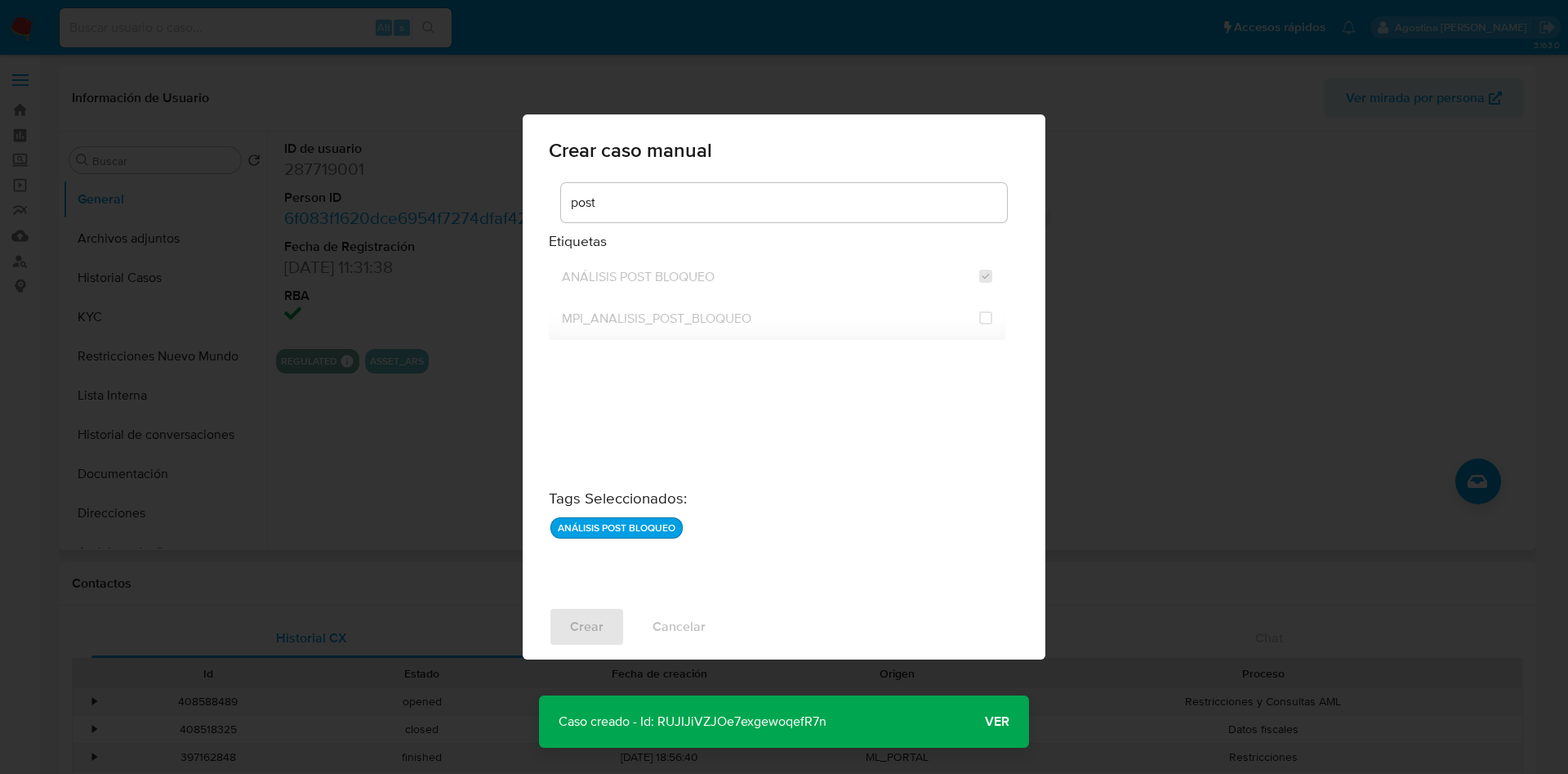
click at [731, 719] on p "Caso creado - Id: RUJIJiVZJOe7exgewoqefR7n" at bounding box center [693, 721] width 307 height 53
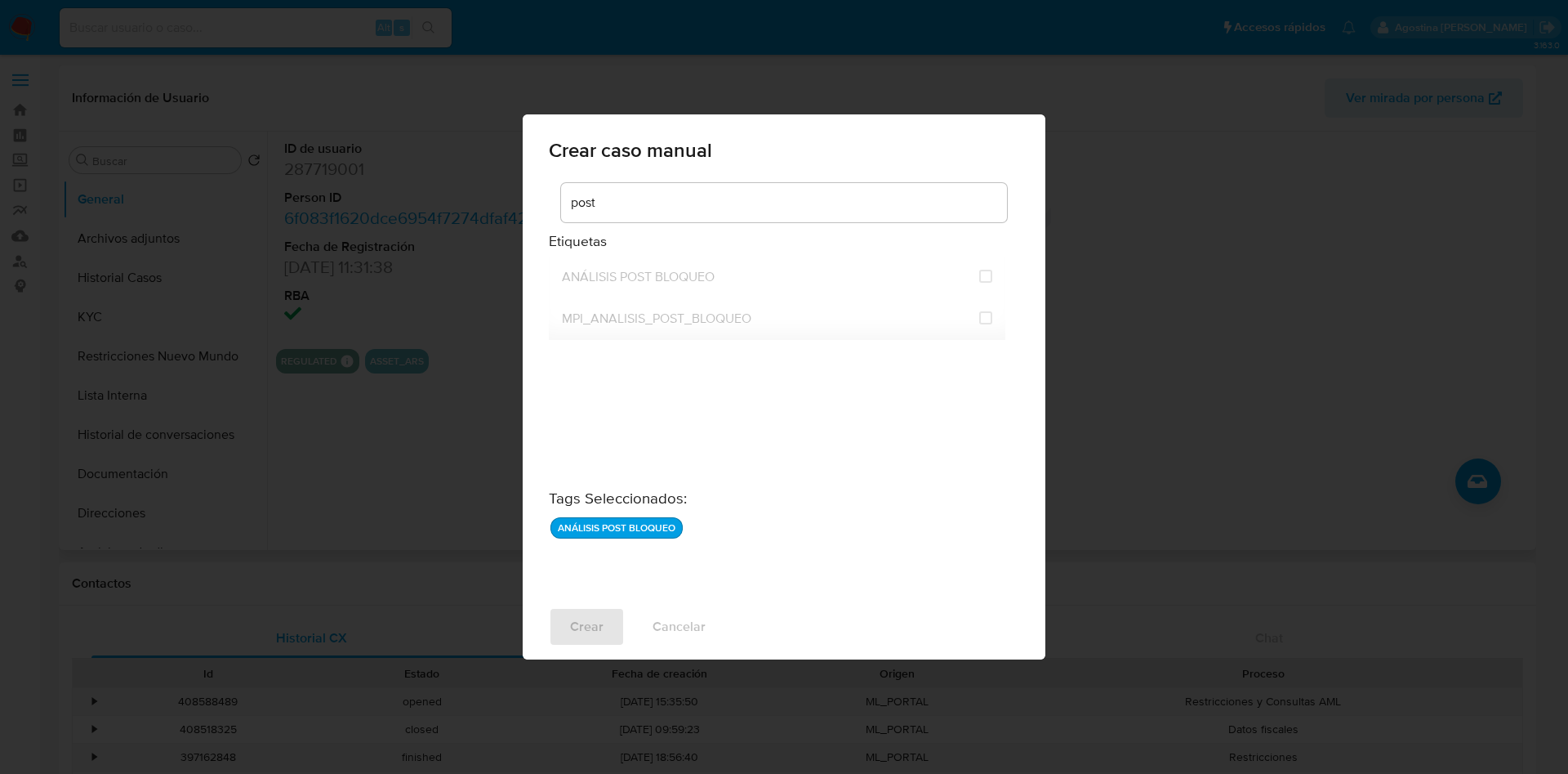
checkbox input "false"
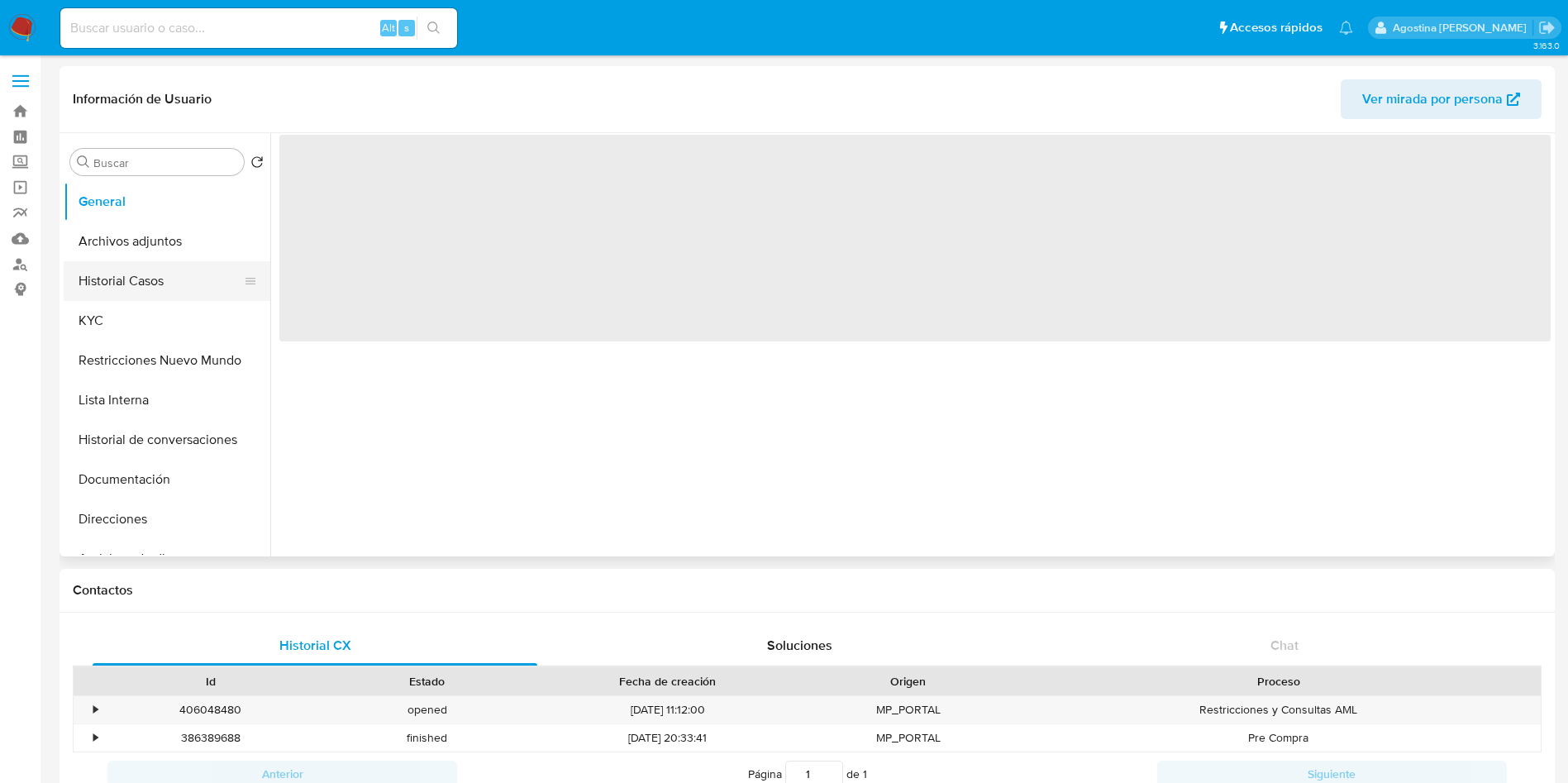
select select "10"
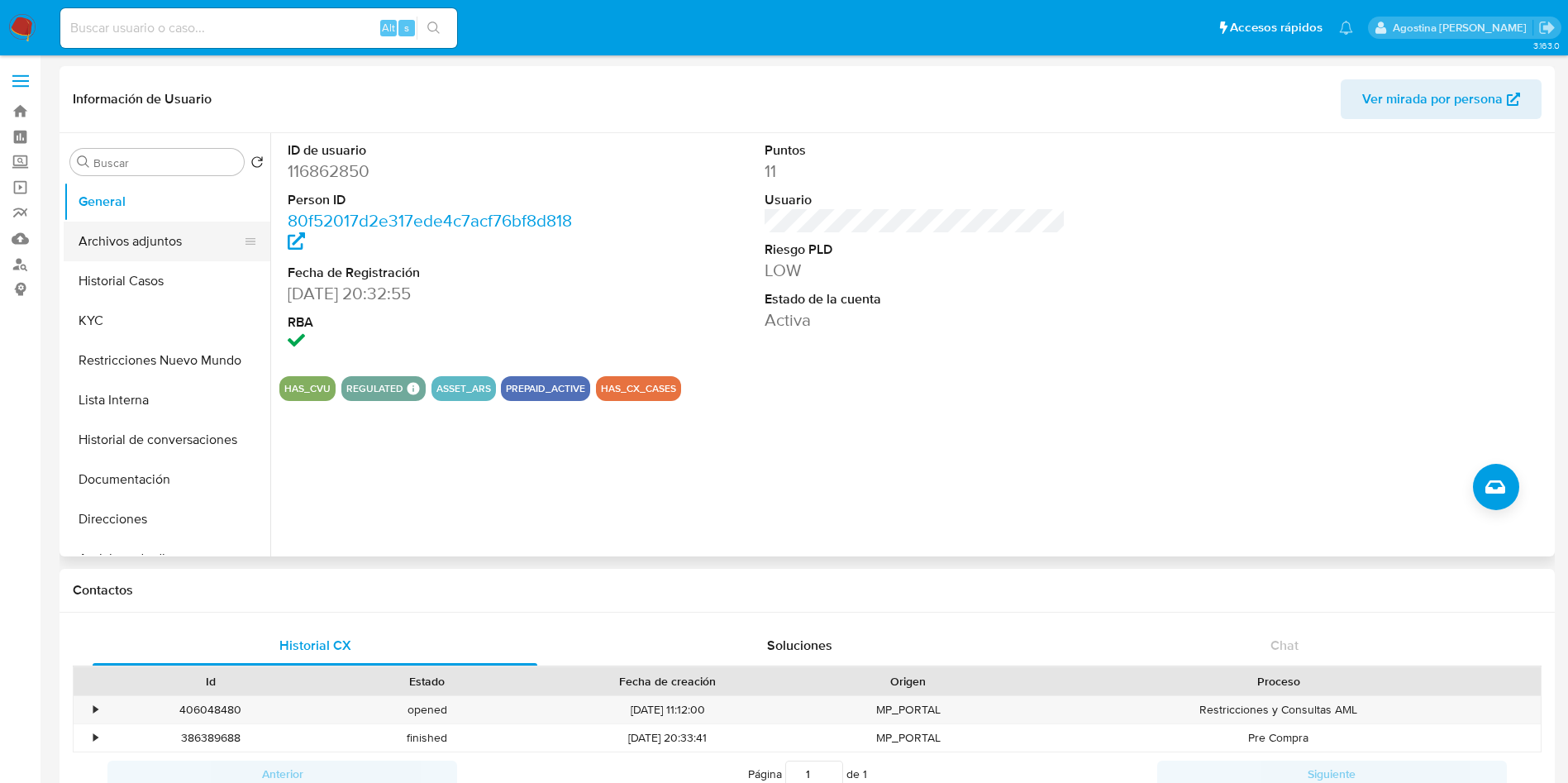
click at [183, 239] on button "Archivos adjuntos" at bounding box center [160, 242] width 193 height 40
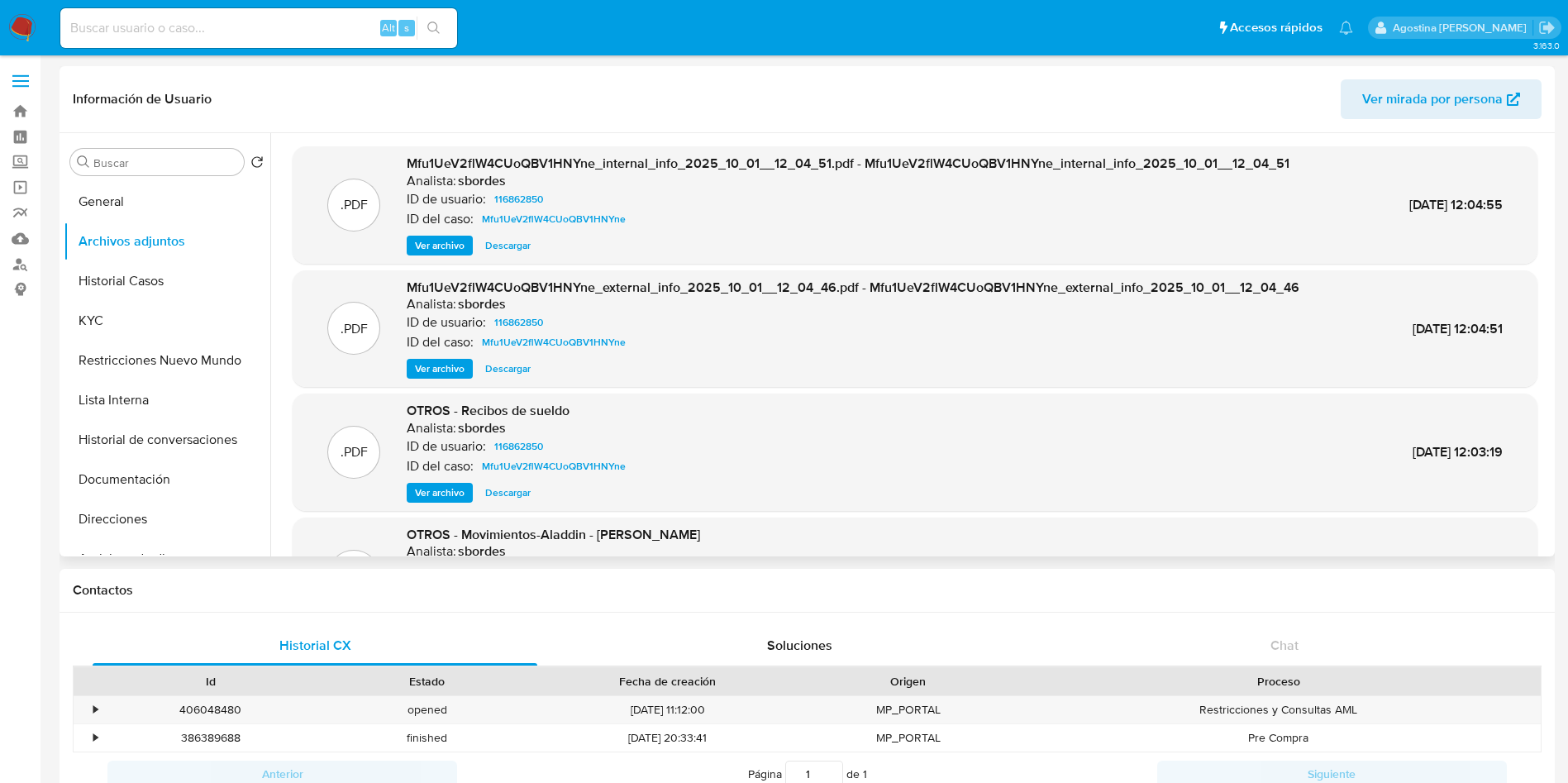
click at [449, 246] on span "Ver archivo" at bounding box center [440, 246] width 50 height 17
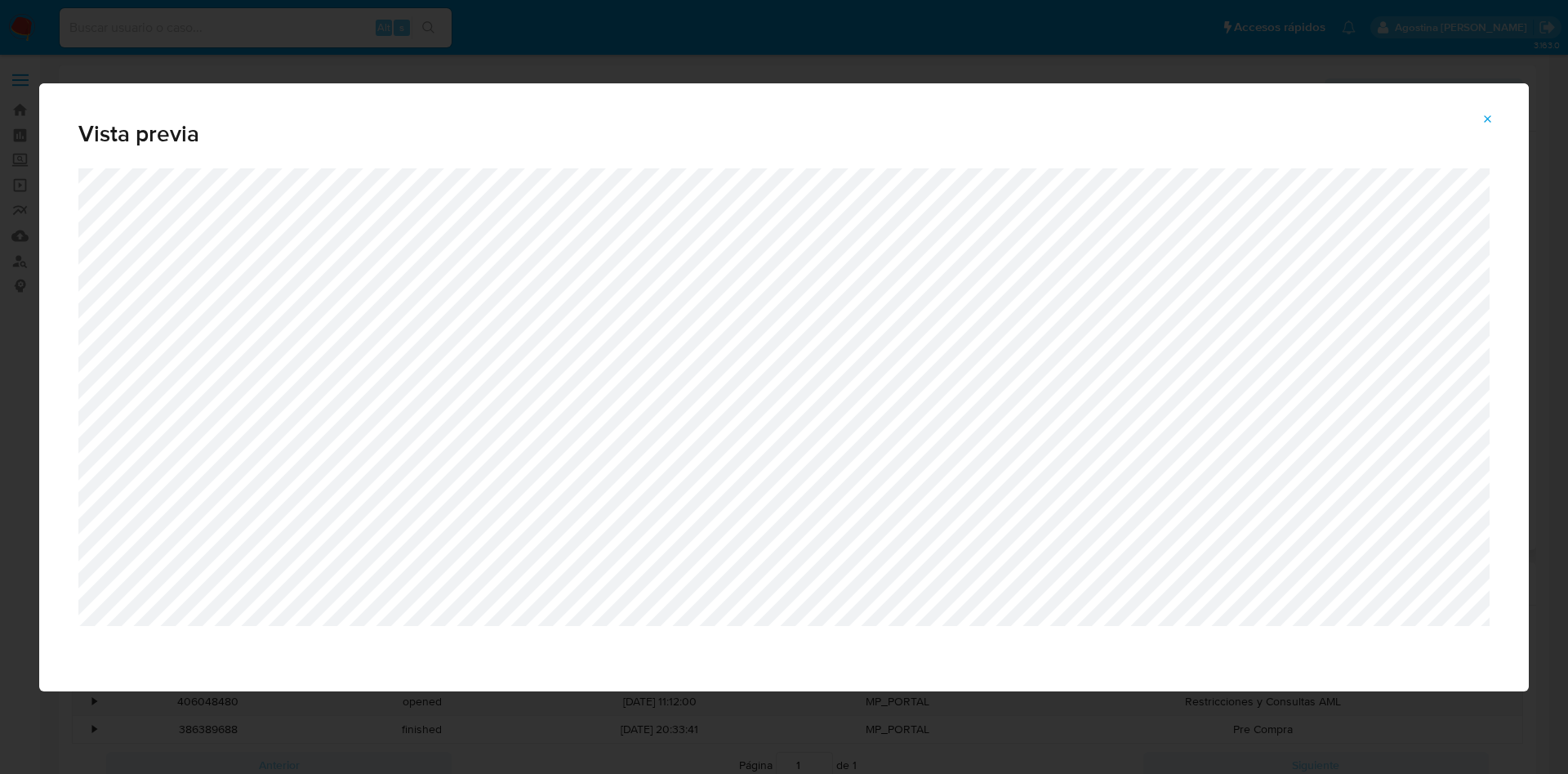
click at [1495, 124] on button "Attachment preview" at bounding box center [1488, 119] width 36 height 26
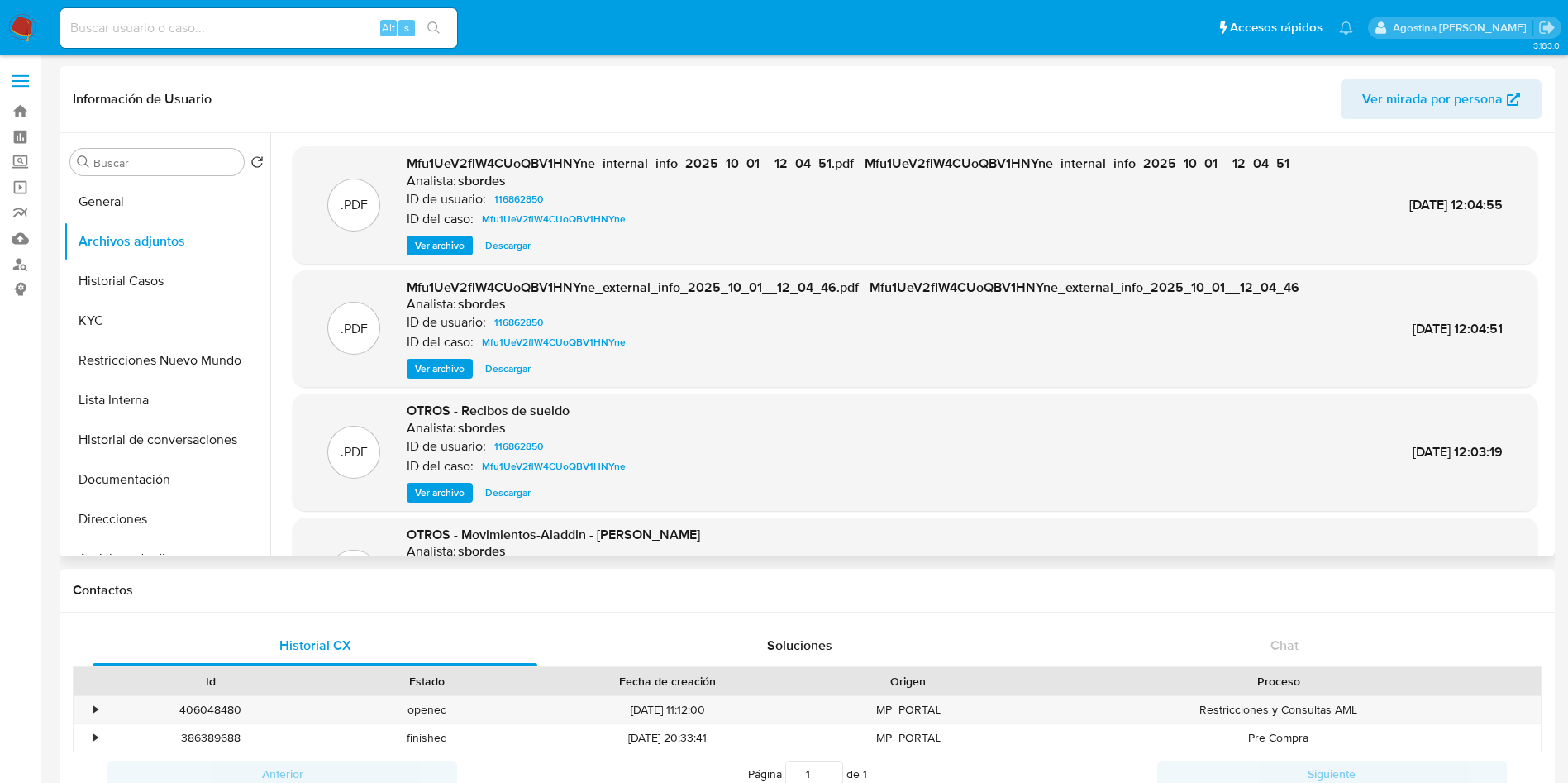
scroll to position [139, 0]
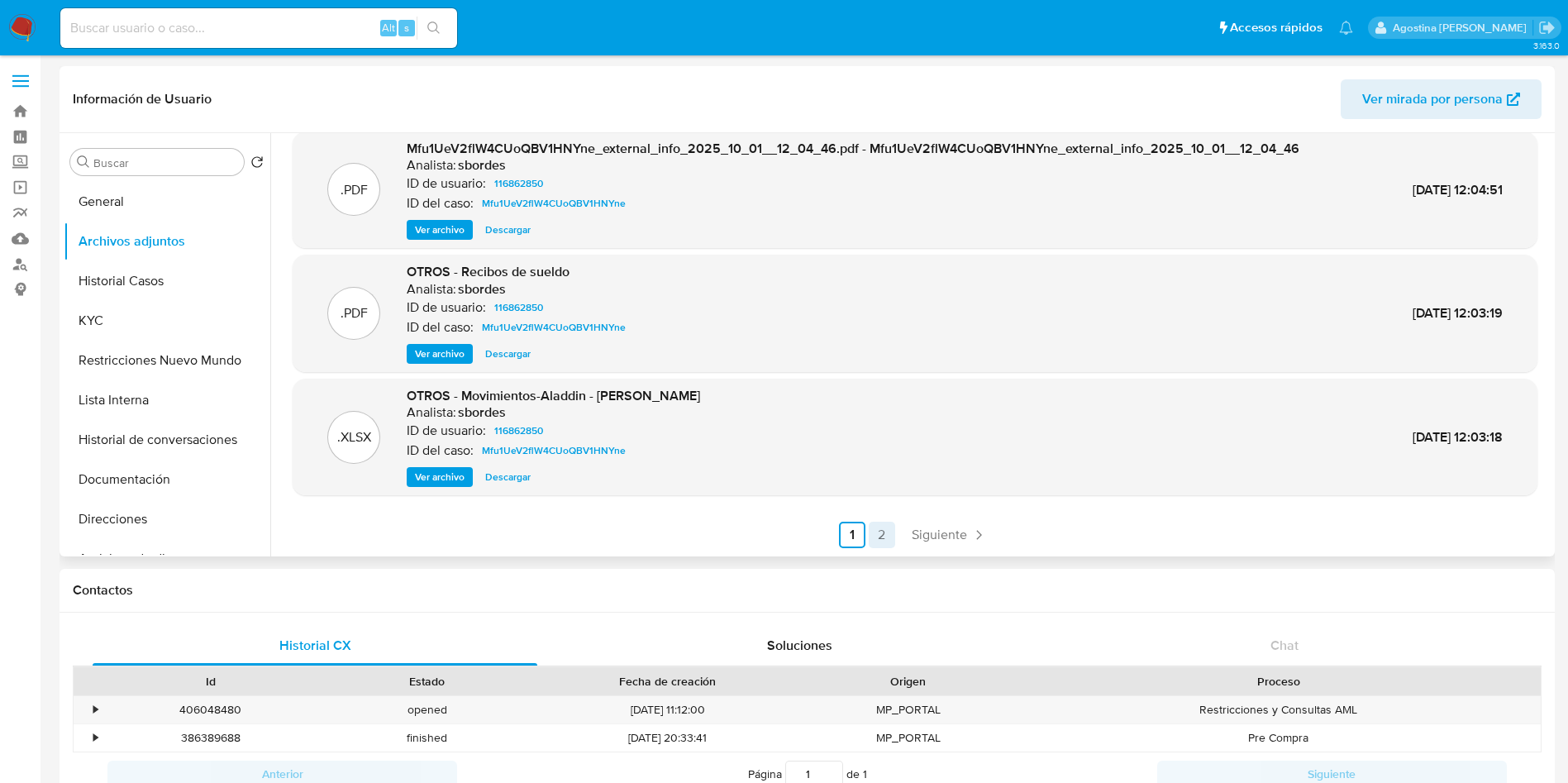
click at [877, 533] on link "2" at bounding box center [882, 535] width 27 height 27
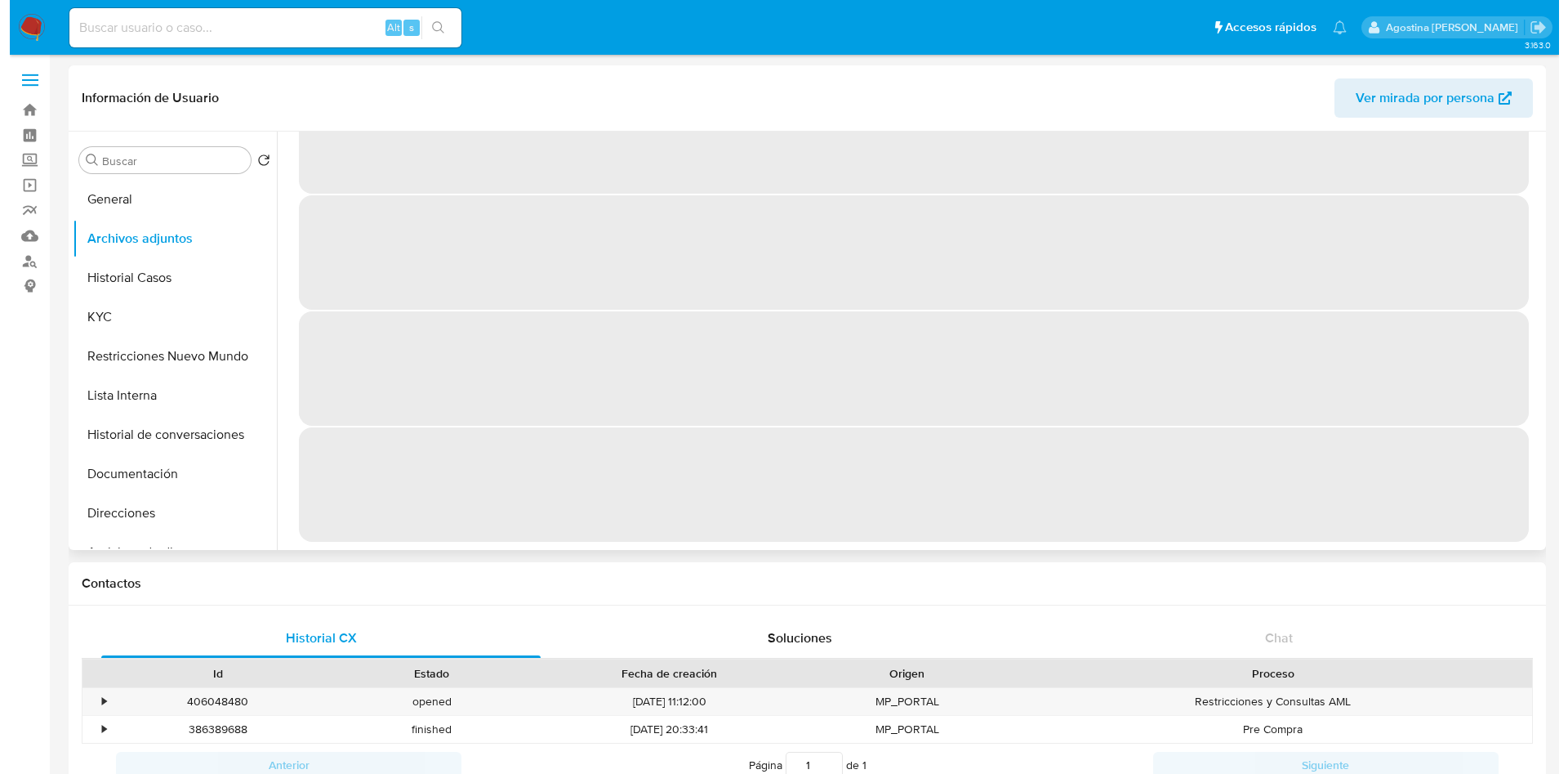
scroll to position [0, 0]
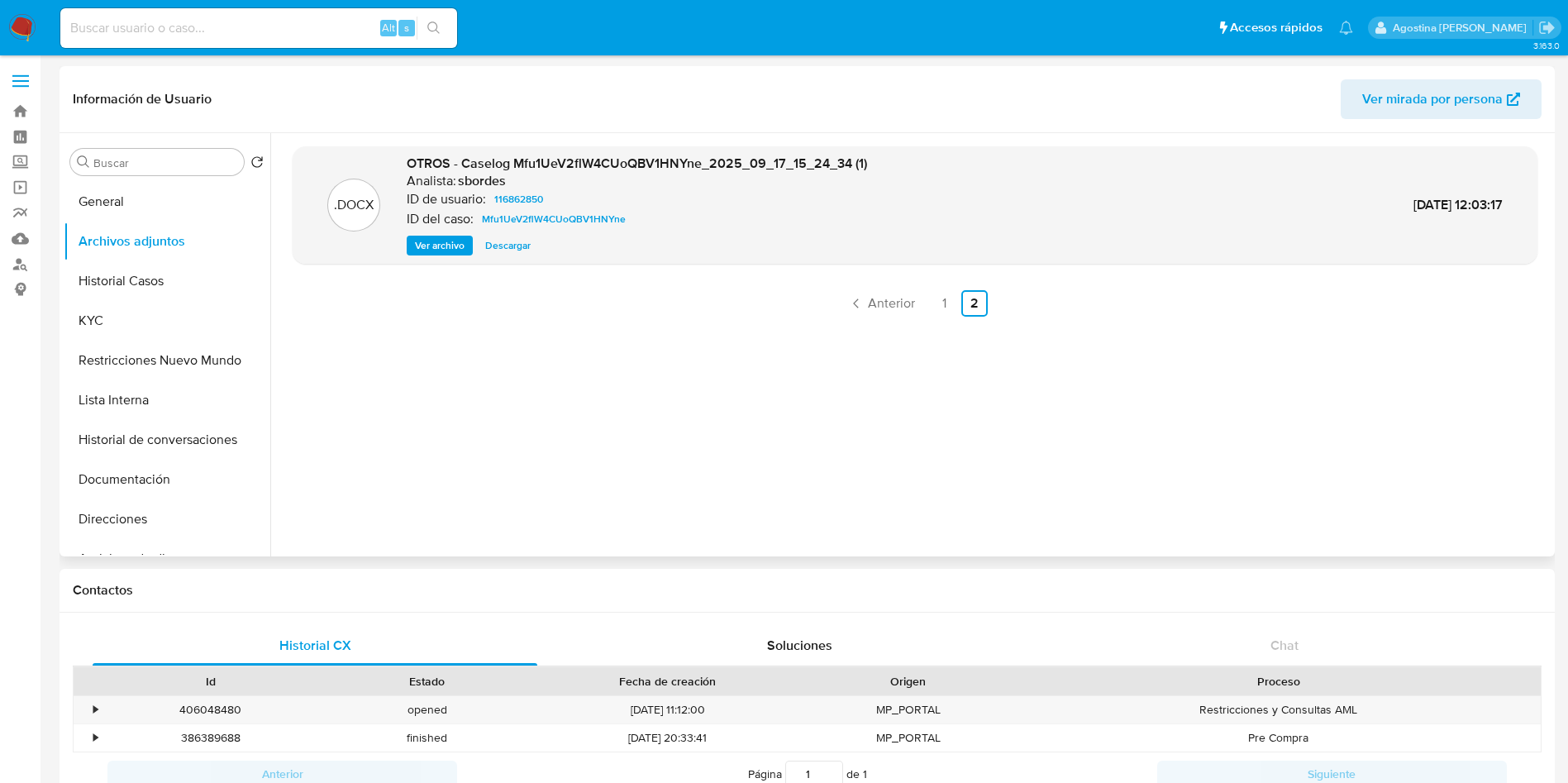
click at [440, 237] on span "Ver archivo" at bounding box center [440, 246] width 50 height 17
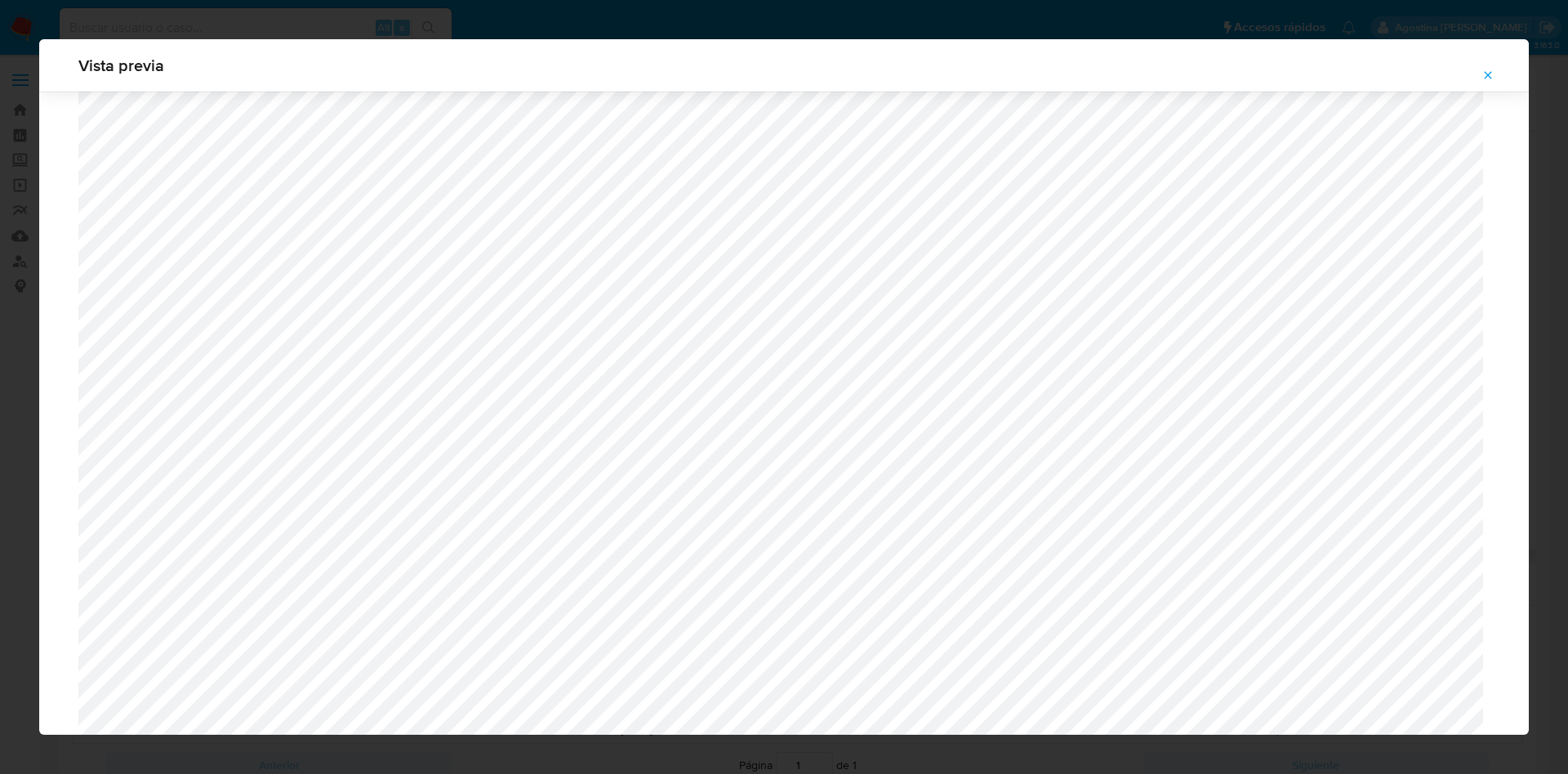
scroll to position [1070, 0]
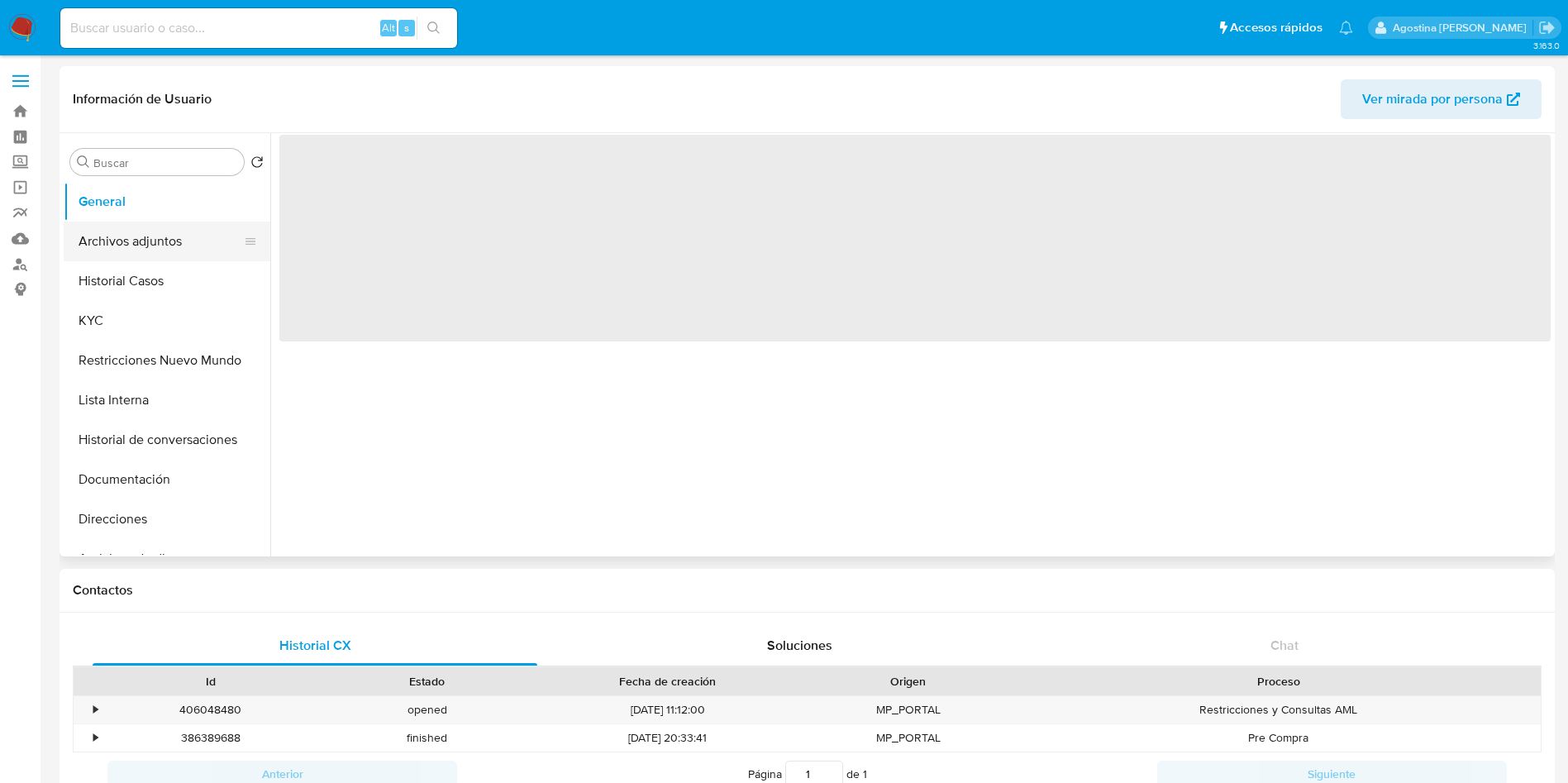
click at [192, 233] on button "Archivos adjuntos" at bounding box center [160, 242] width 193 height 40
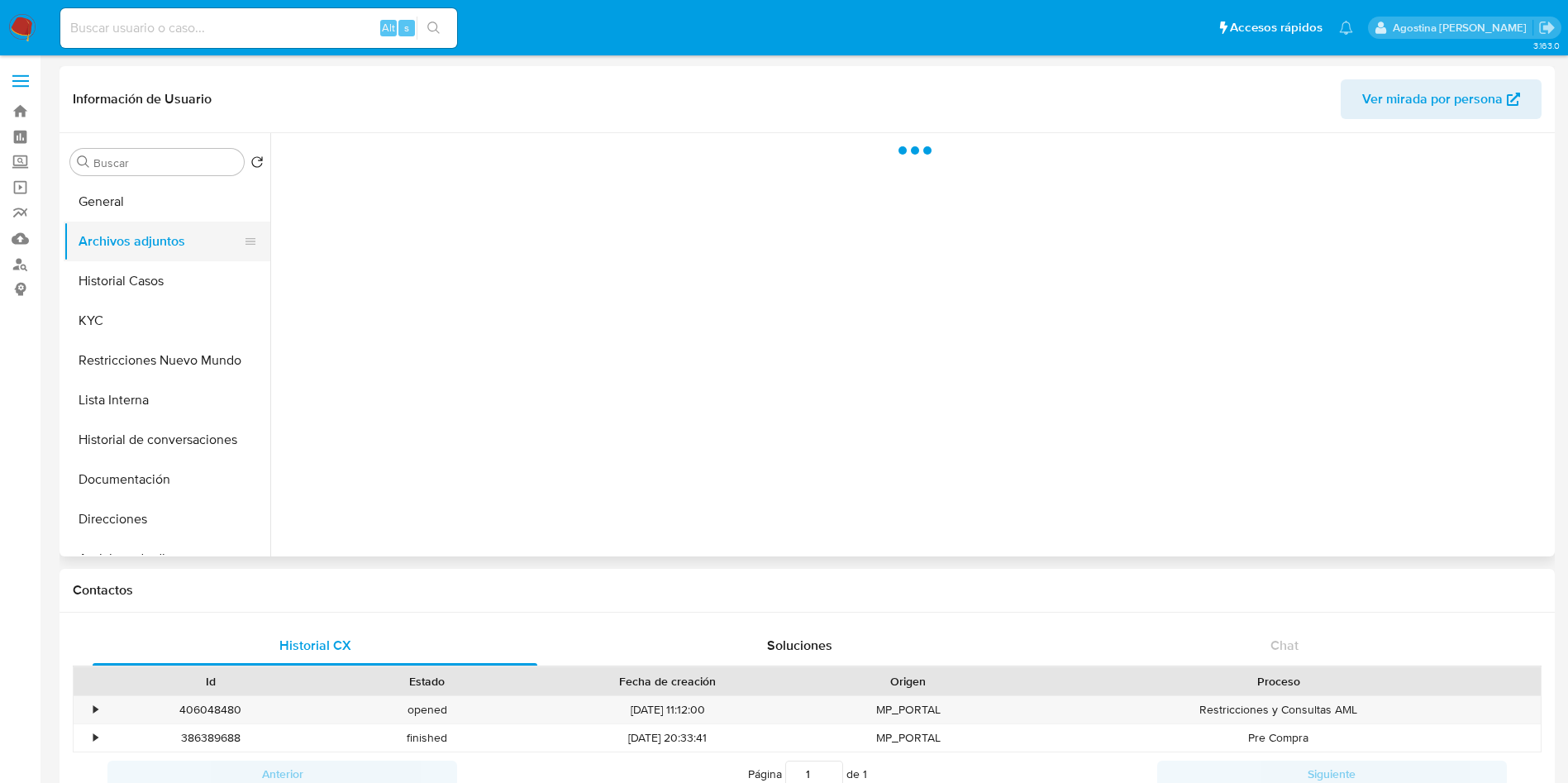
select select "10"
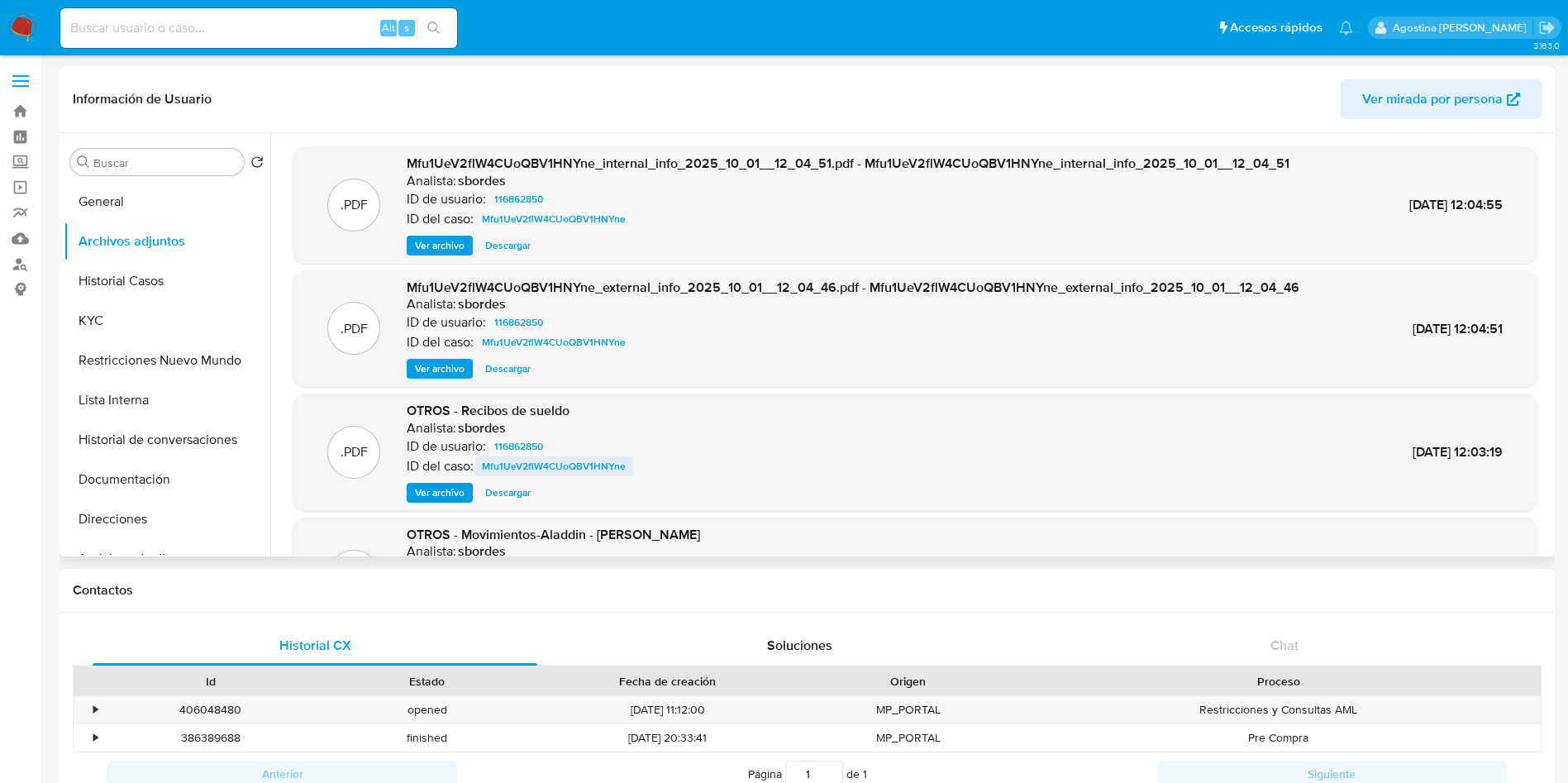
scroll to position [139, 0]
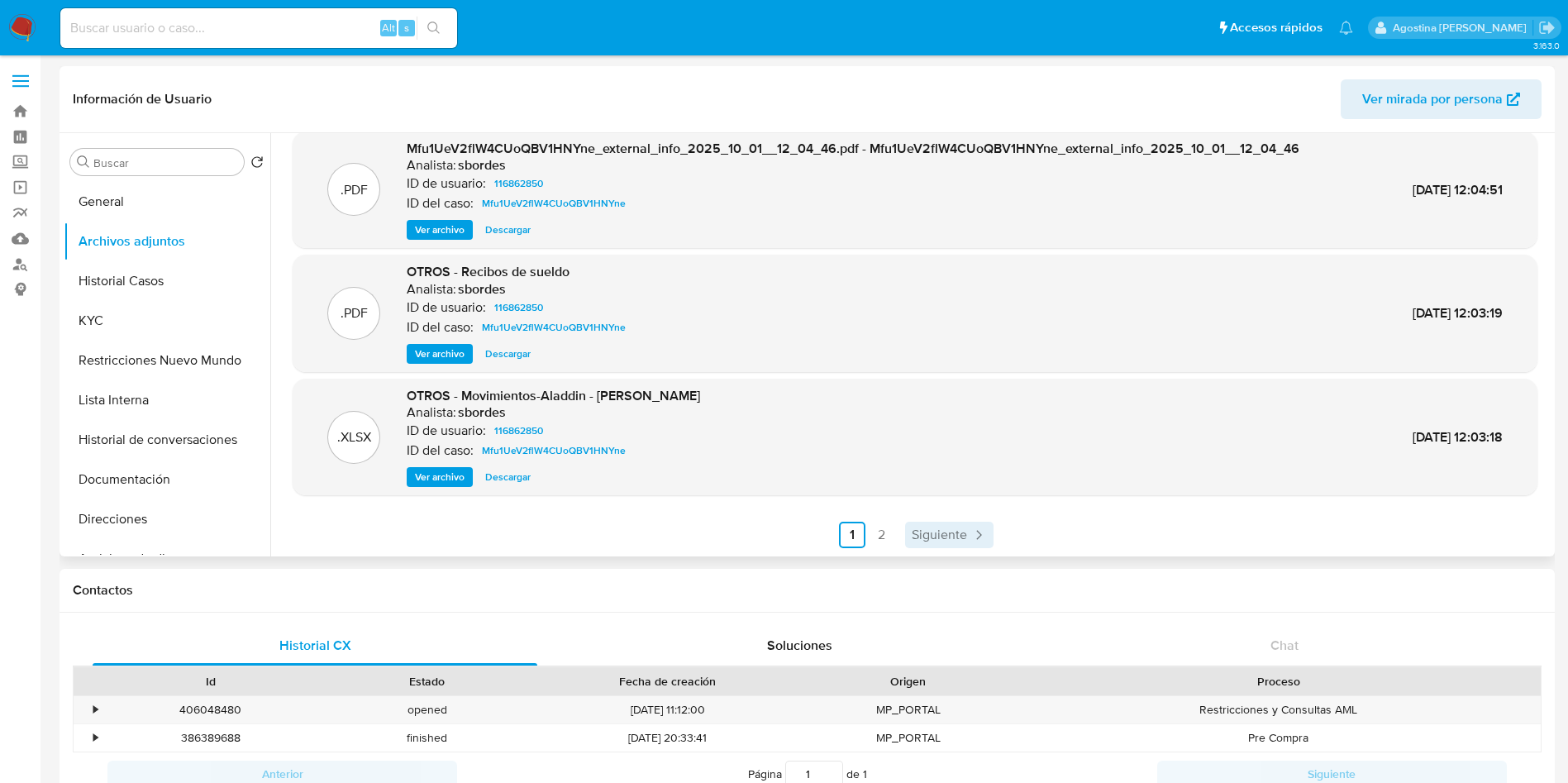
click at [942, 531] on span "Siguiente" at bounding box center [939, 535] width 56 height 13
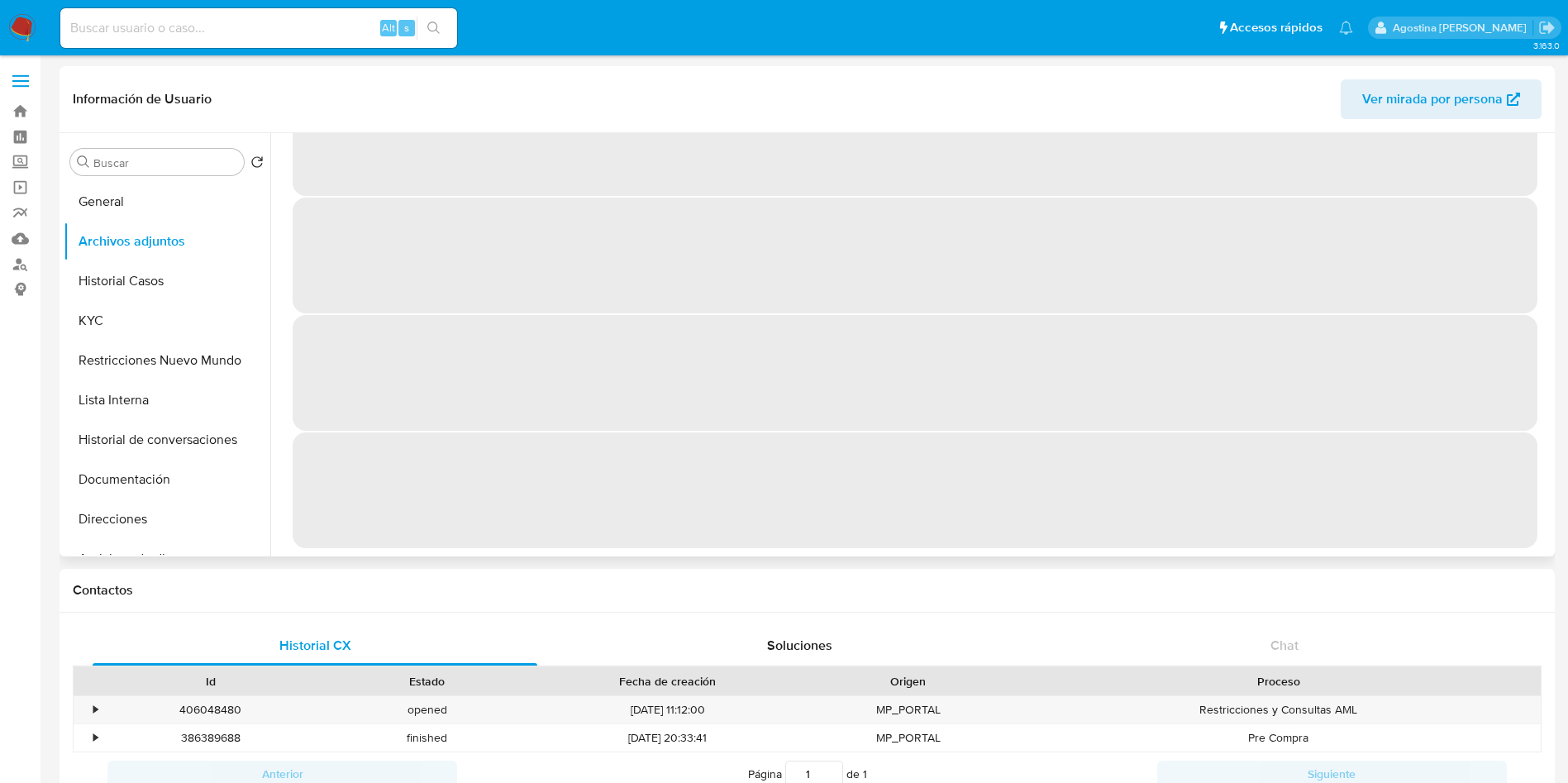
scroll to position [0, 0]
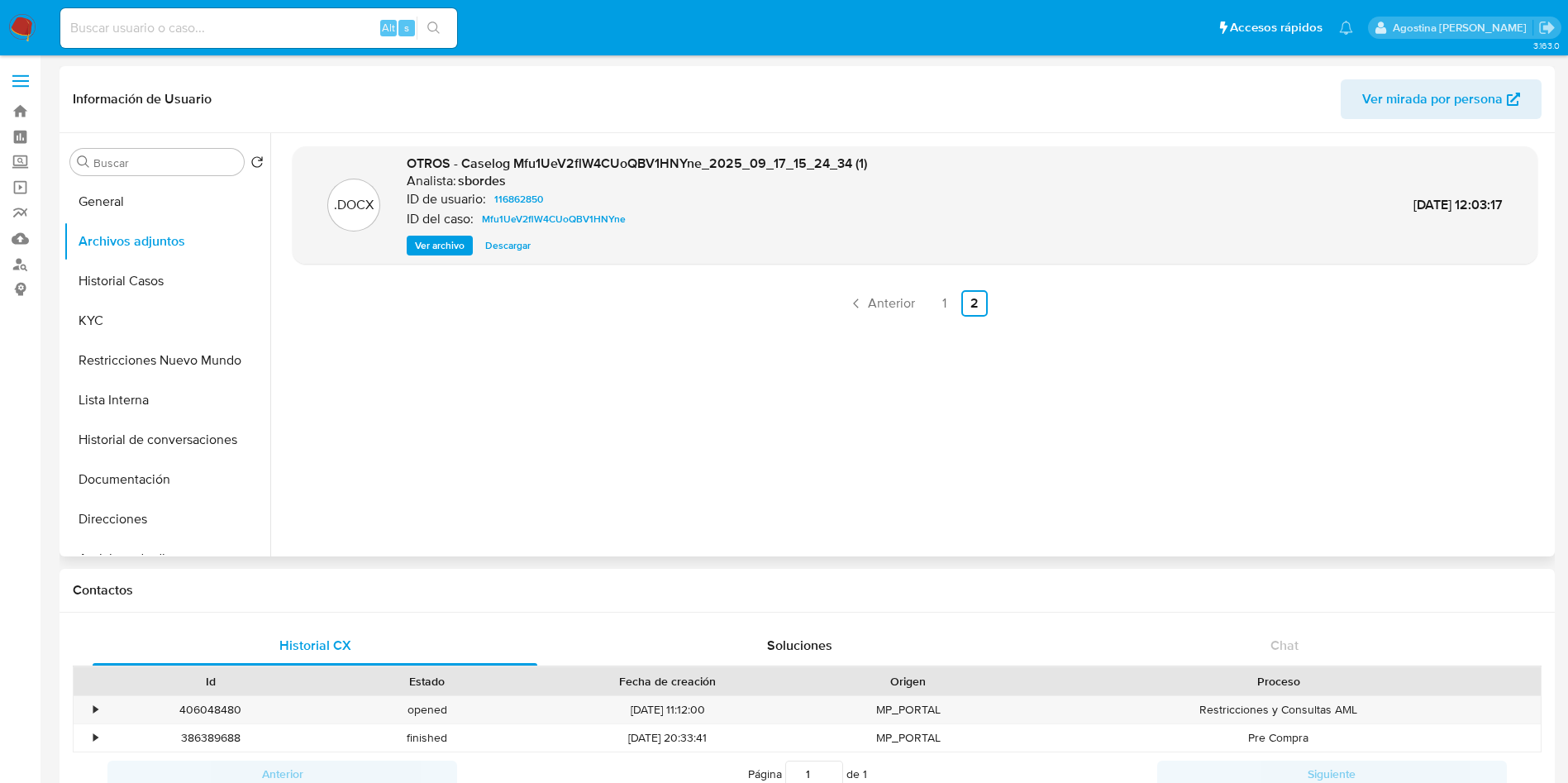
click at [448, 252] on span "Ver archivo" at bounding box center [440, 246] width 50 height 17
click at [178, 297] on button "Historial Casos" at bounding box center [160, 281] width 193 height 40
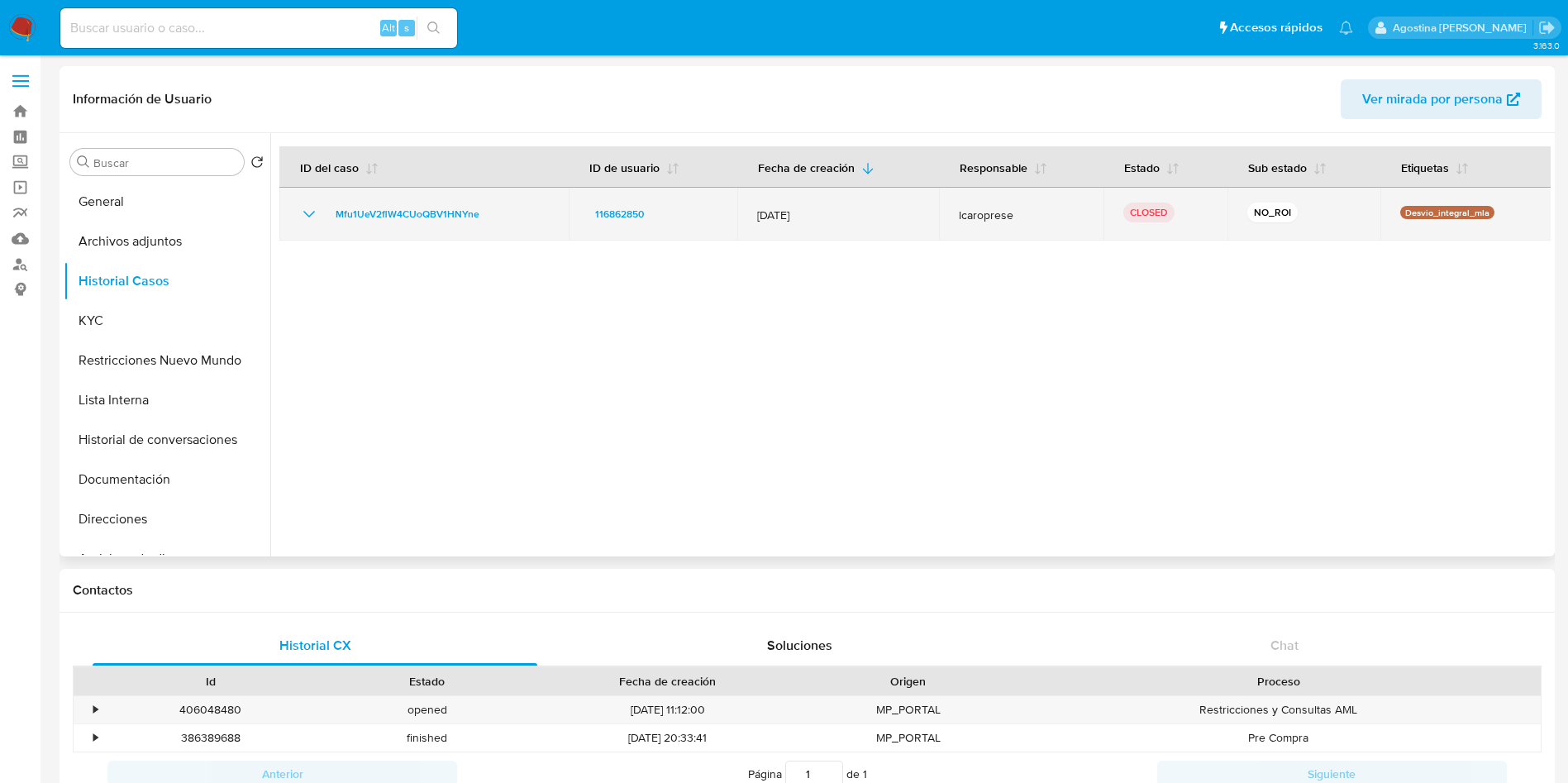
click at [300, 211] on icon "Mostrar/Ocultar" at bounding box center [309, 214] width 20 height 20
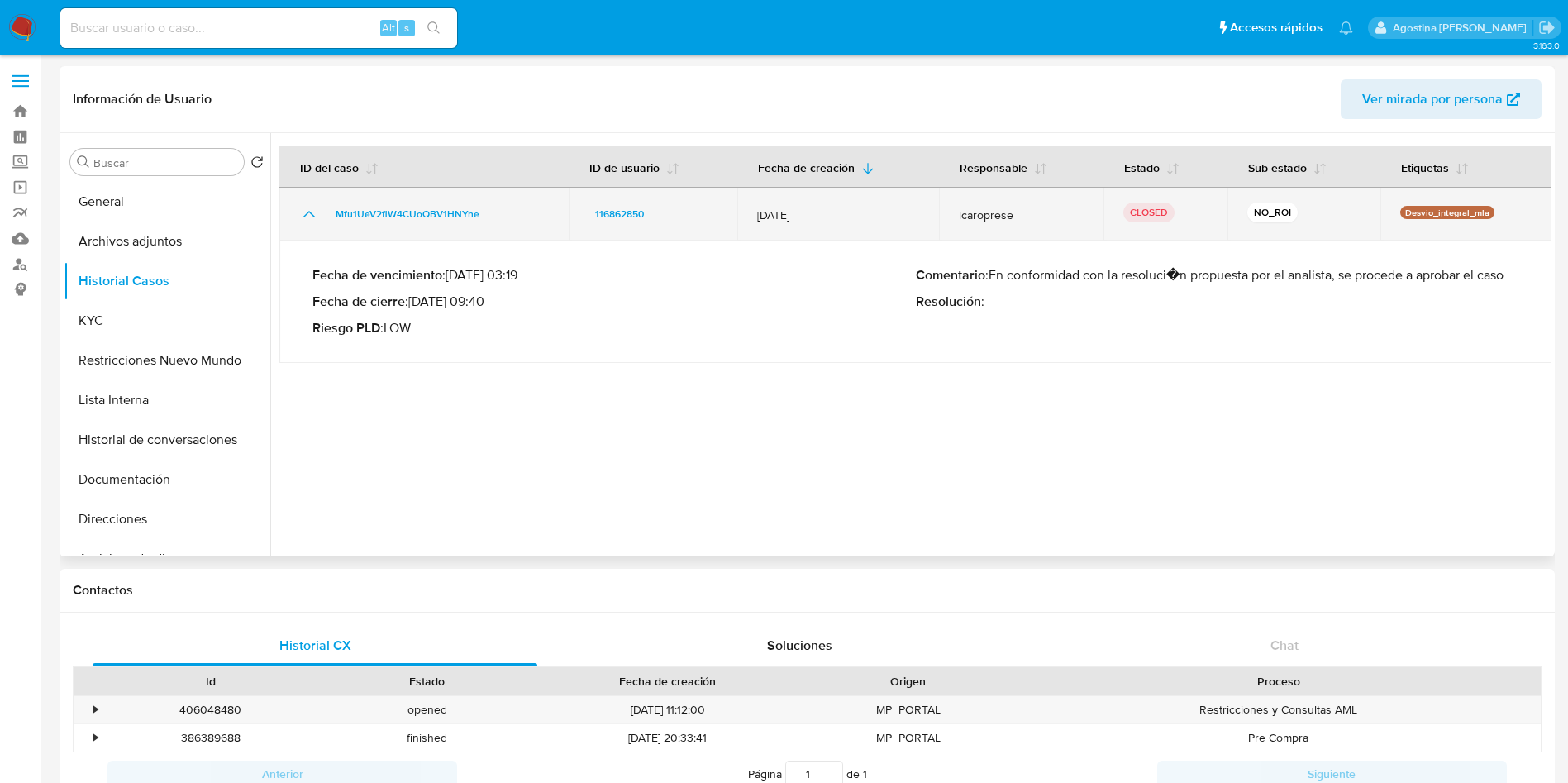
click at [300, 211] on icon "Mostrar/Ocultar" at bounding box center [309, 214] width 20 height 20
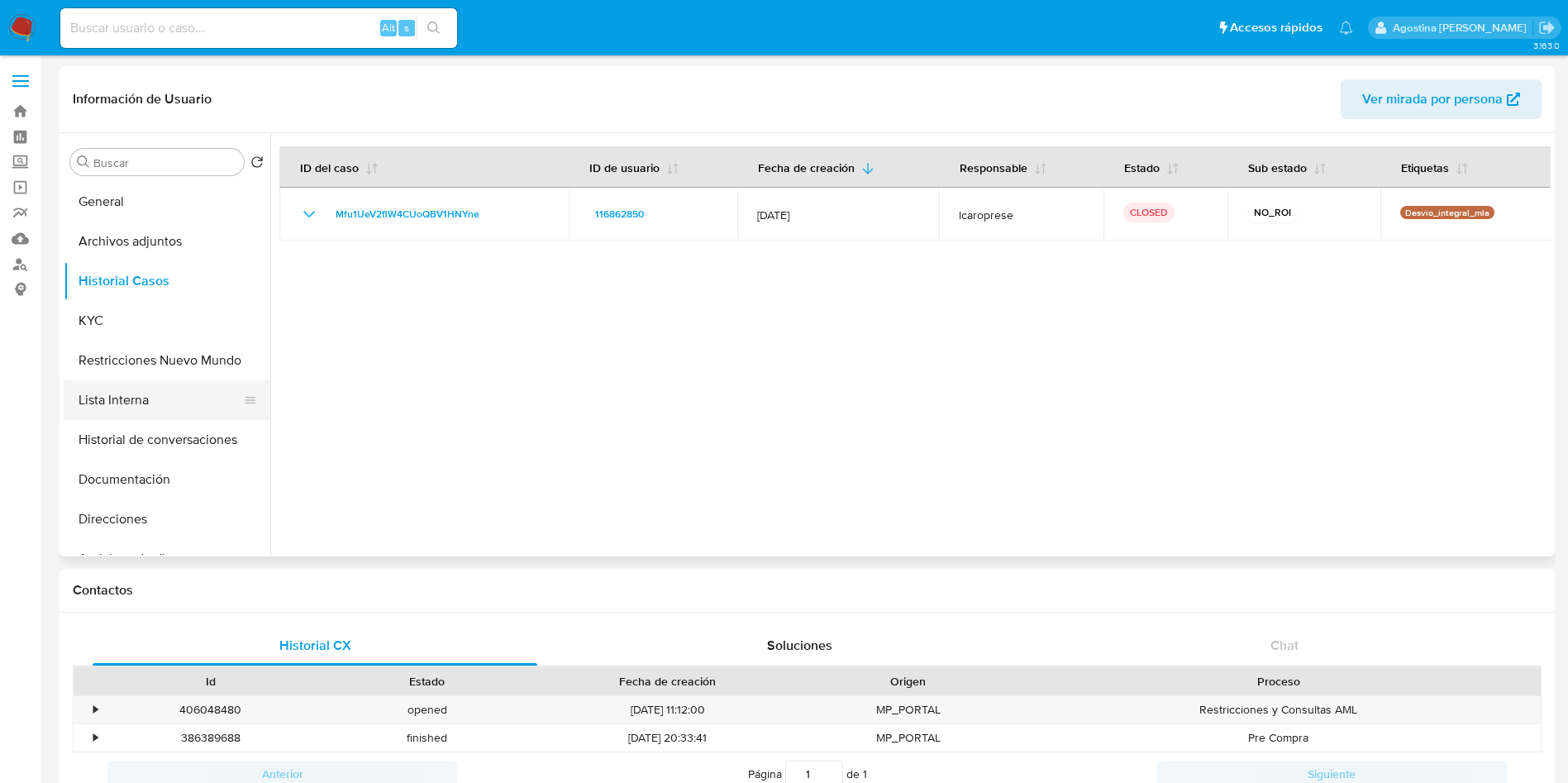
click at [149, 380] on button "Lista Interna" at bounding box center [160, 400] width 193 height 40
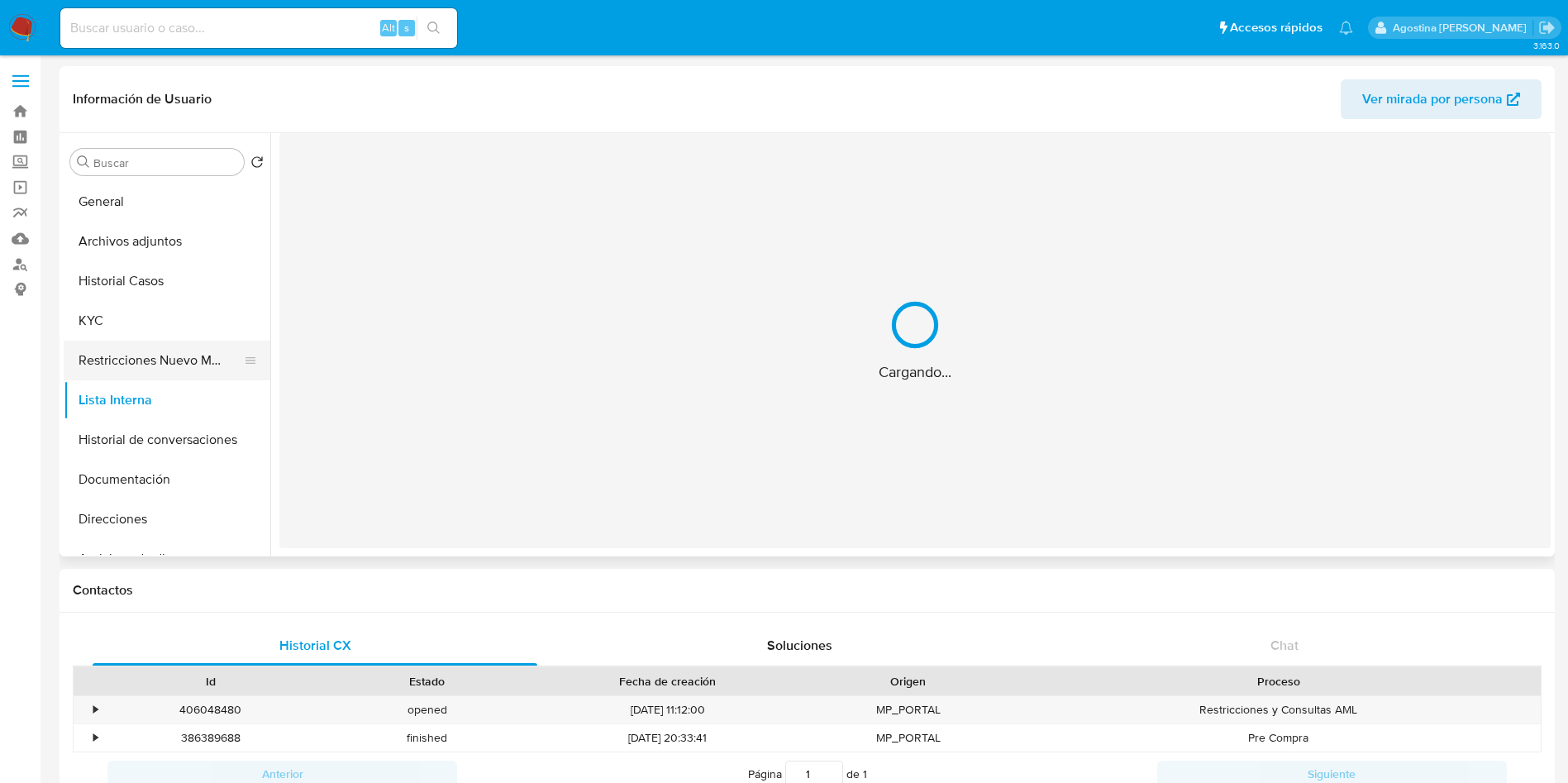
click at [138, 360] on button "Restricciones Nuevo Mundo" at bounding box center [160, 360] width 193 height 40
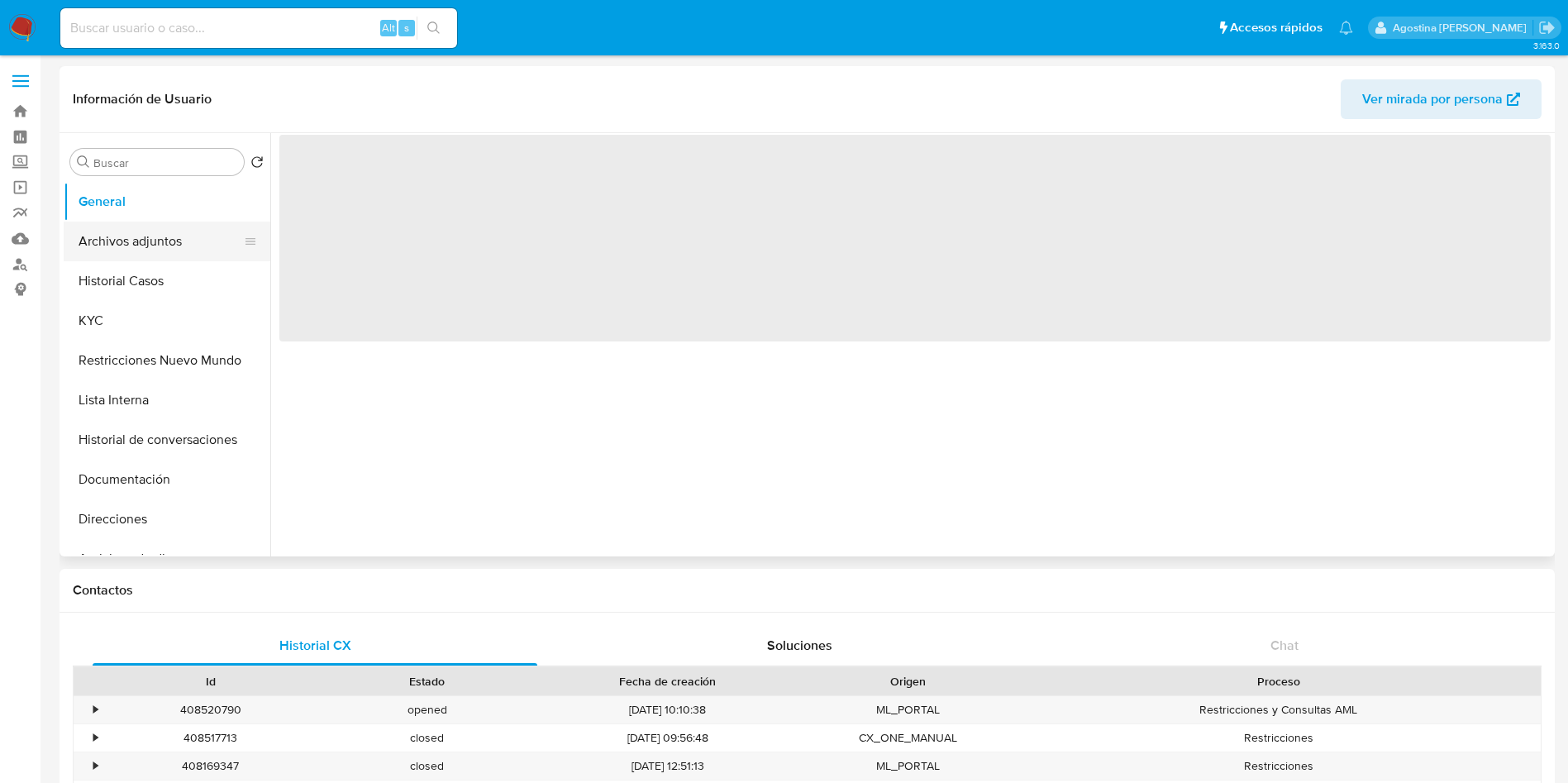
select select "10"
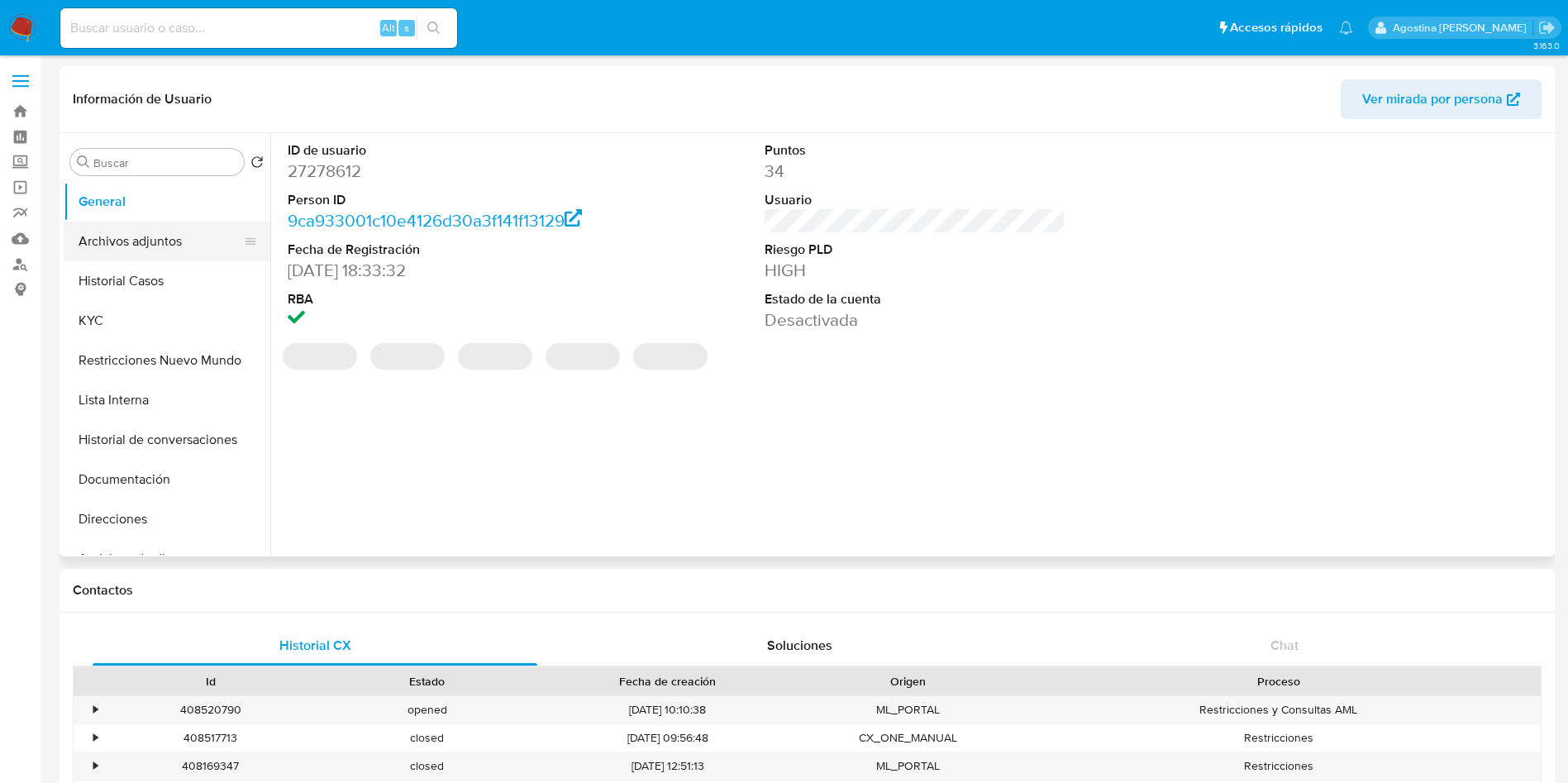
click at [171, 241] on button "Archivos adjuntos" at bounding box center [160, 242] width 193 height 40
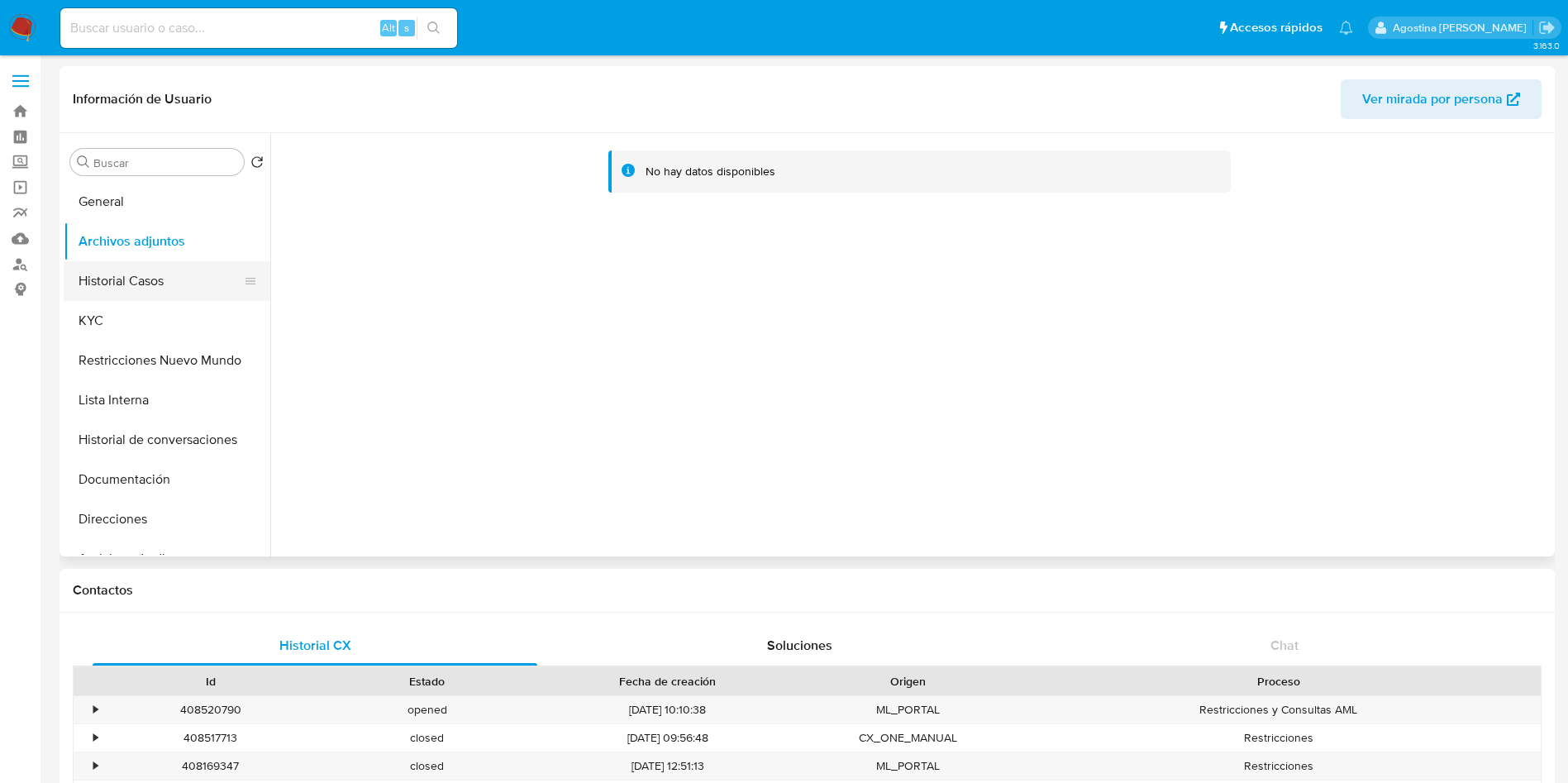
click at [164, 279] on button "Historial Casos" at bounding box center [160, 281] width 193 height 40
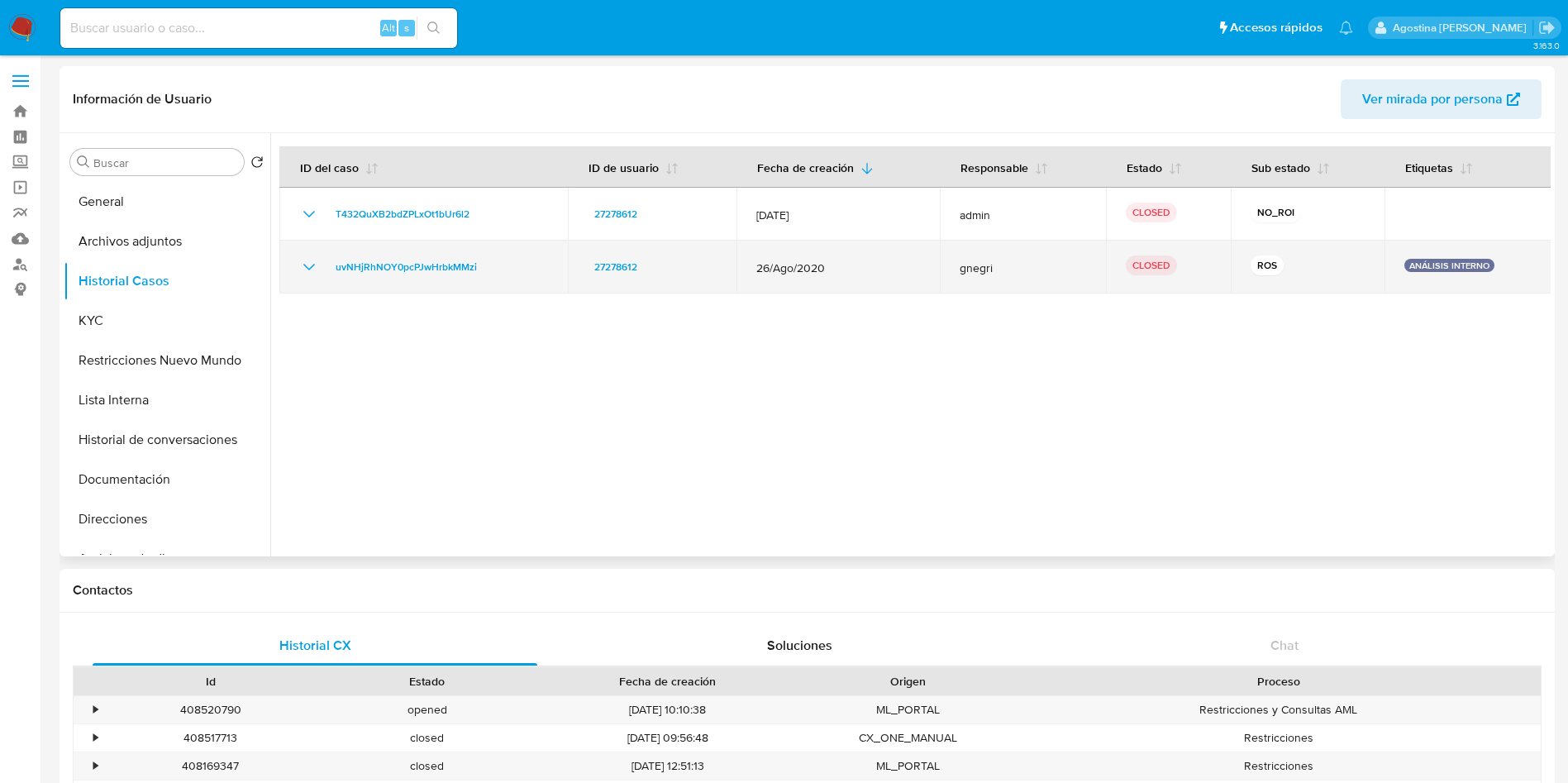
click at [300, 267] on icon "Mostrar/Ocultar" at bounding box center [309, 267] width 20 height 20
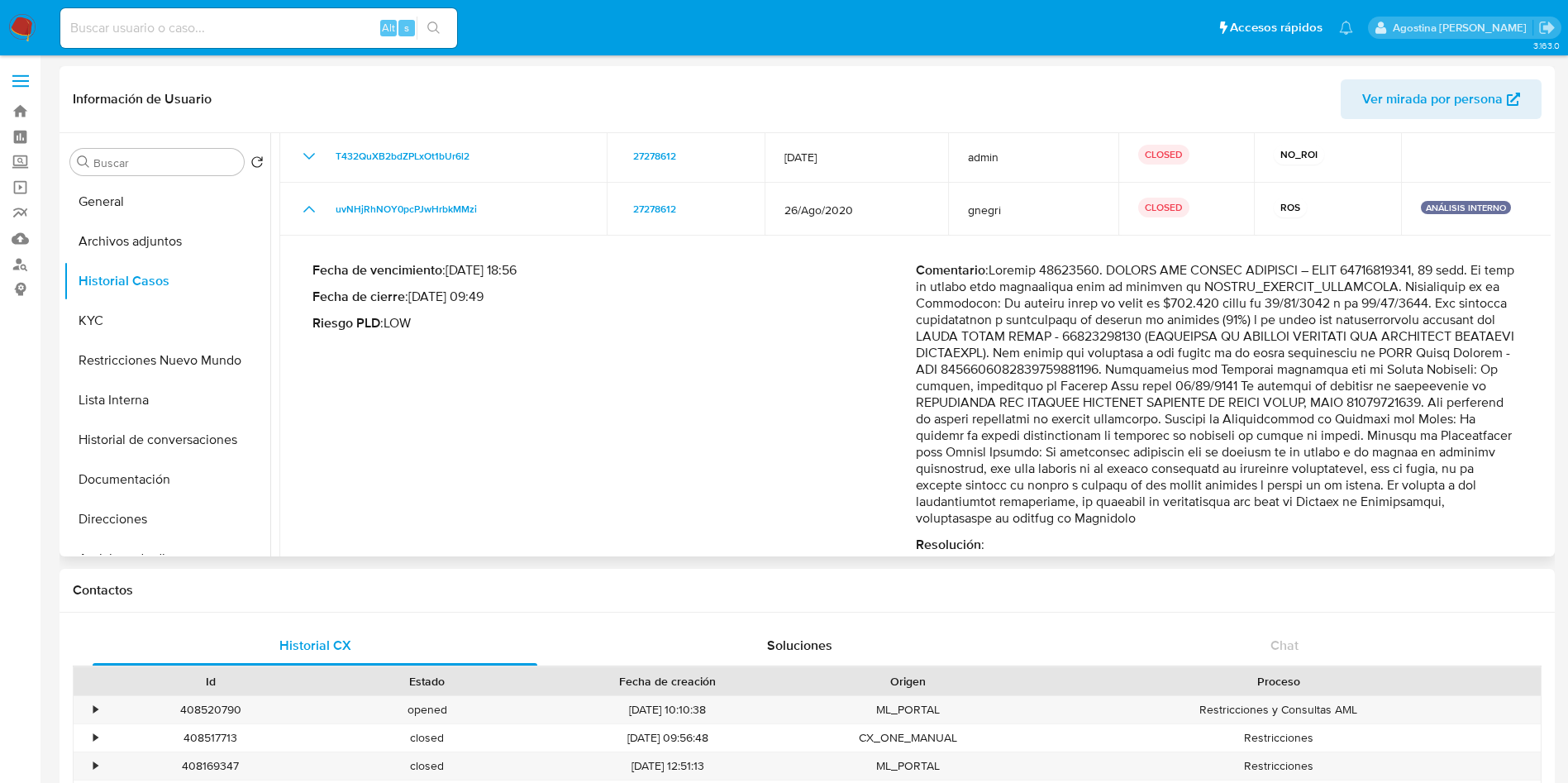
scroll to position [90, 0]
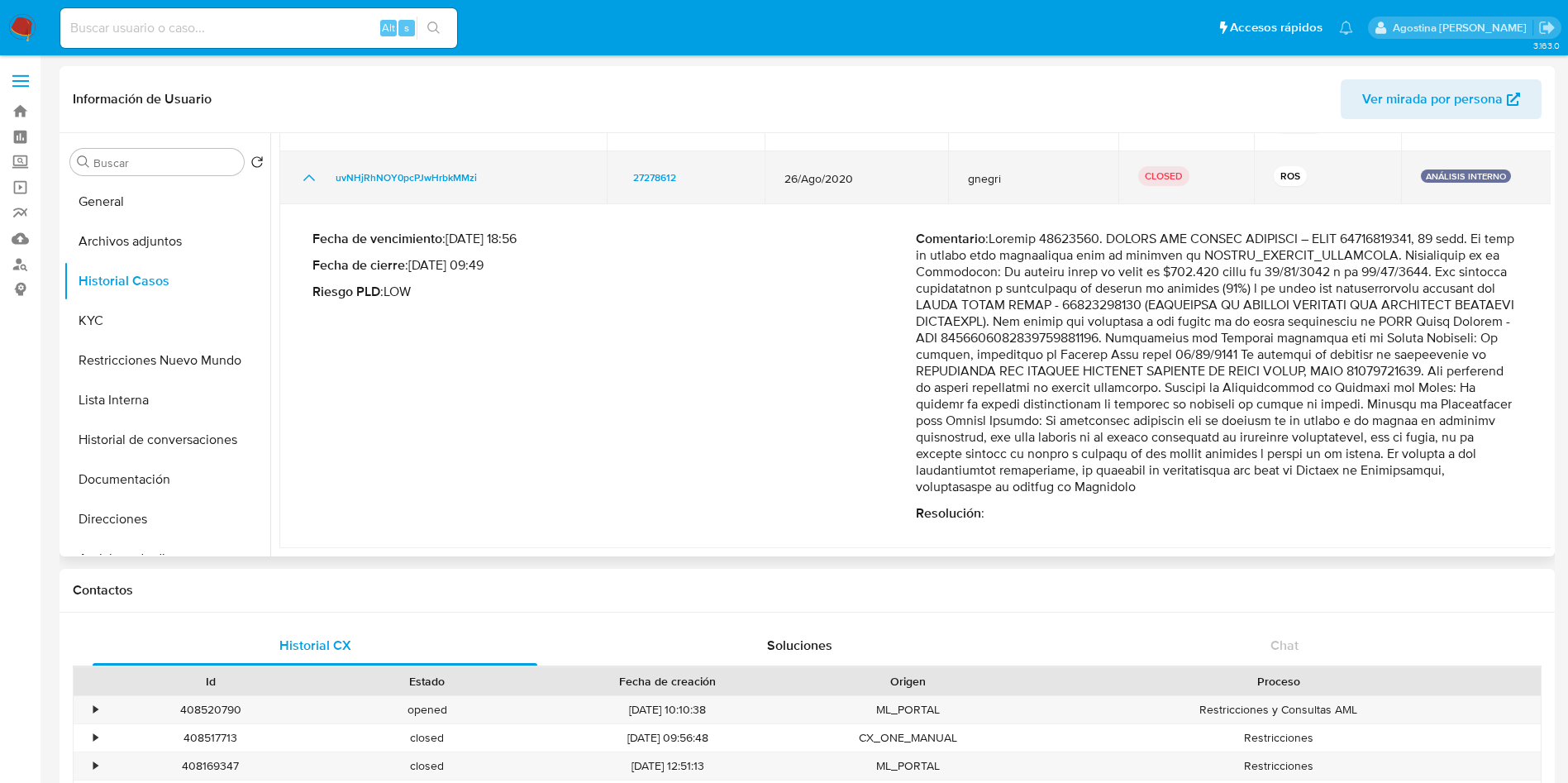
click at [316, 174] on icon "Mostrar/Ocultar" at bounding box center [309, 178] width 20 height 20
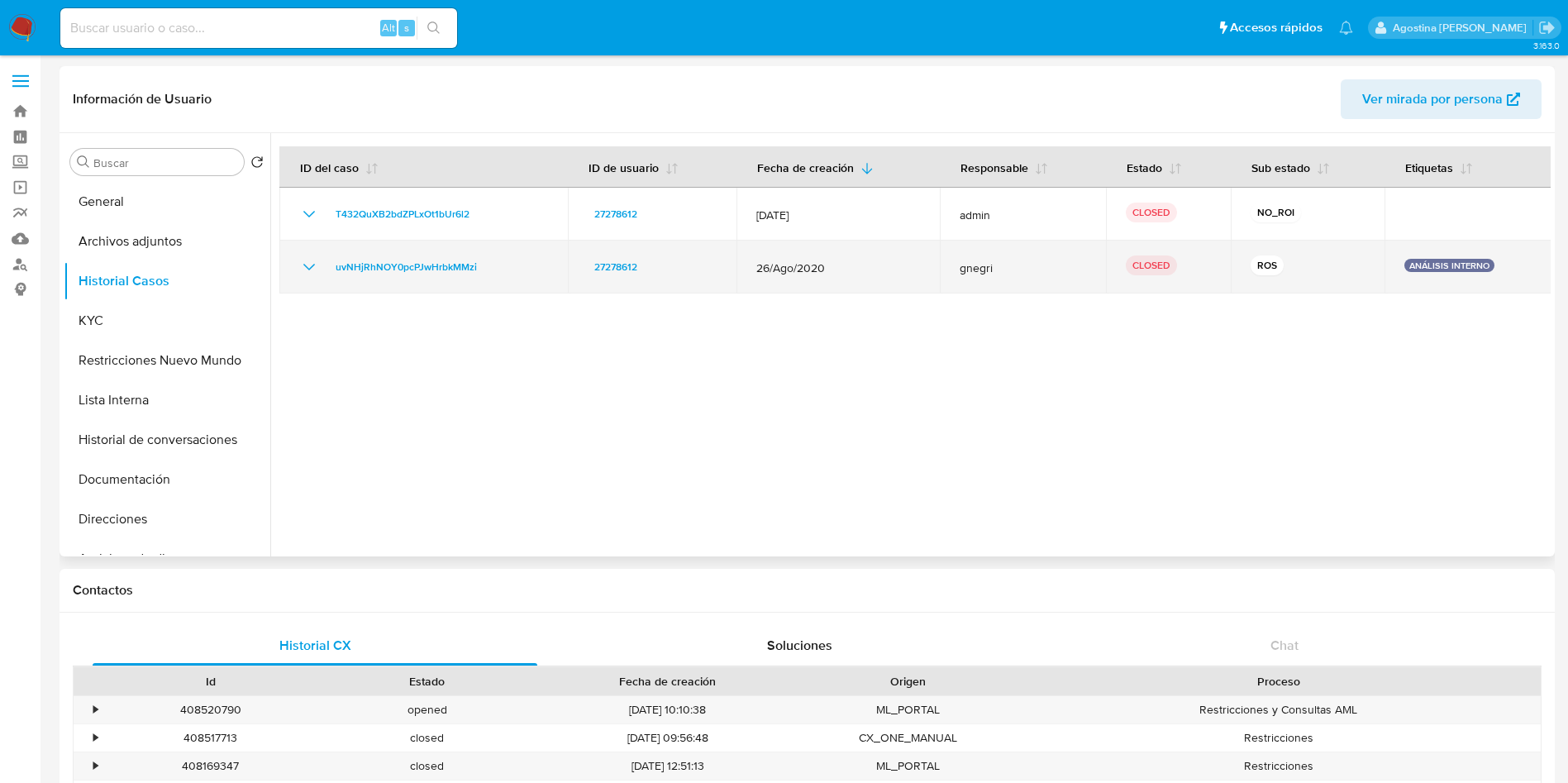
scroll to position [0, 0]
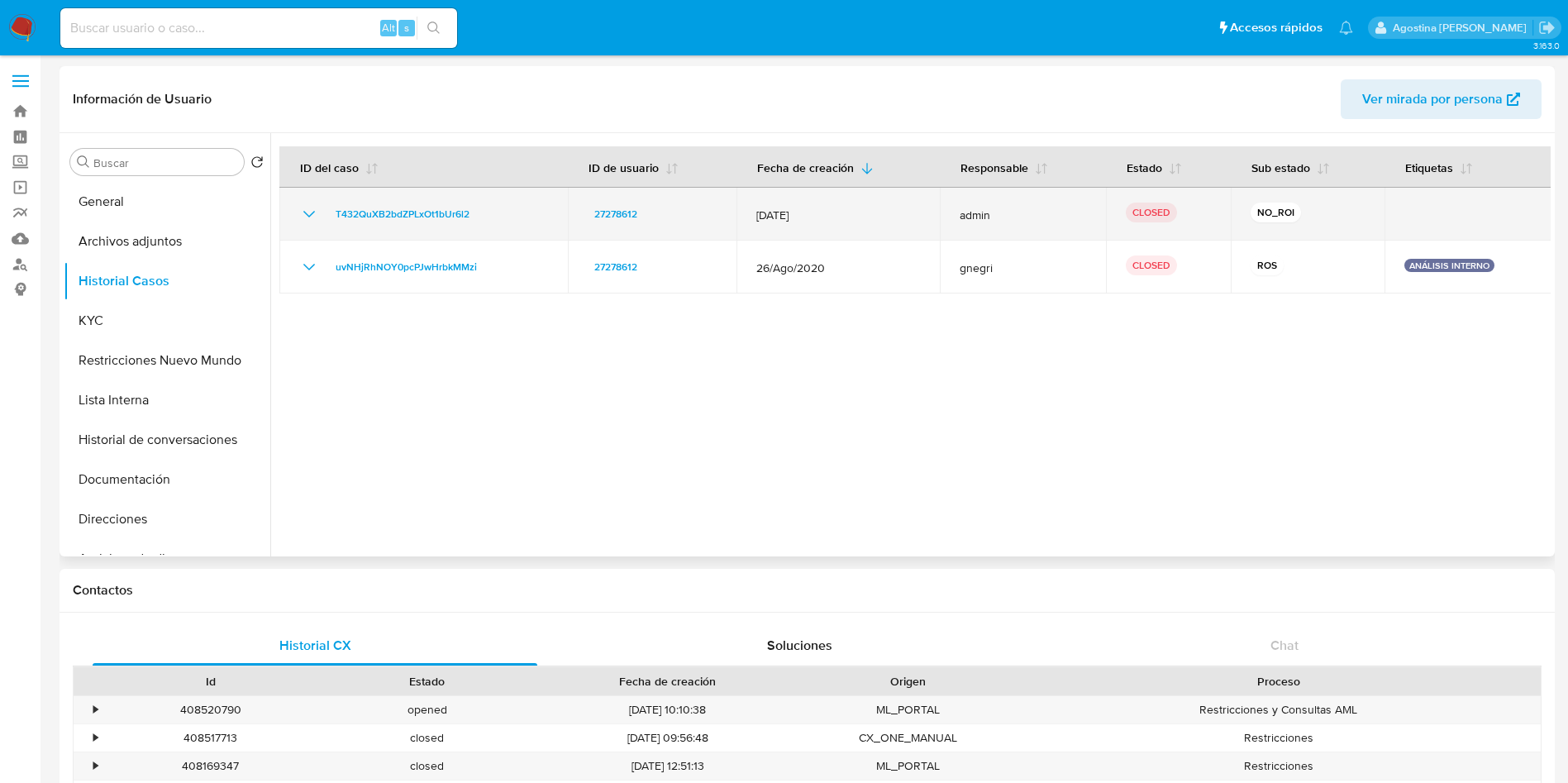
click at [319, 211] on div "T432QuXB2bdZPLxOt1bUr6l2" at bounding box center [423, 214] width 249 height 20
click at [314, 211] on icon "Mostrar/Ocultar" at bounding box center [309, 214] width 12 height 7
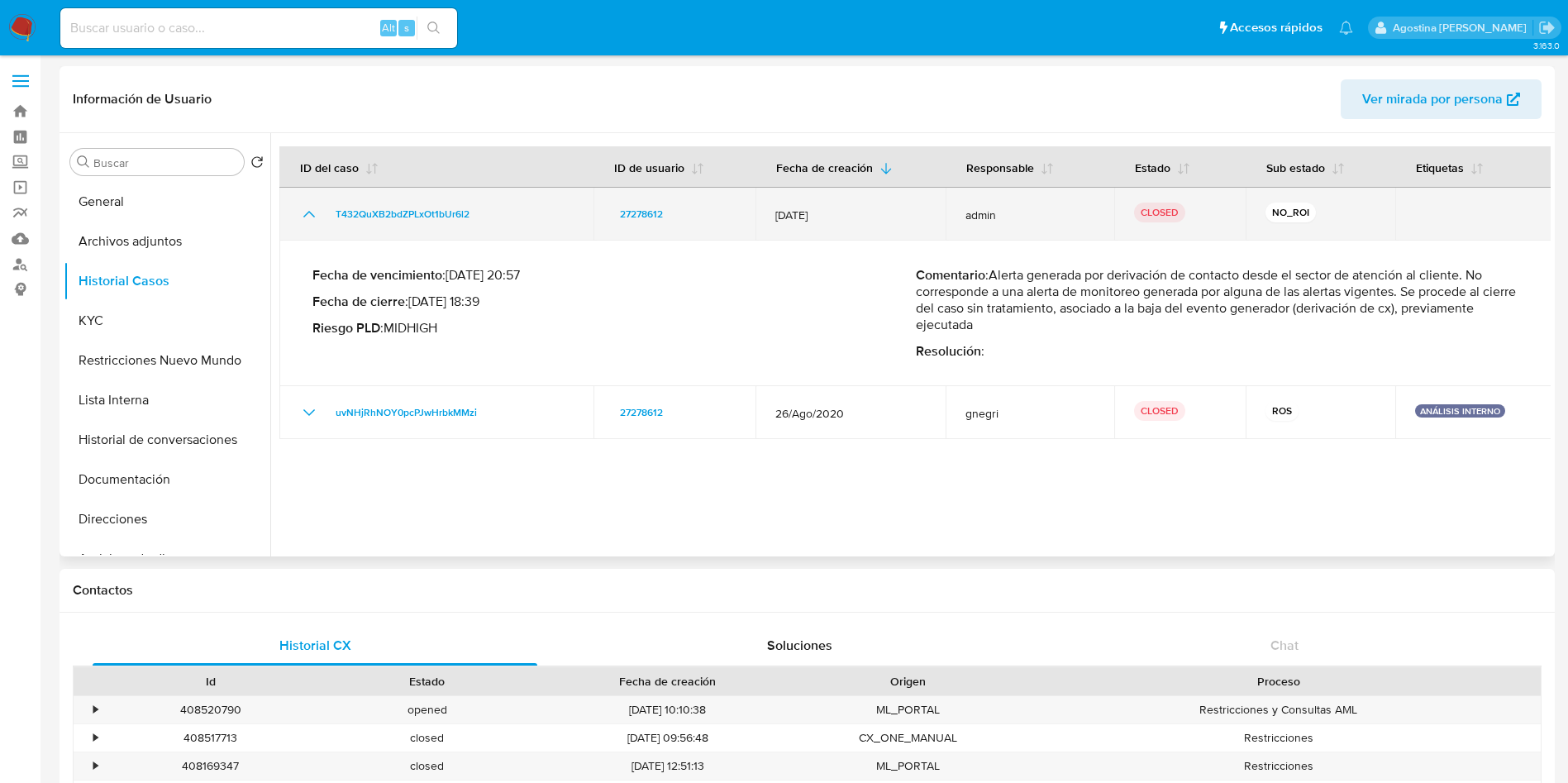
click at [314, 211] on icon "Mostrar/Ocultar" at bounding box center [309, 214] width 20 height 20
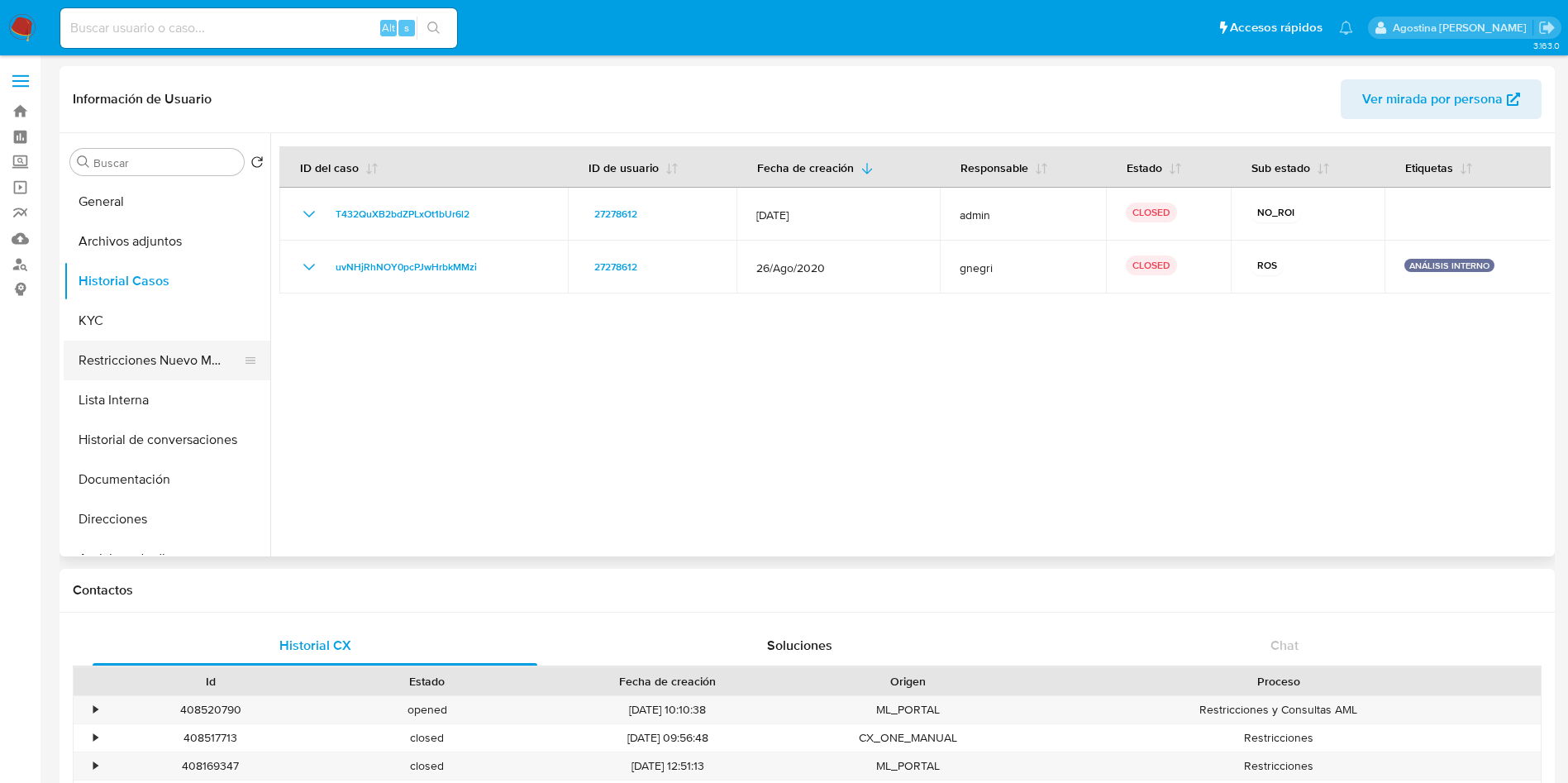
click at [120, 353] on button "Restricciones Nuevo Mundo" at bounding box center [160, 360] width 193 height 40
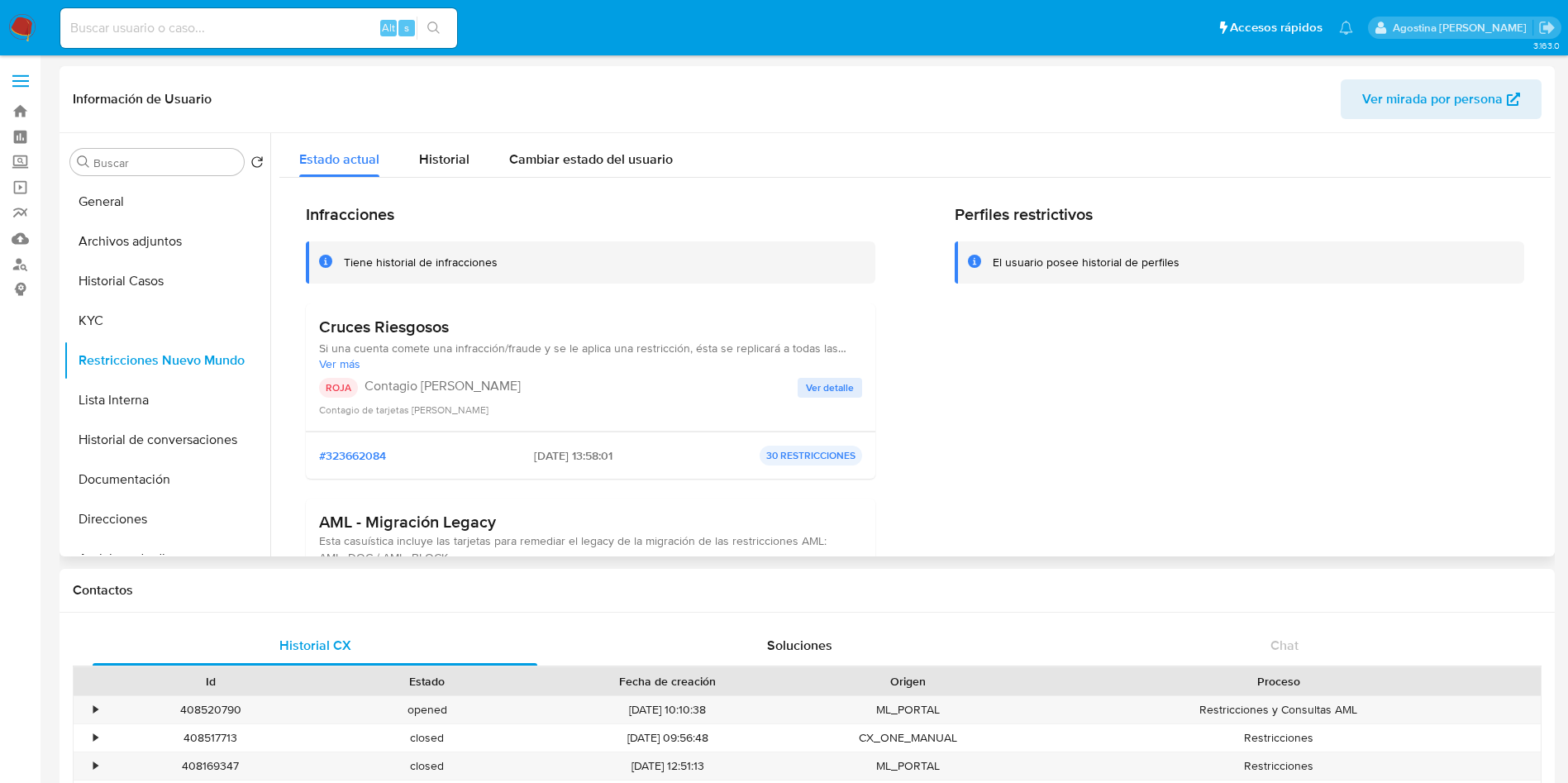
click at [846, 399] on div "ROJA Contagio Tarjetas Rojas Ver detalle Contagio de tarjetas rojas" at bounding box center [590, 398] width 543 height 40
click at [835, 396] on span "Ver detalle" at bounding box center [830, 388] width 48 height 17
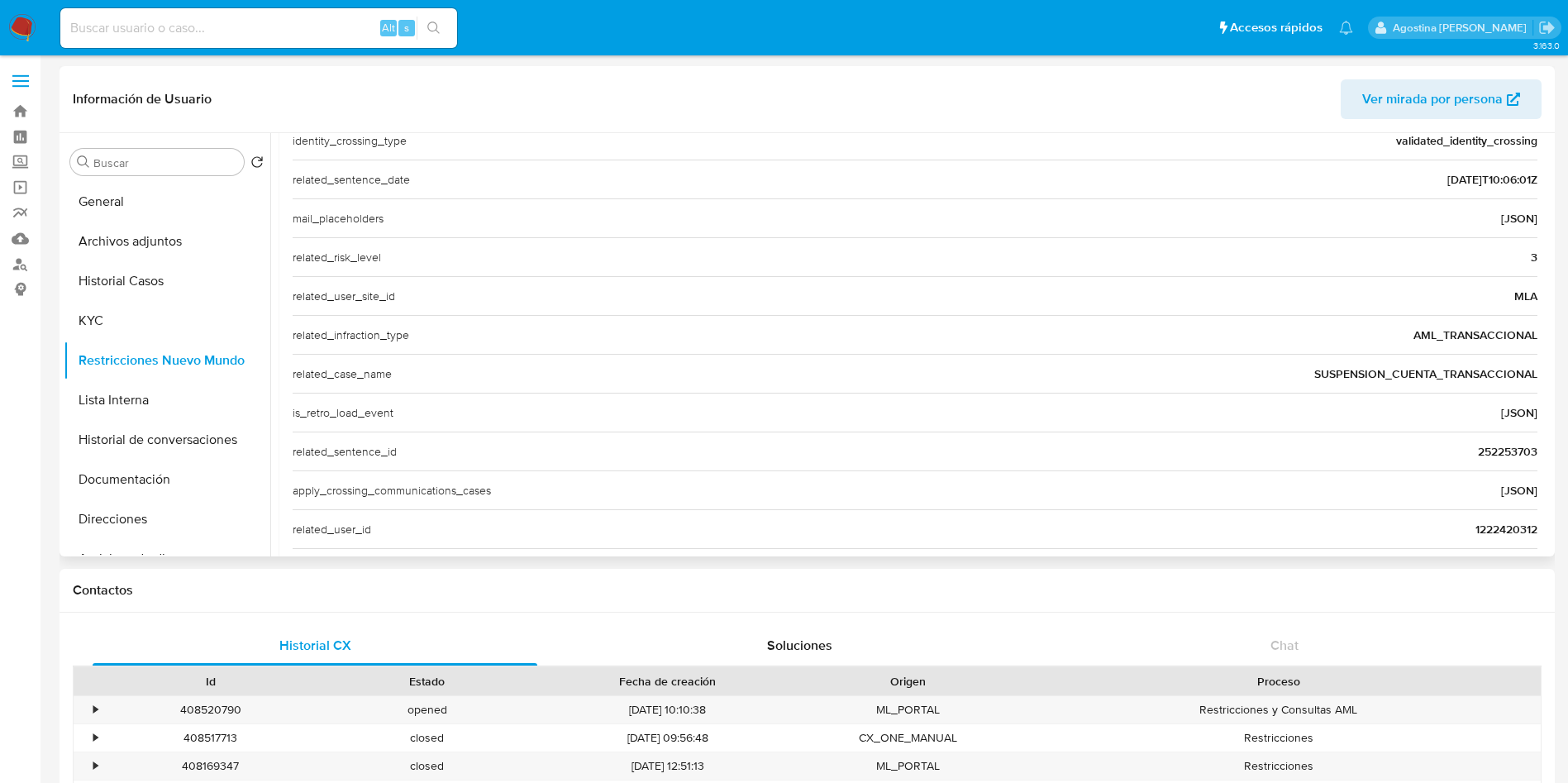
scroll to position [561, 0]
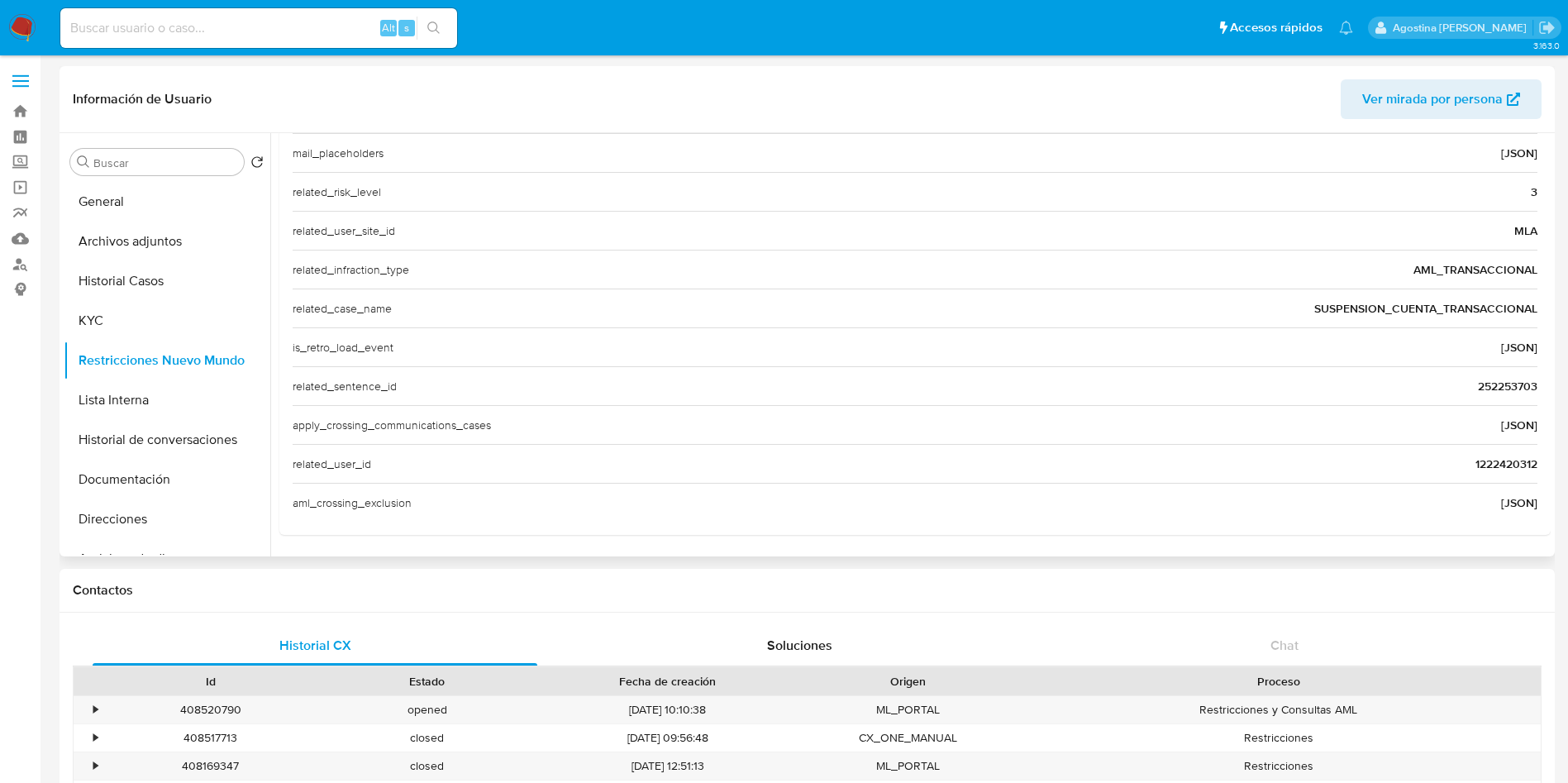
click at [1511, 468] on span "1222420312" at bounding box center [1506, 464] width 62 height 17
click at [142, 276] on button "Historial Casos" at bounding box center [160, 281] width 193 height 40
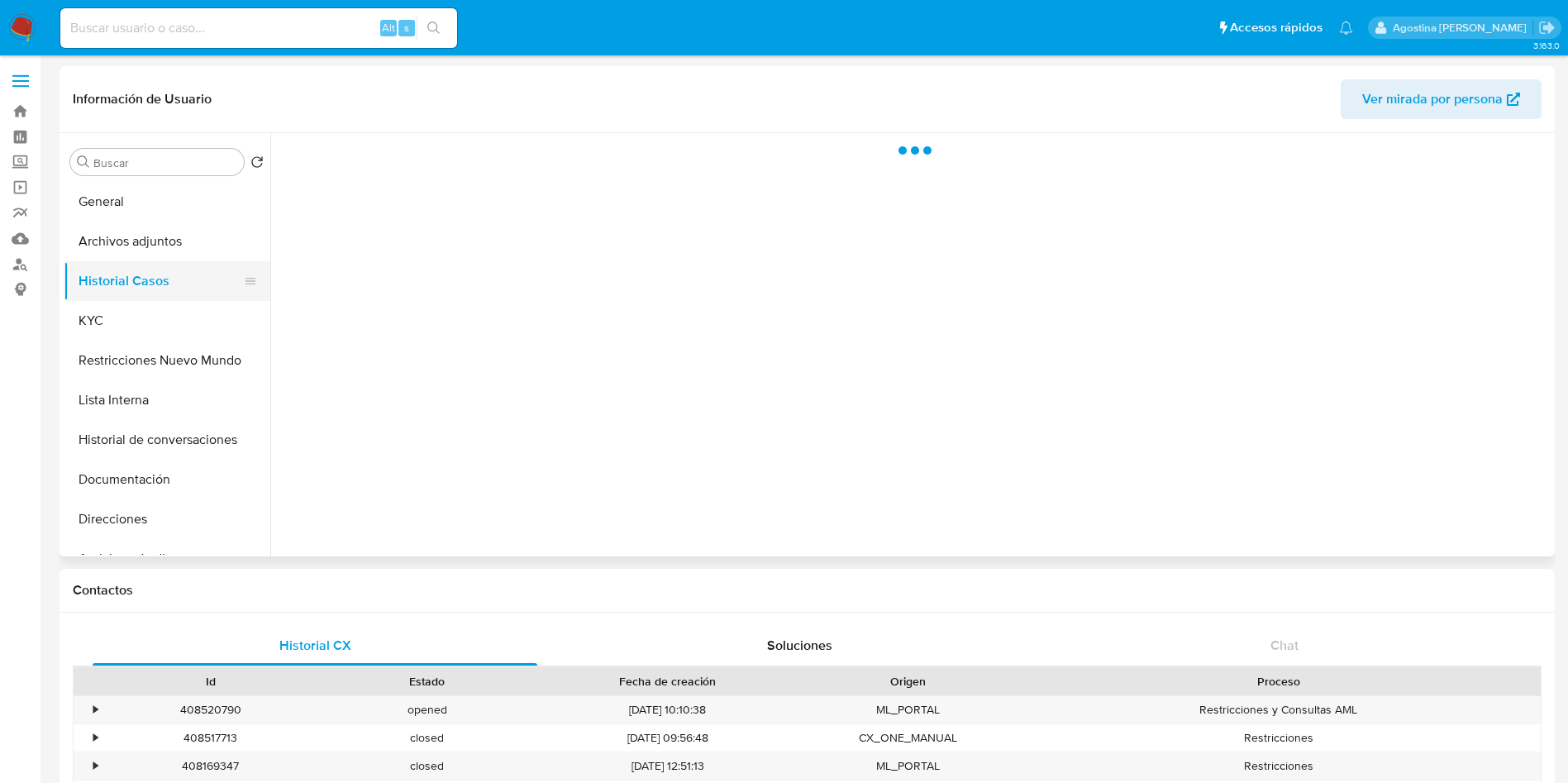
scroll to position [0, 0]
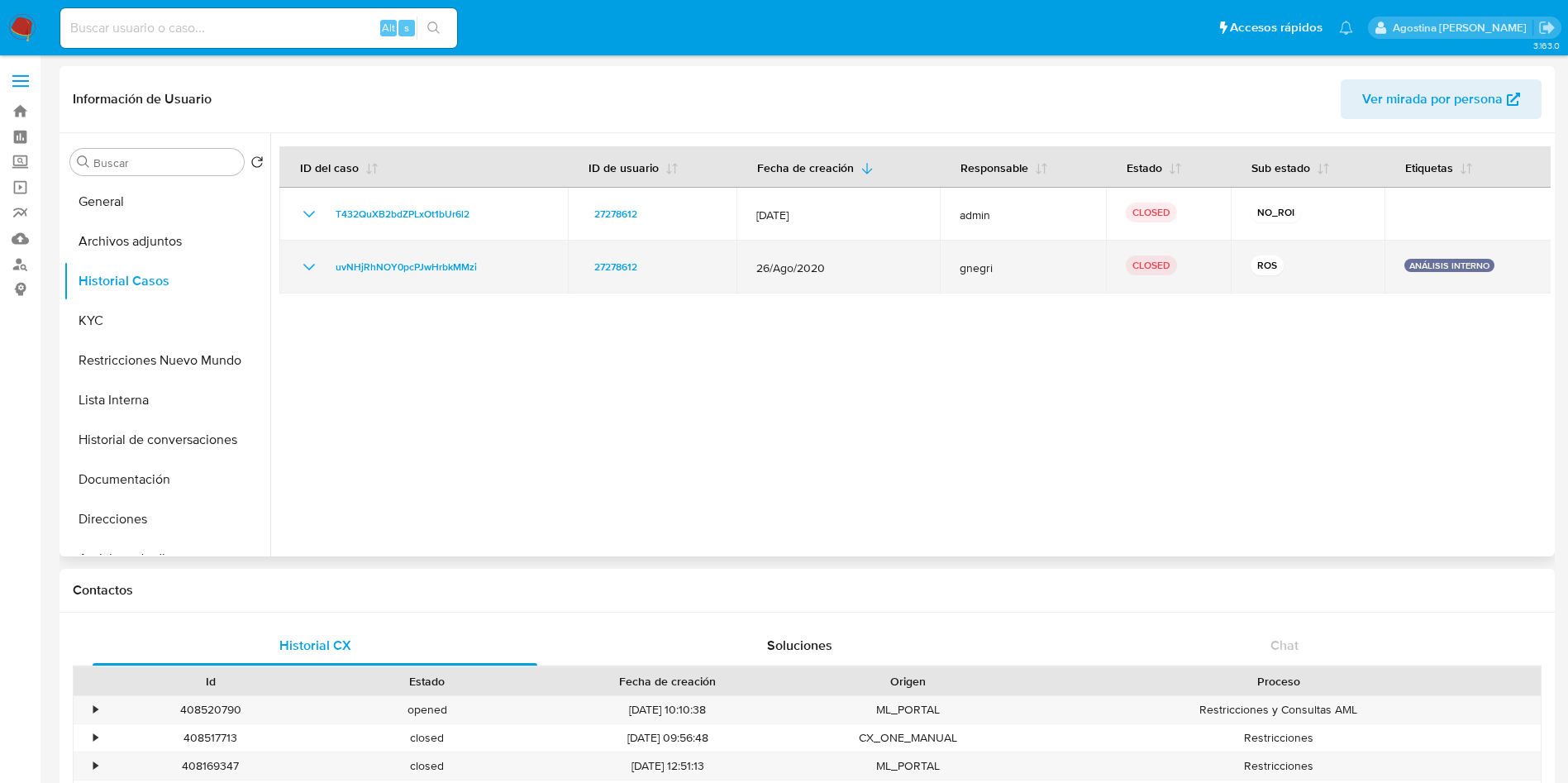
click at [310, 266] on icon "Mostrar/Ocultar" at bounding box center [309, 267] width 20 height 20
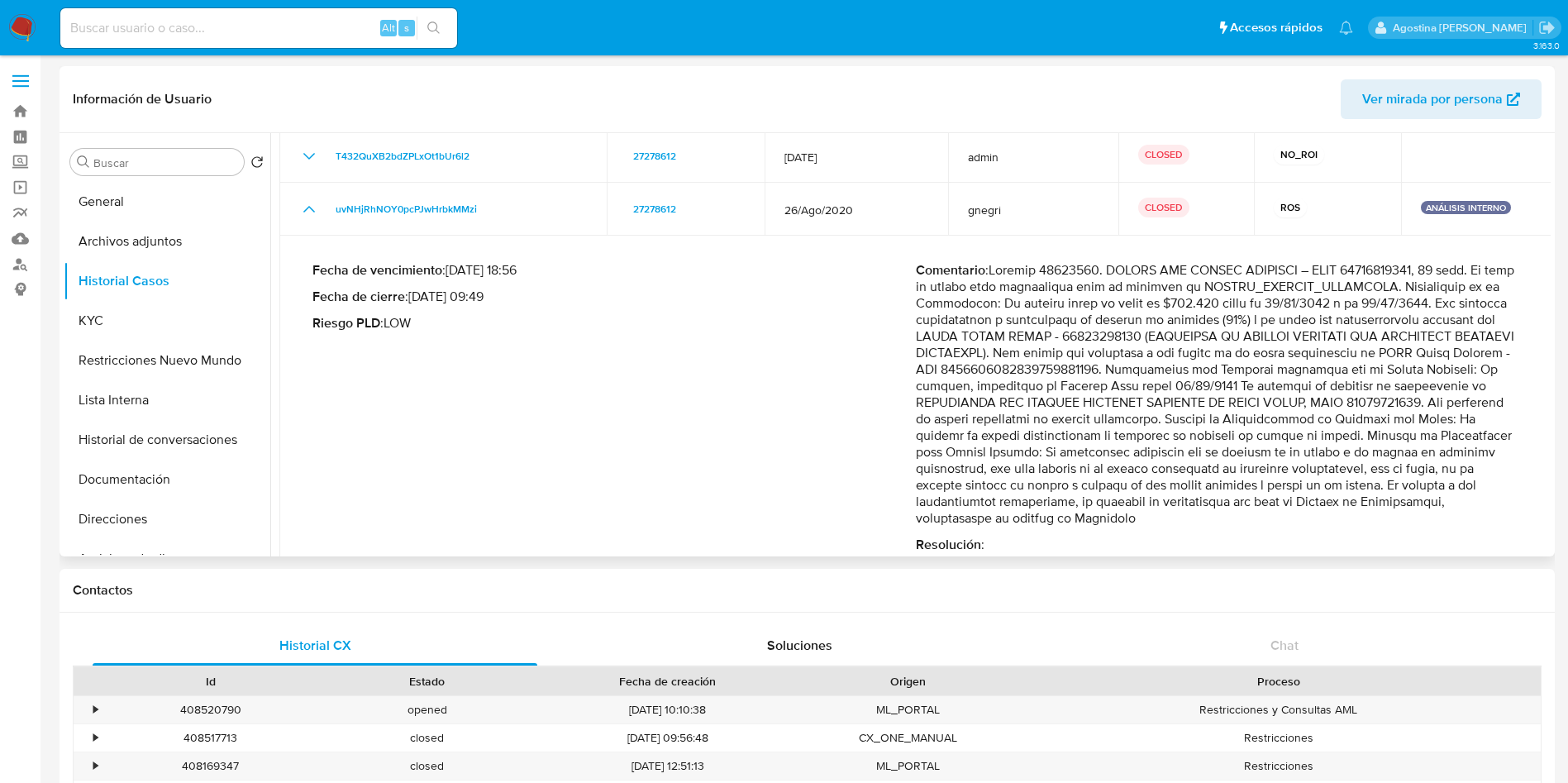
scroll to position [90, 0]
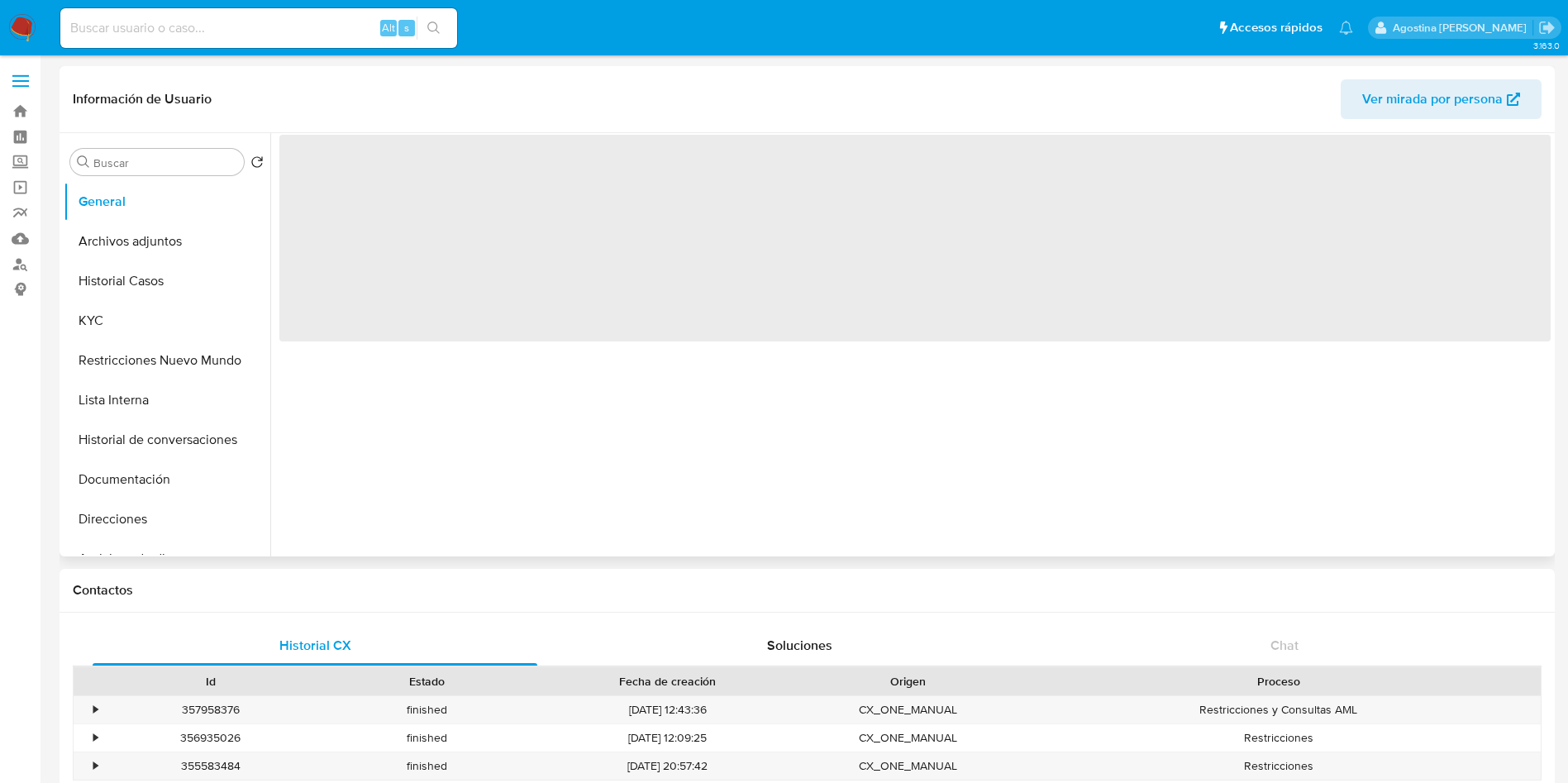
select select "10"
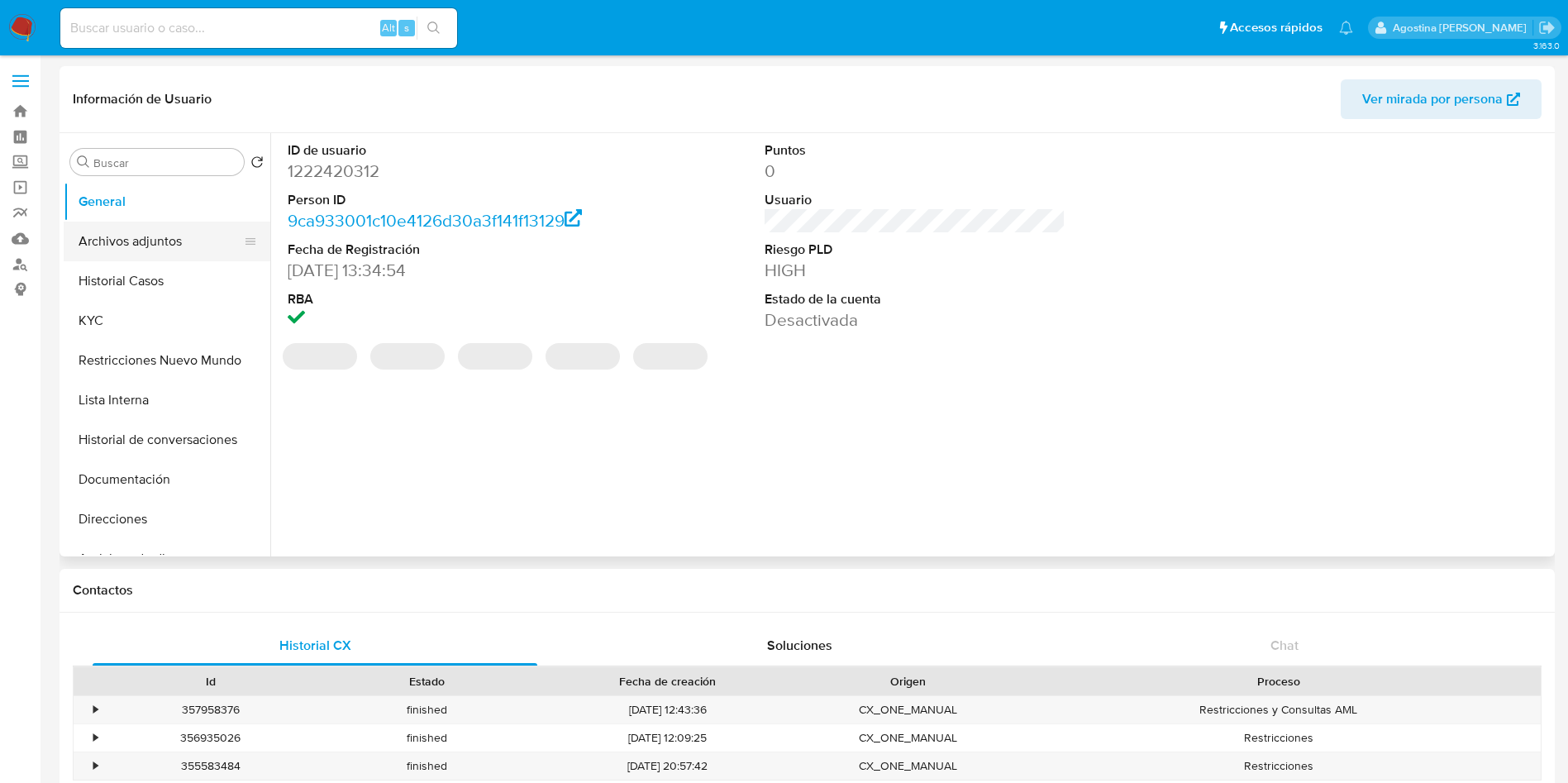
click at [222, 243] on button "Archivos adjuntos" at bounding box center [160, 242] width 193 height 40
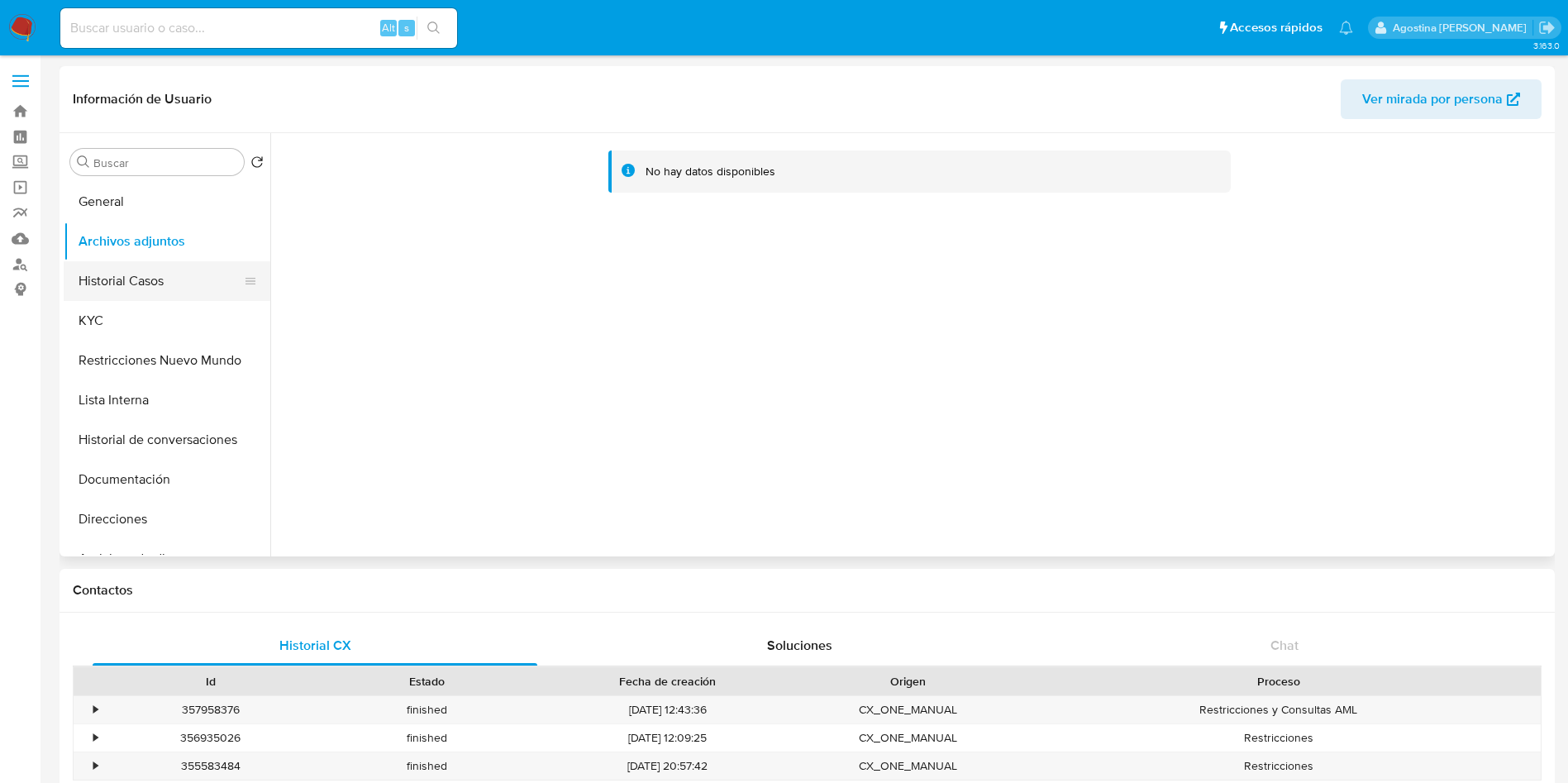
click at [185, 280] on button "Historial Casos" at bounding box center [160, 281] width 193 height 40
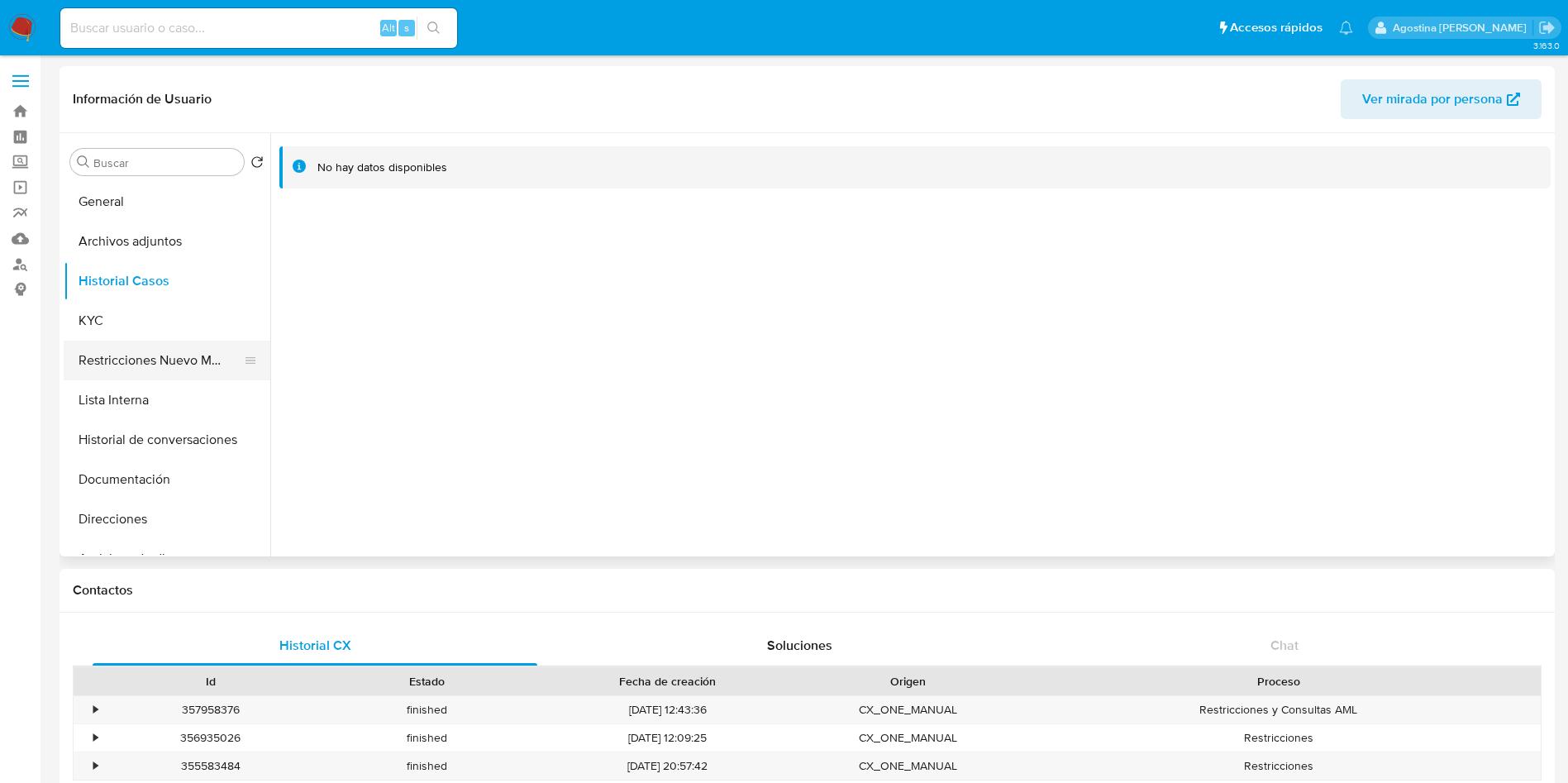
click at [209, 358] on button "Restricciones Nuevo Mundo" at bounding box center [160, 360] width 193 height 40
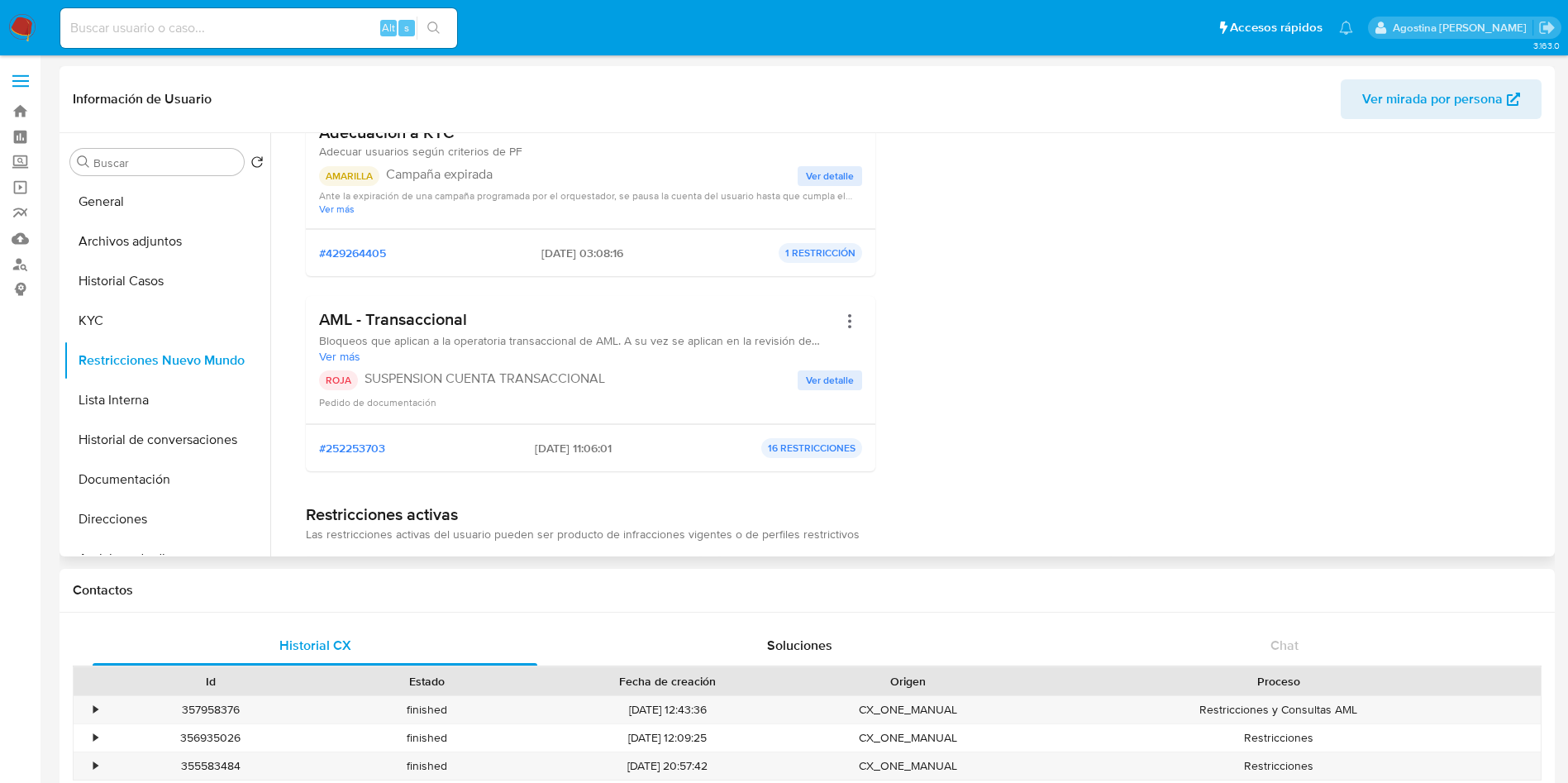
scroll to position [248, 0]
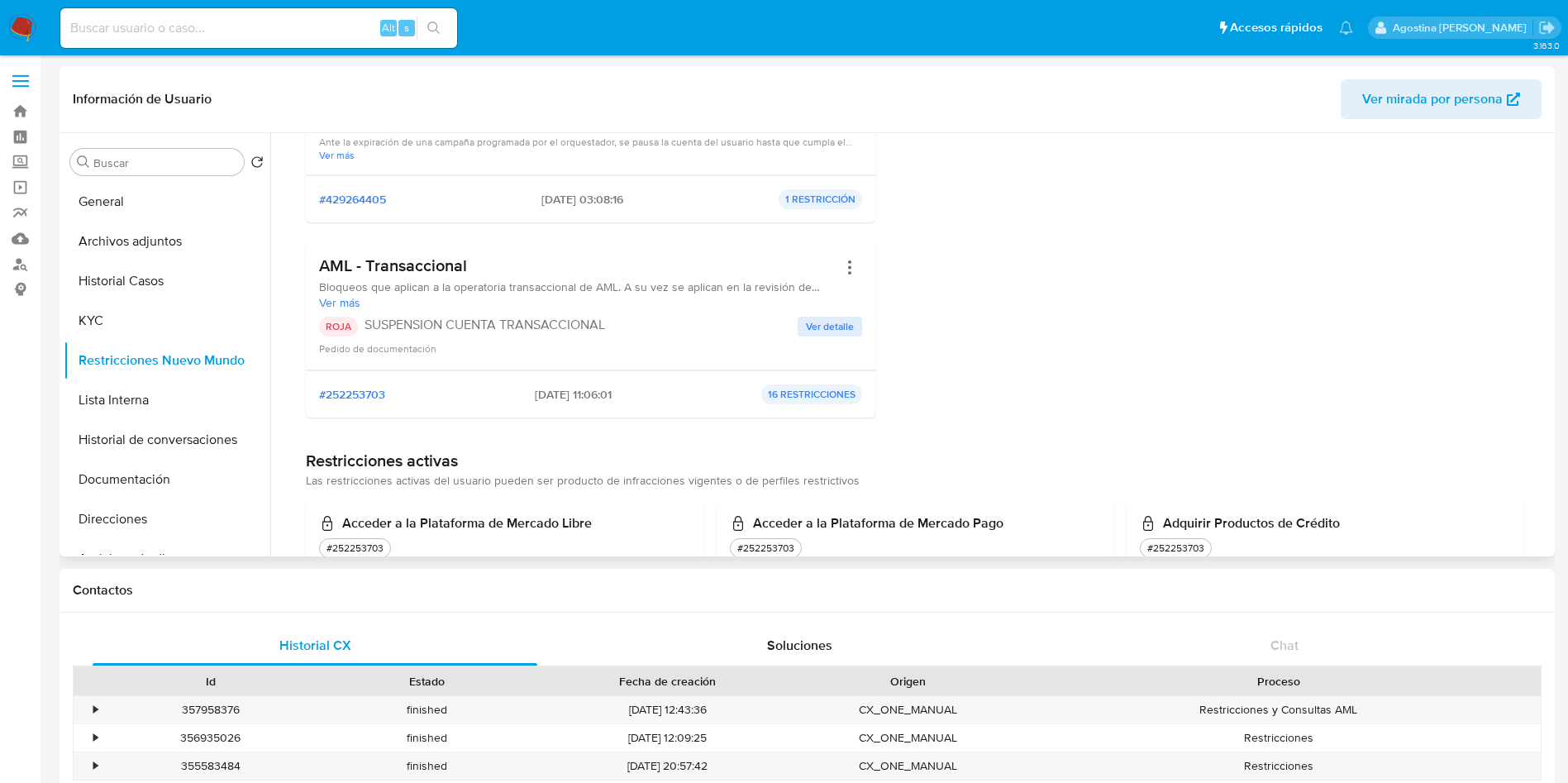
click at [818, 325] on span "Ver detalle" at bounding box center [830, 326] width 48 height 17
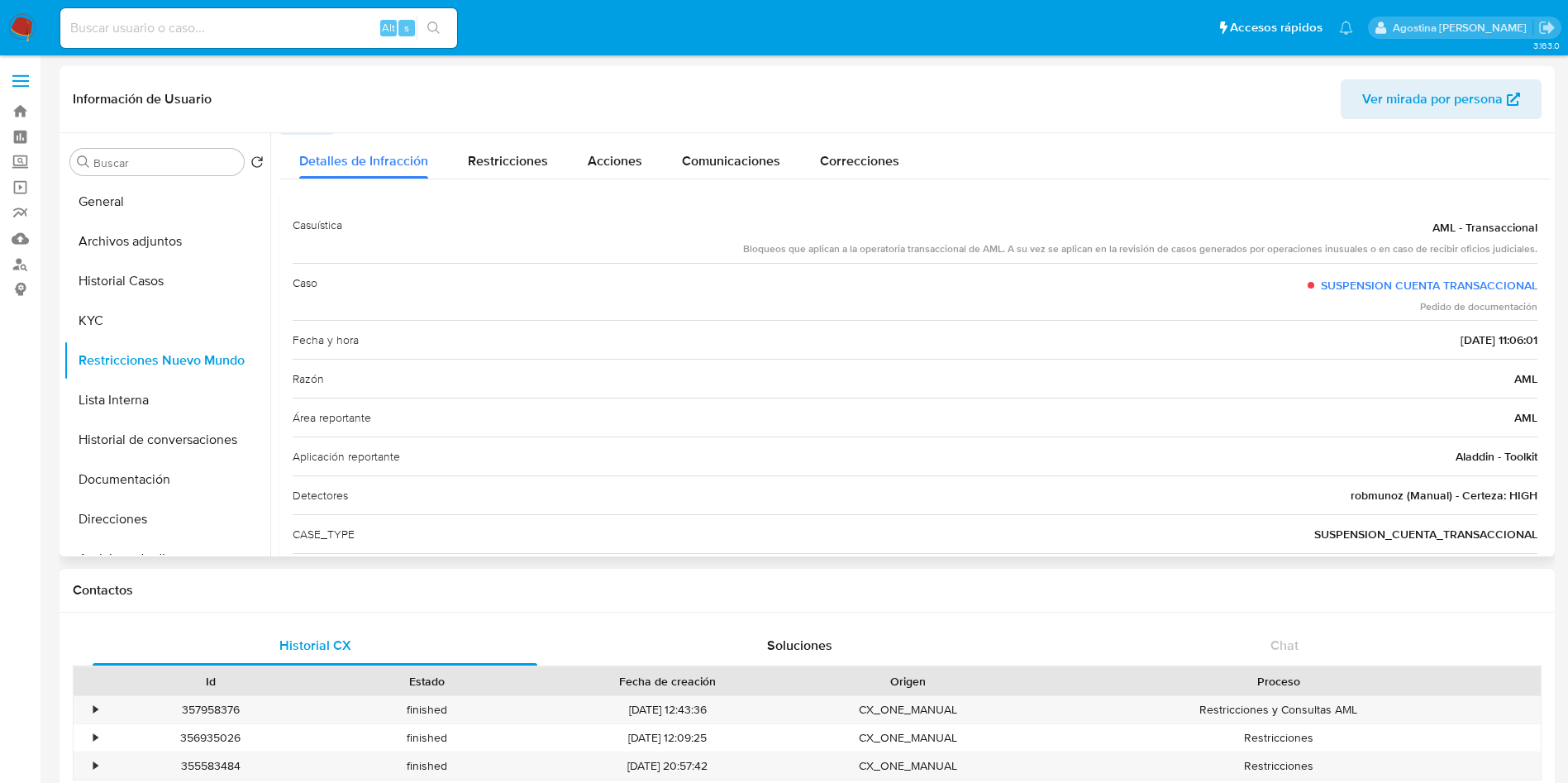
scroll to position [95, 0]
